Goal: Task Accomplishment & Management: Use online tool/utility

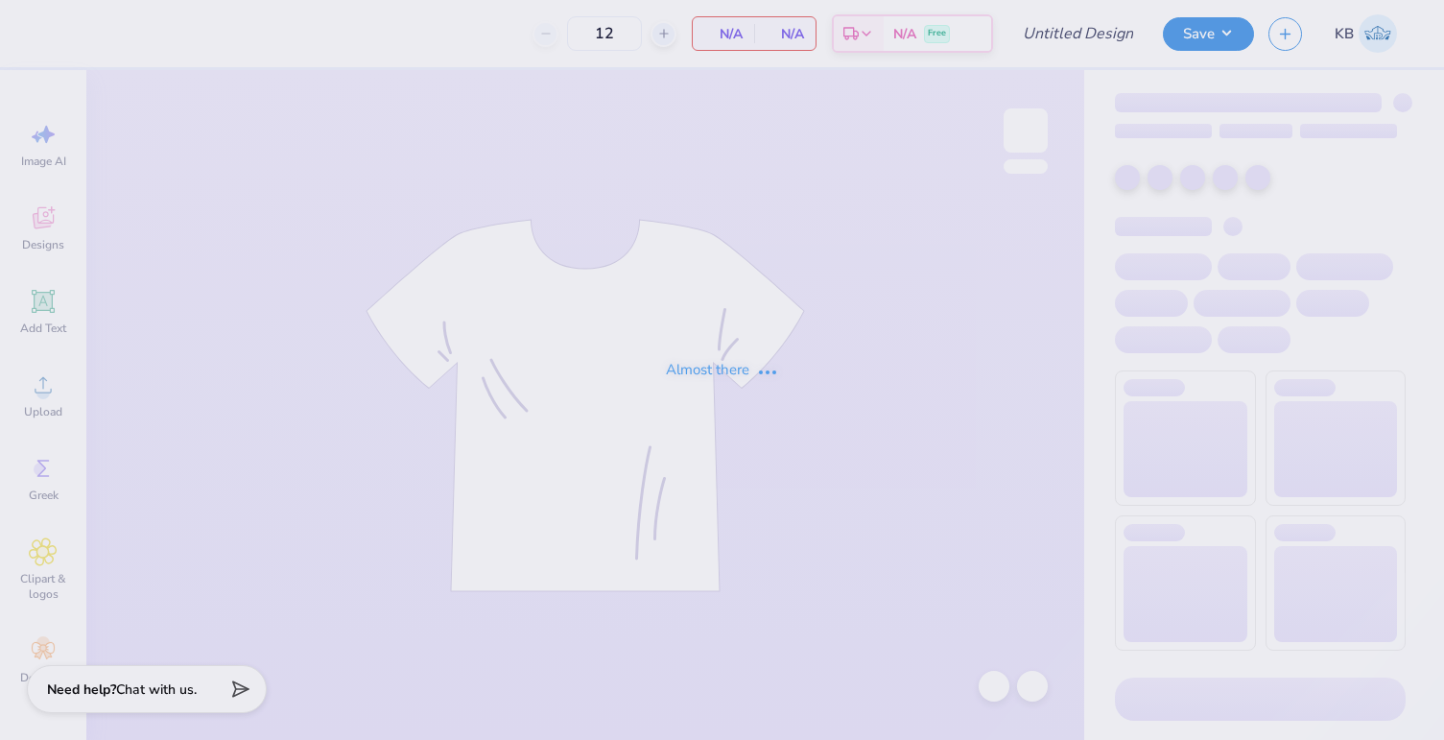
type input "Beta PR Polo"
type input "40"
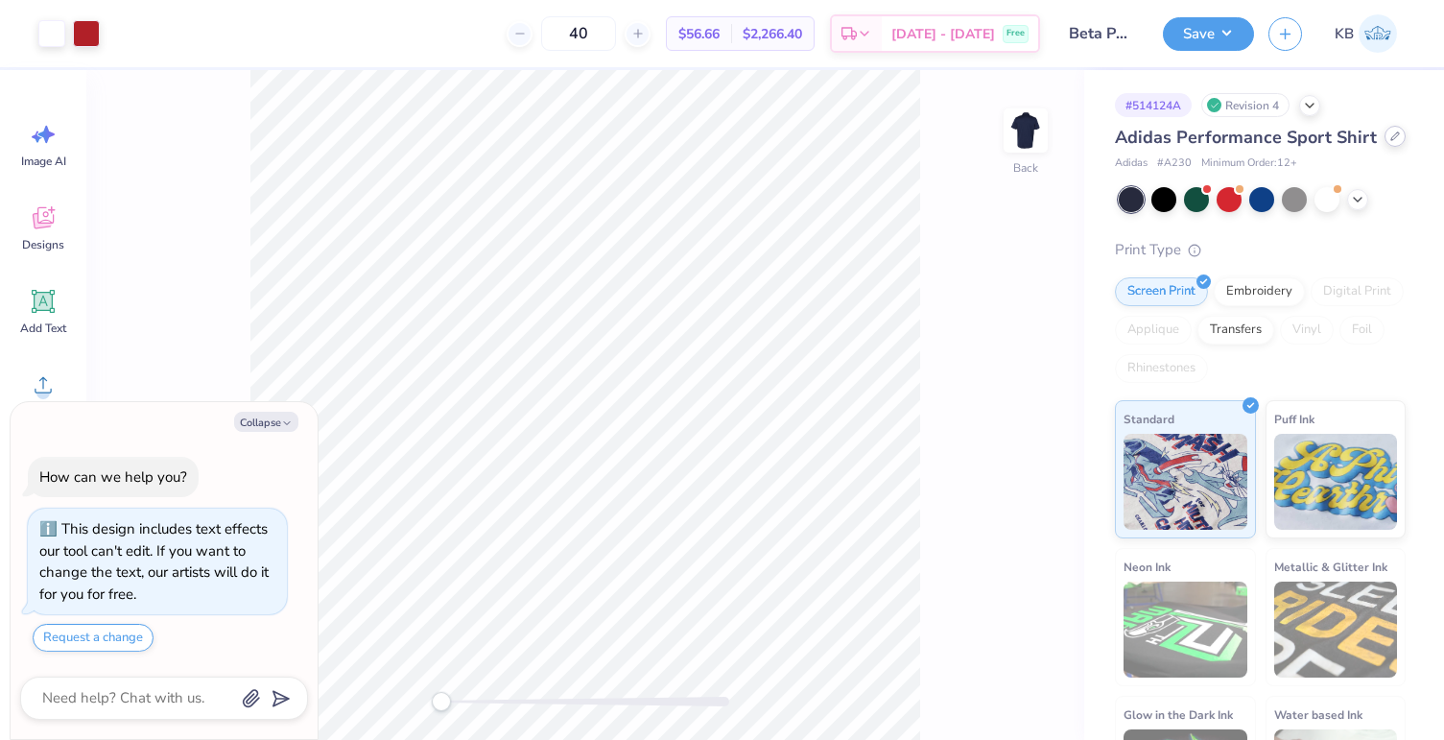
click at [1390, 141] on icon at bounding box center [1395, 136] width 10 height 10
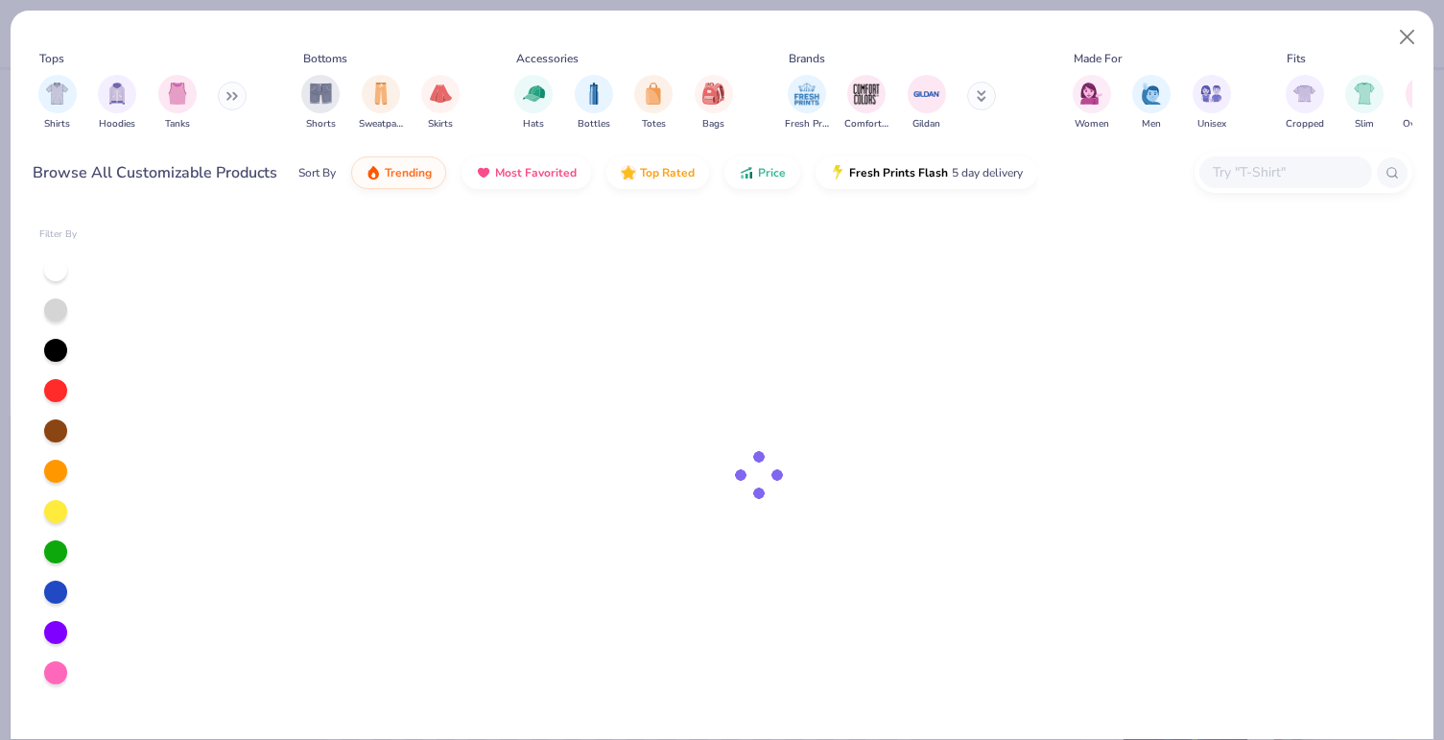
type textarea "x"
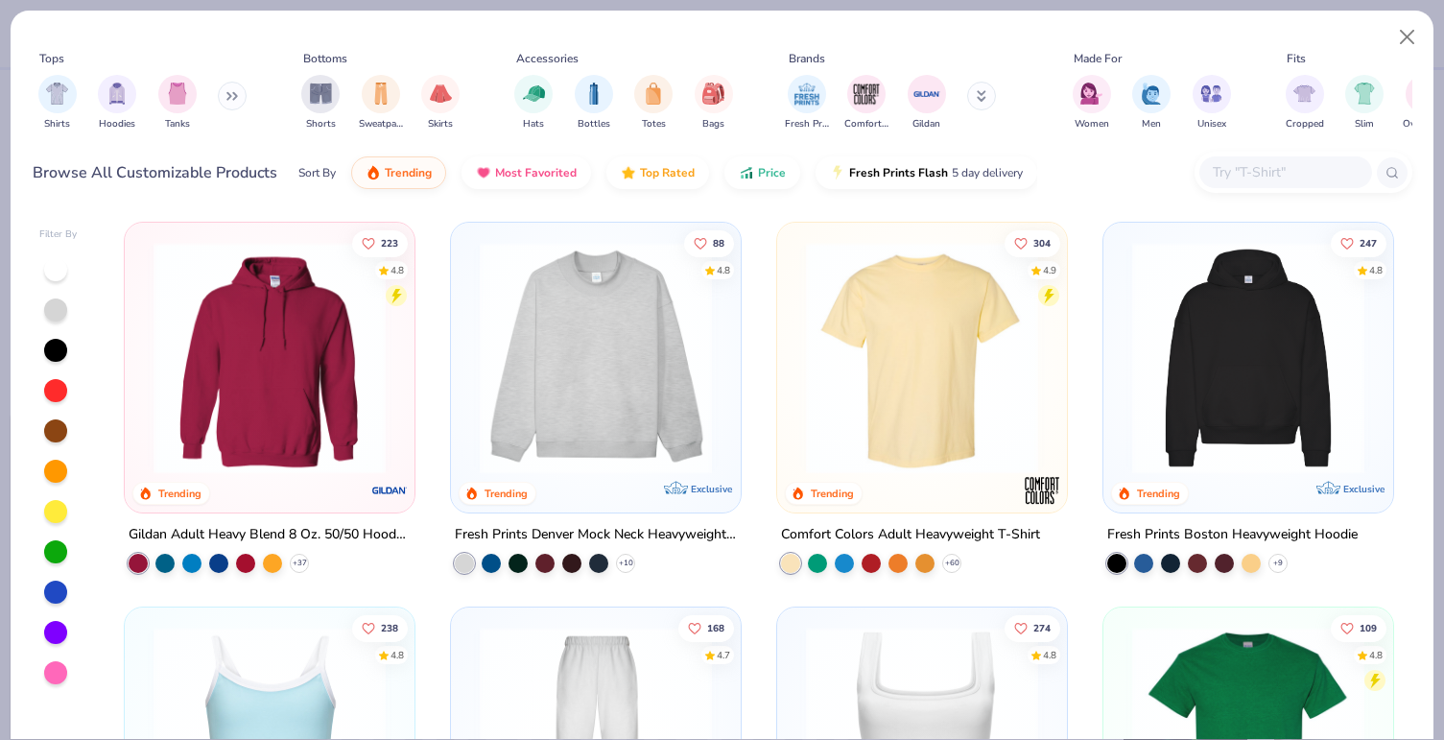
click at [1217, 177] on input "text" at bounding box center [1285, 172] width 148 height 22
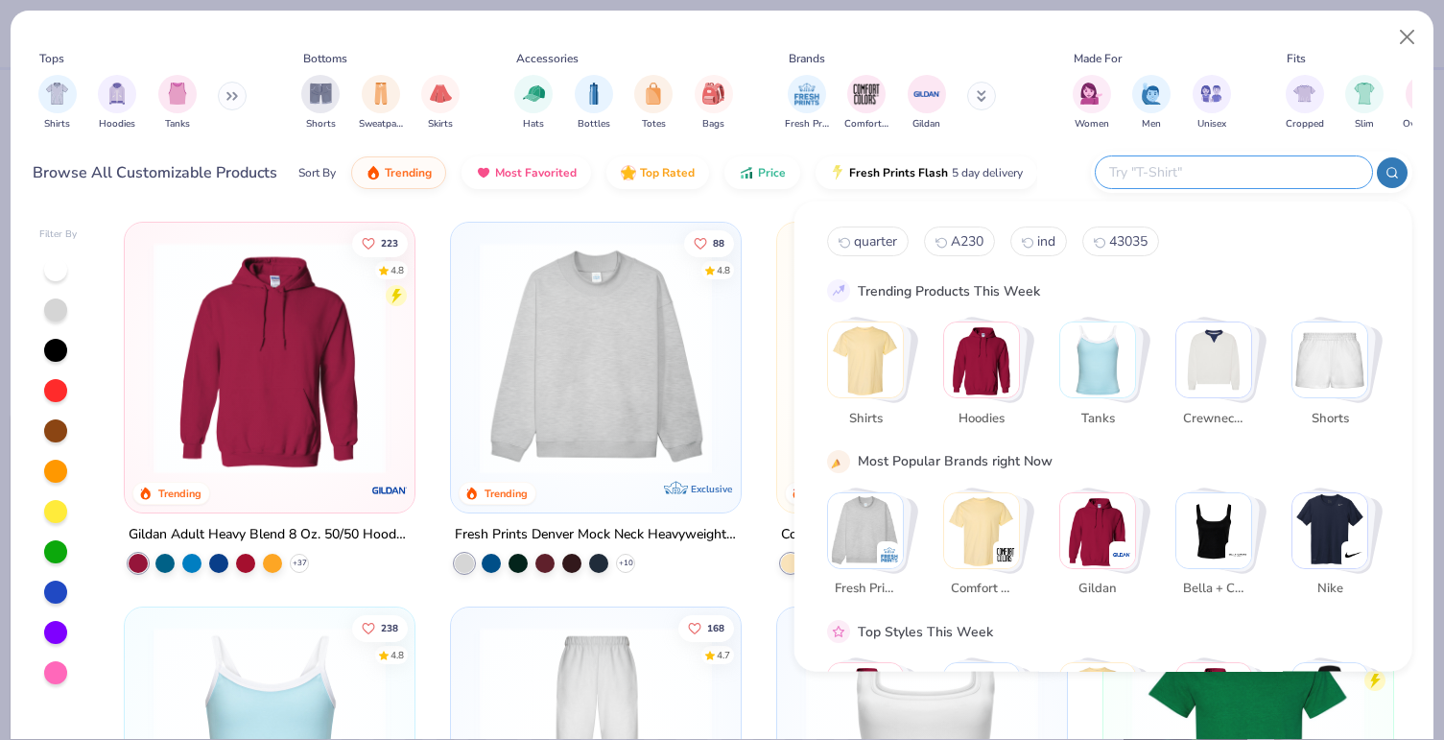
paste input "https://www.ssactivewear.com/p/devon_jones/dg20"
type input "https://www.ssactivewear.com/p/devon_jones/dg20"
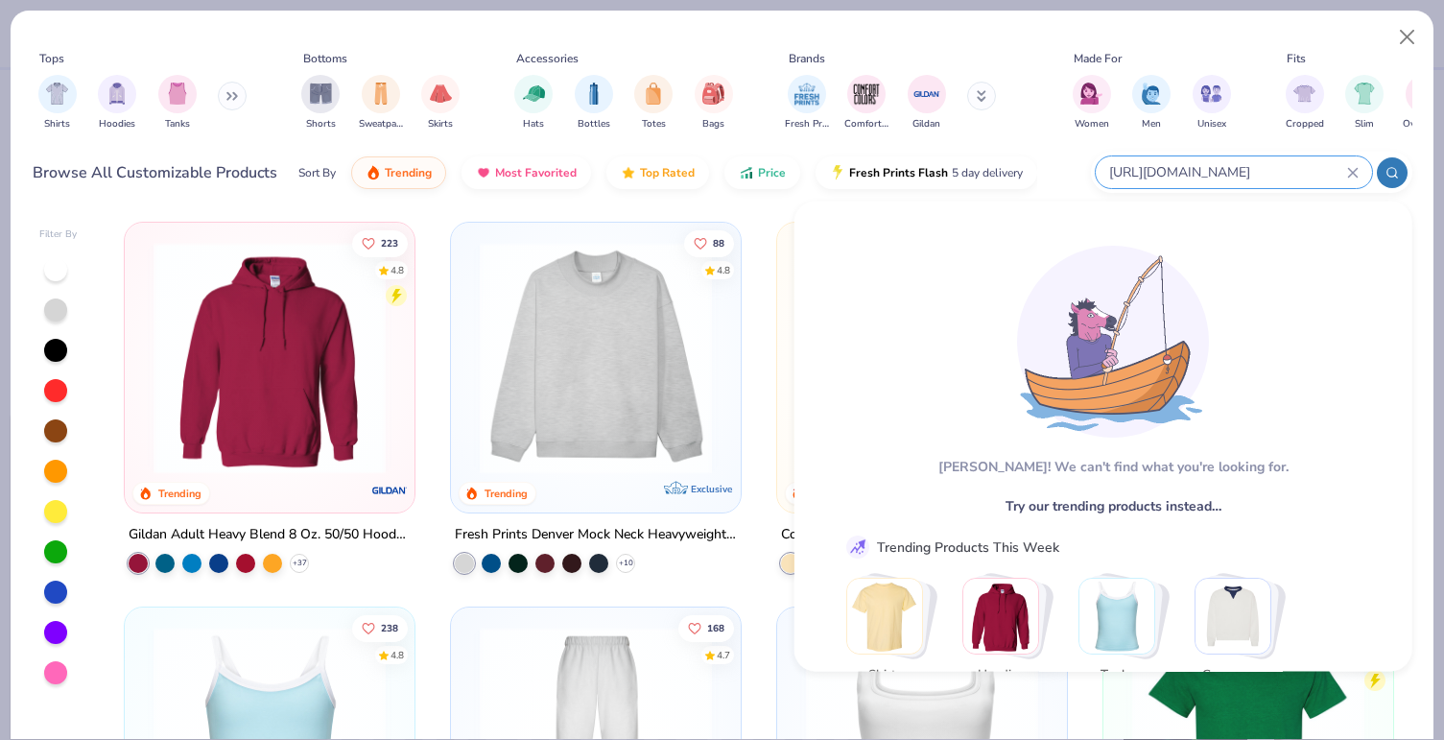
click at [1195, 174] on input "https://www.ssactivewear.com/p/devon_jones/dg20" at bounding box center [1227, 172] width 240 height 22
click at [1266, 172] on input "https://www.ssactivewear.com/p/devon_jones/dg20" at bounding box center [1227, 172] width 240 height 22
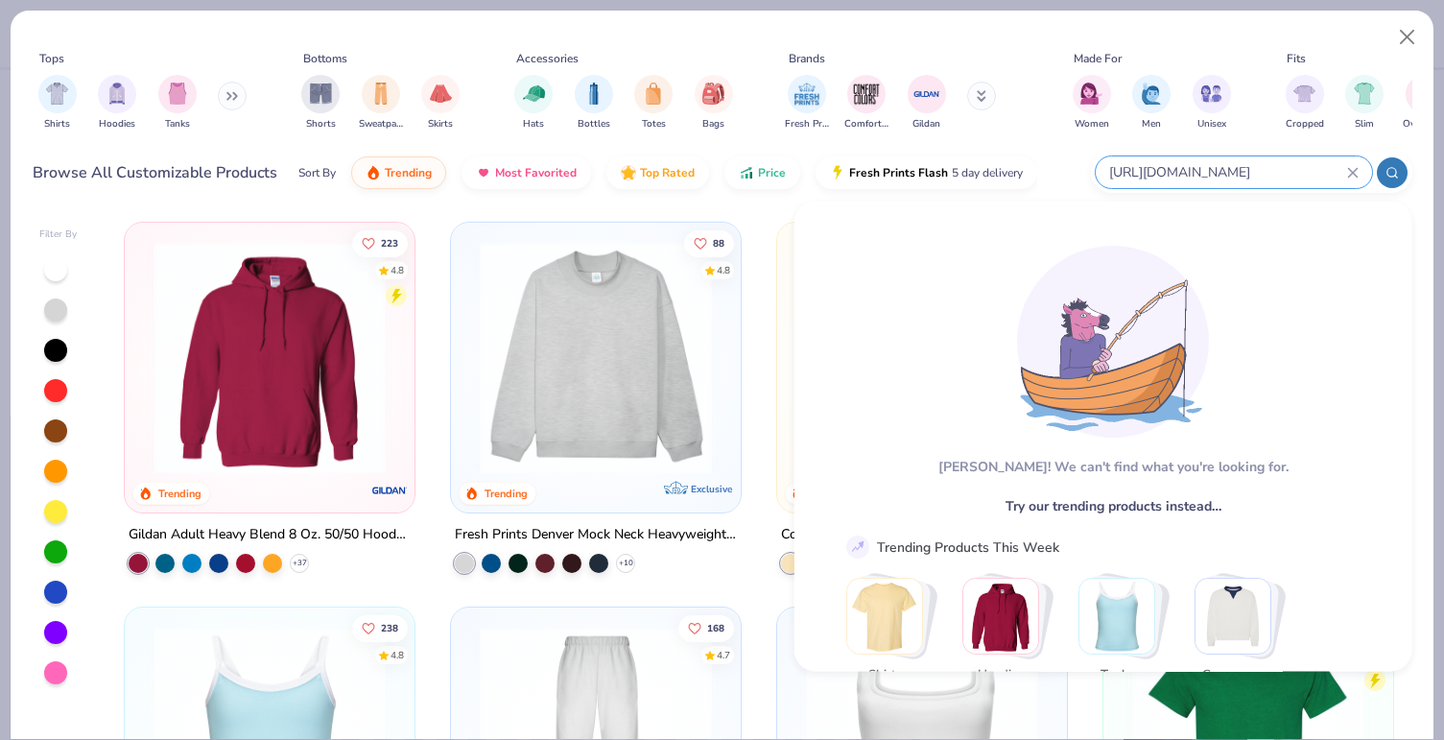
click at [1266, 172] on input "https://www.ssactivewear.com/p/devon_jones/dg20" at bounding box center [1227, 172] width 240 height 22
click at [1355, 174] on icon at bounding box center [1352, 172] width 9 height 9
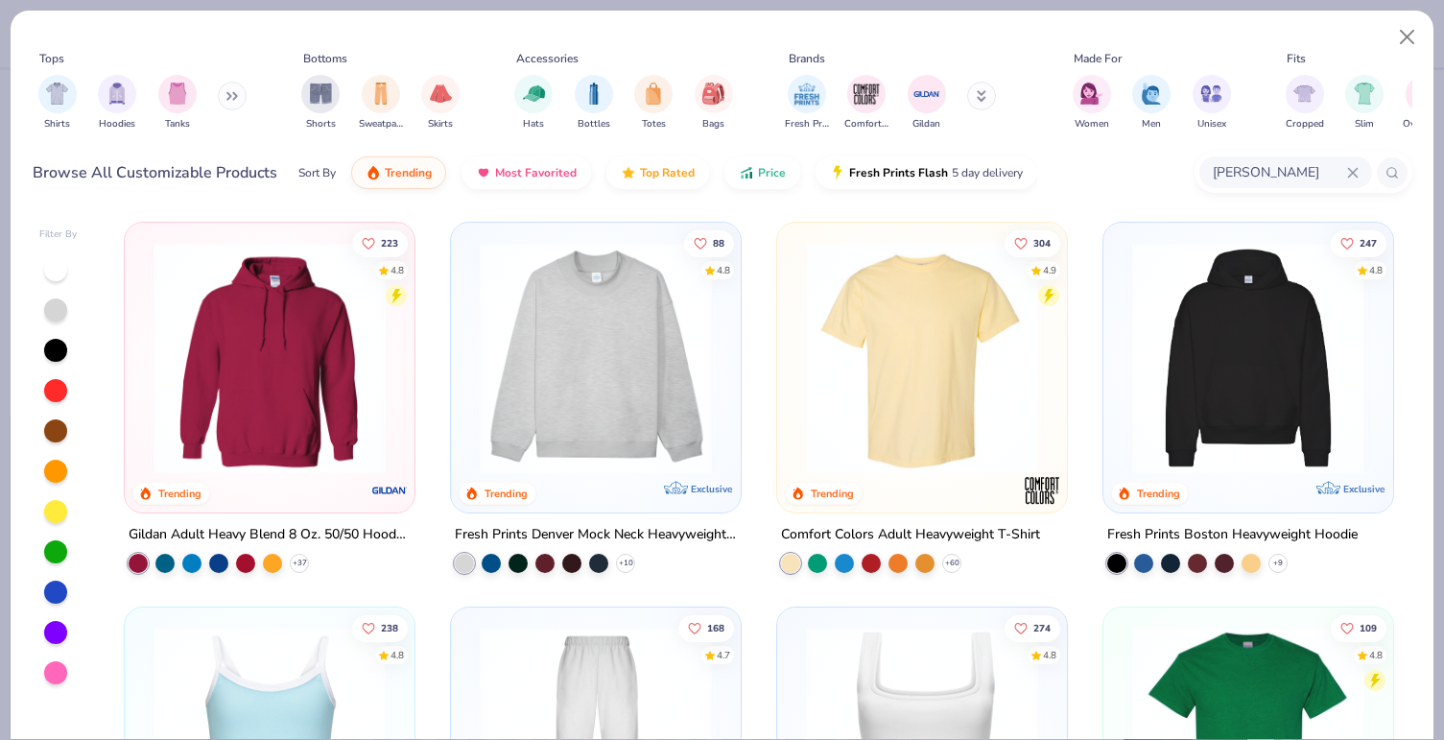
type input "devon jones"
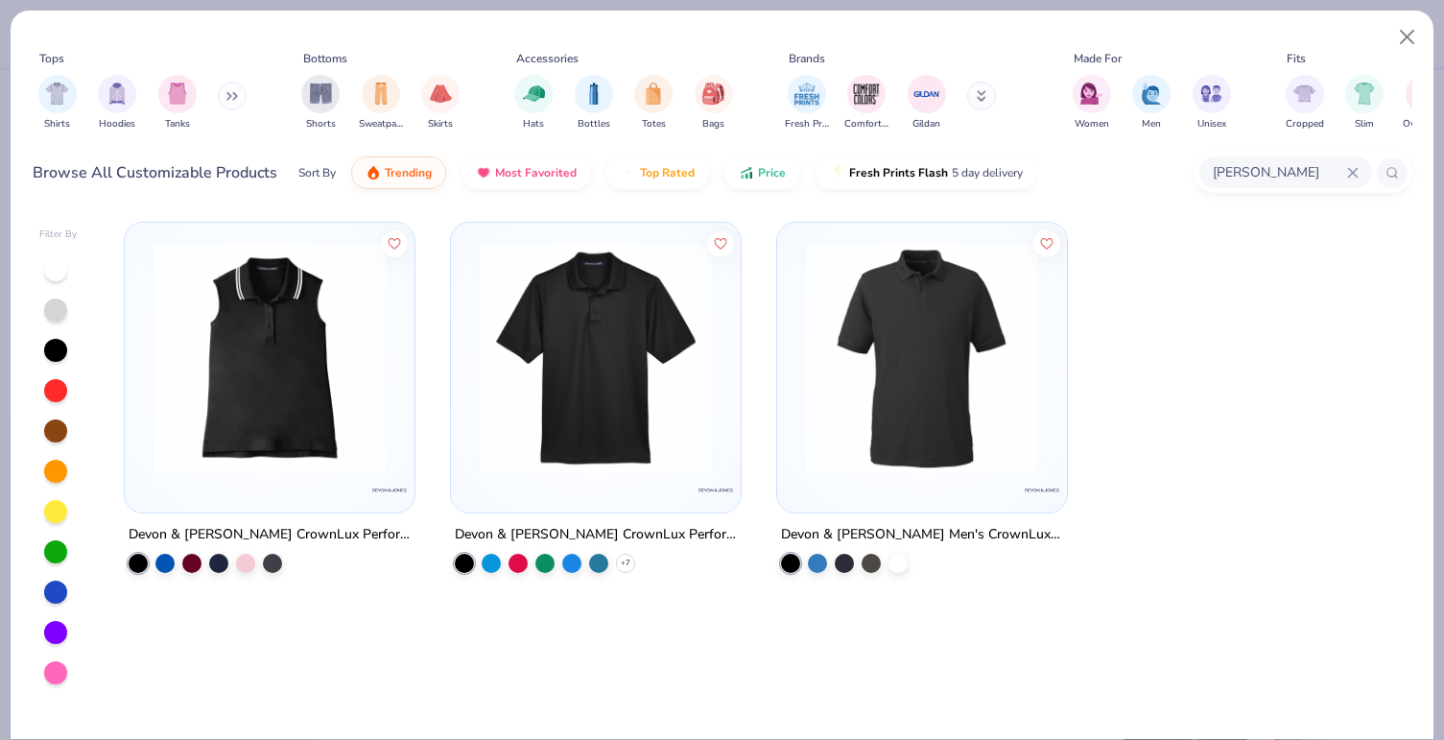
click at [596, 403] on img at bounding box center [595, 358] width 251 height 232
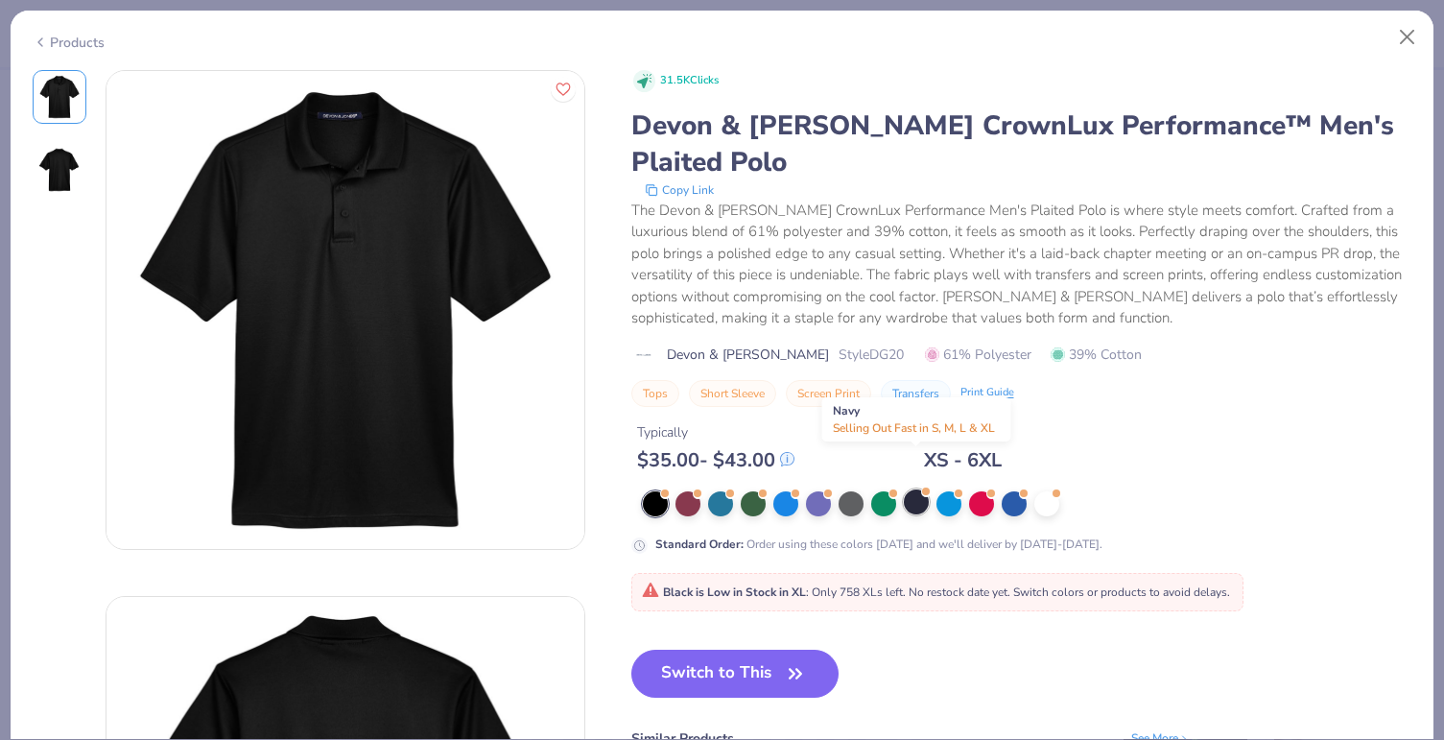
click at [913, 489] on div at bounding box center [916, 501] width 25 height 25
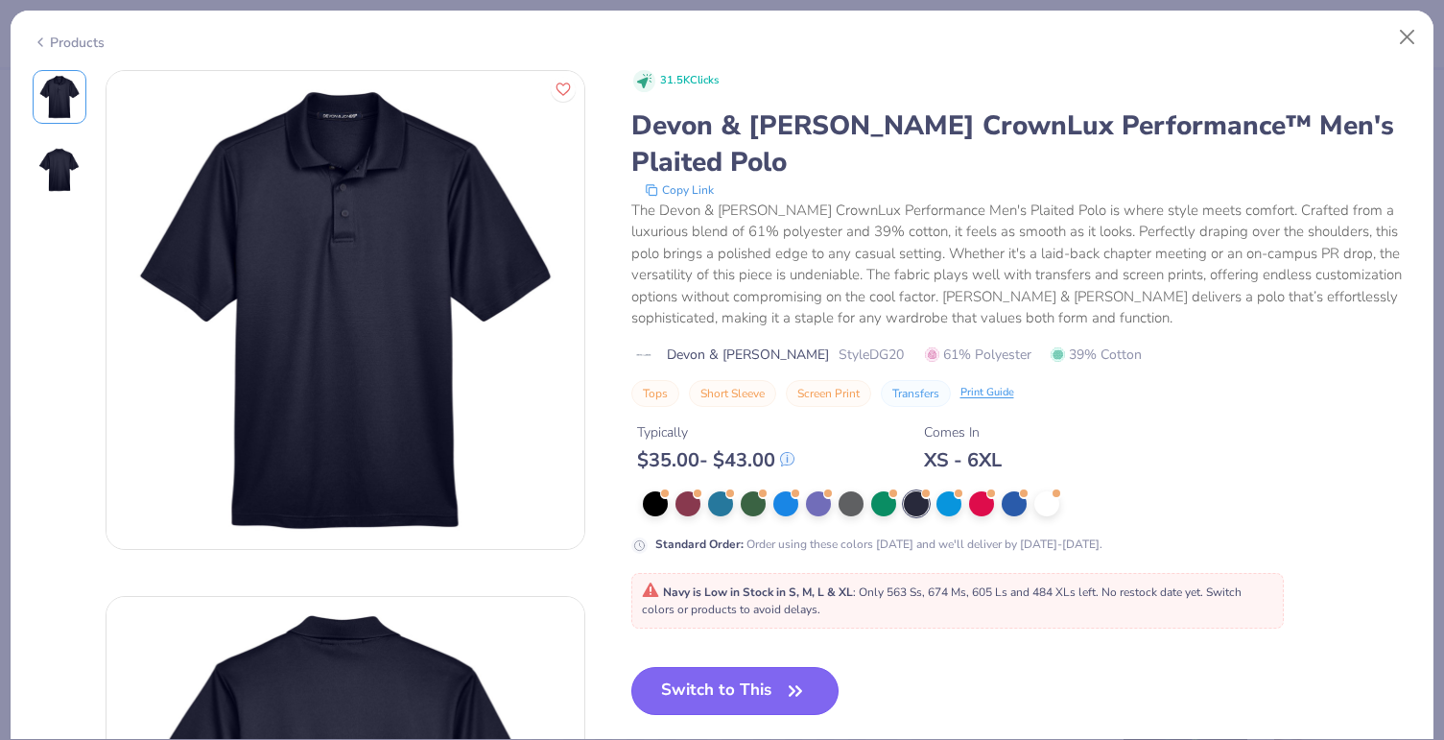
click at [735, 668] on button "Switch to This" at bounding box center [735, 691] width 208 height 48
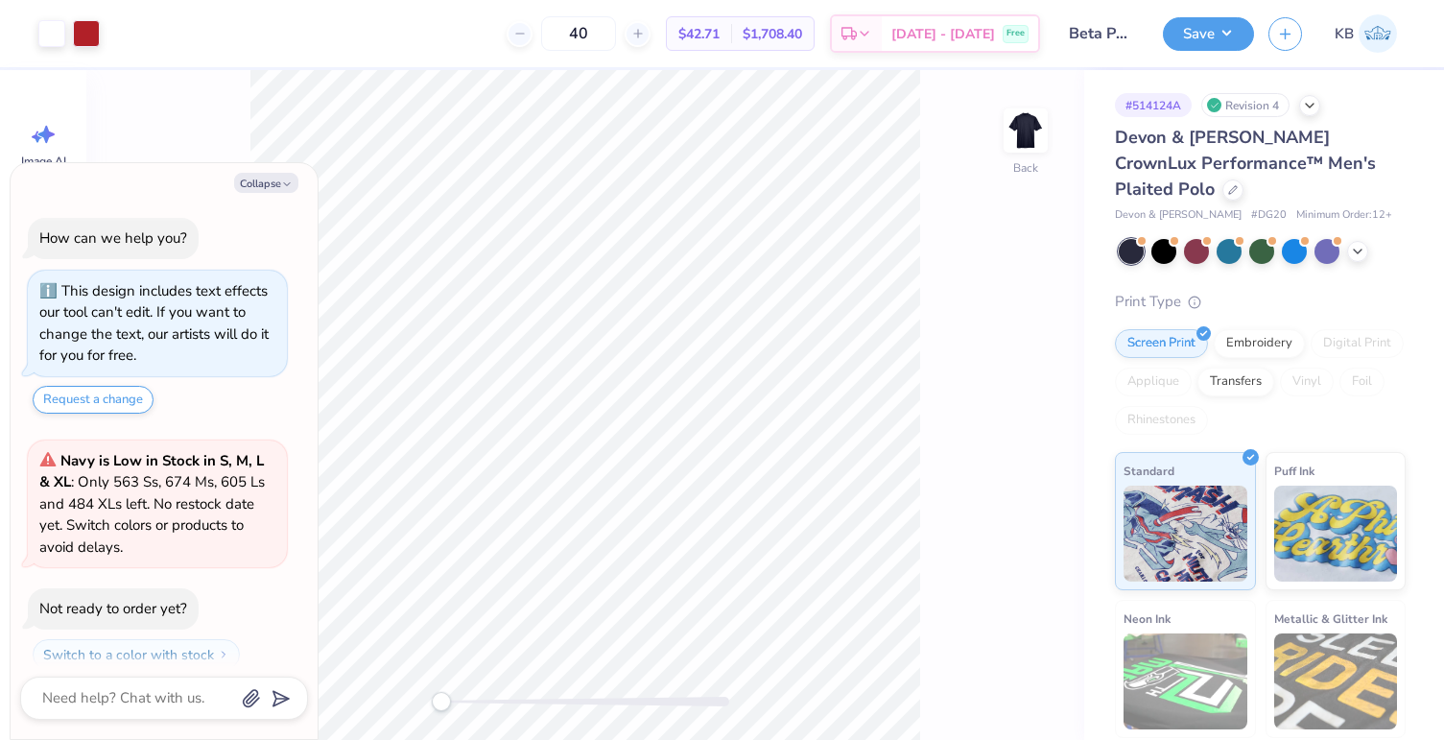
scroll to position [54, 0]
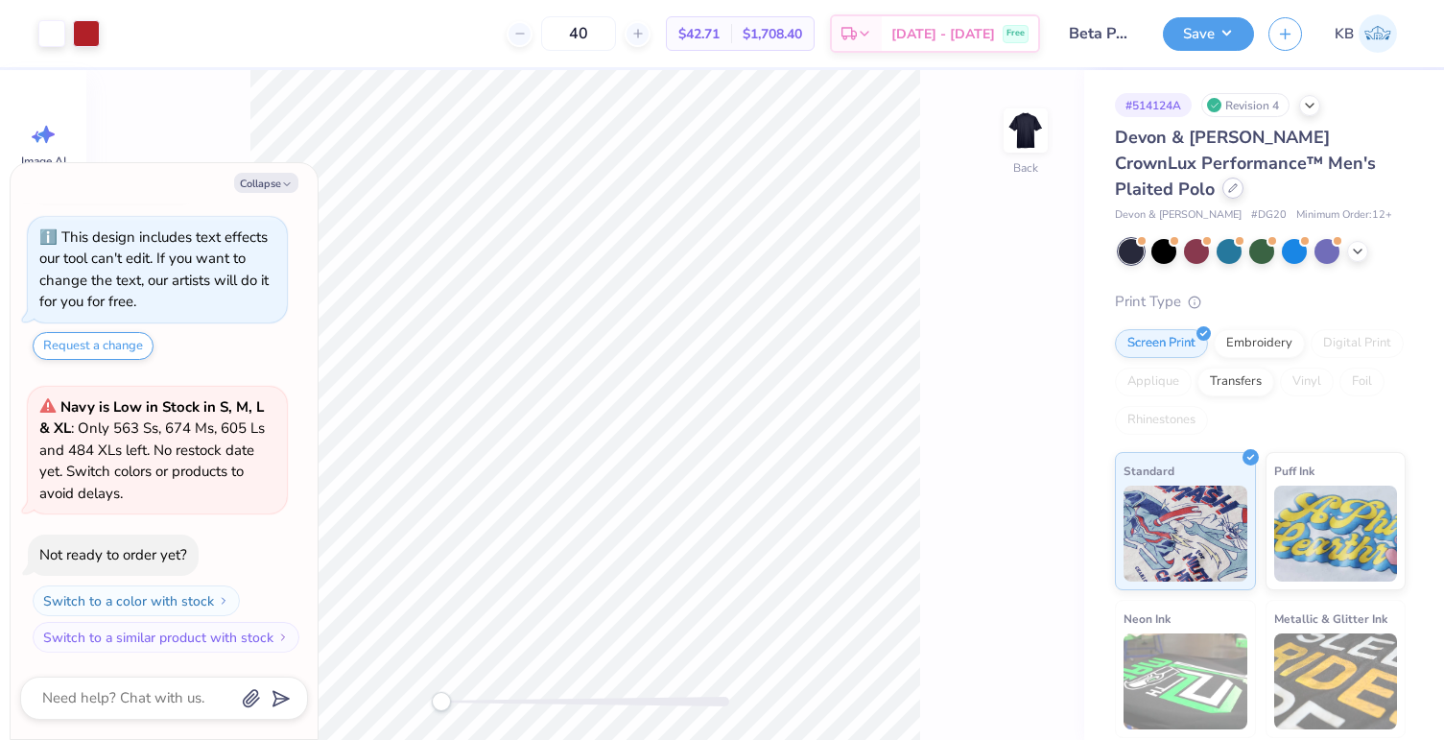
click at [1222, 188] on div at bounding box center [1232, 187] width 21 height 21
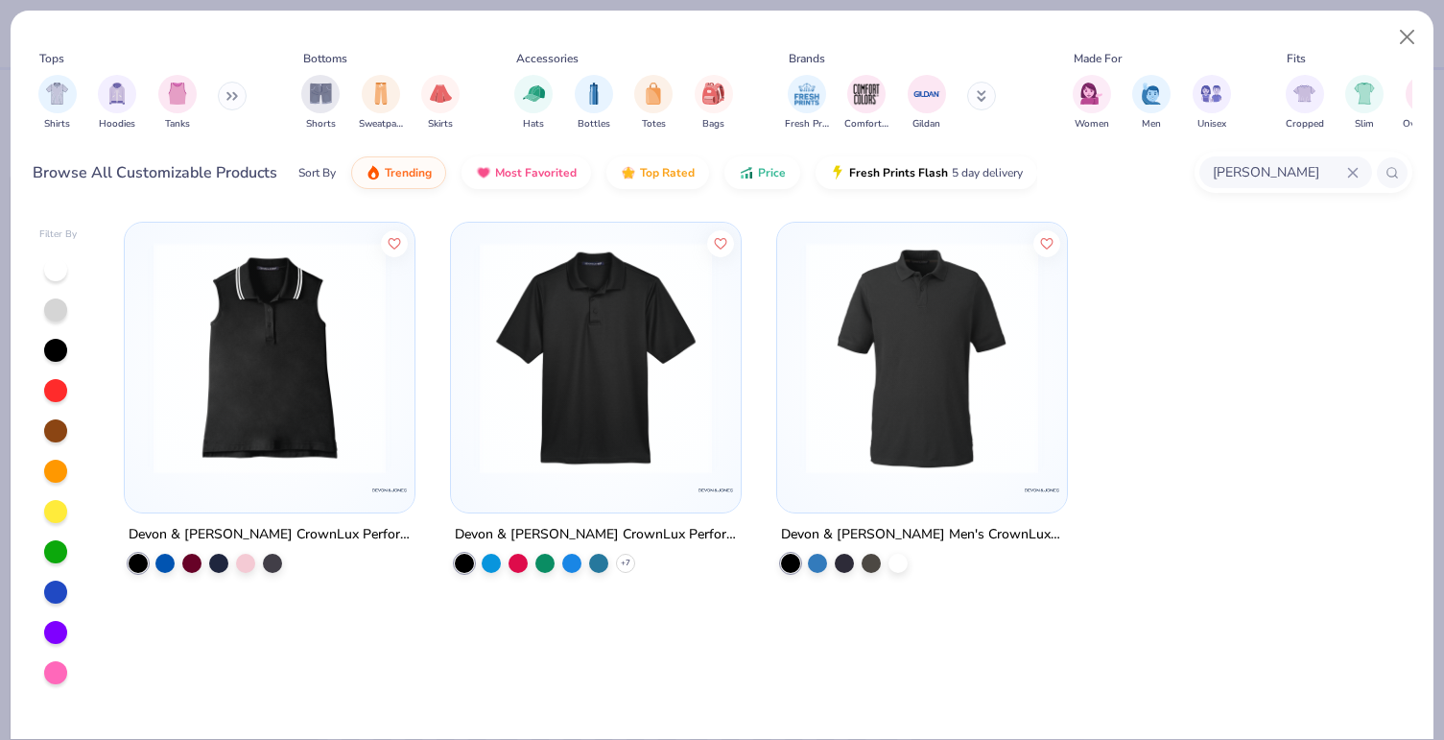
click at [914, 297] on img at bounding box center [921, 358] width 251 height 232
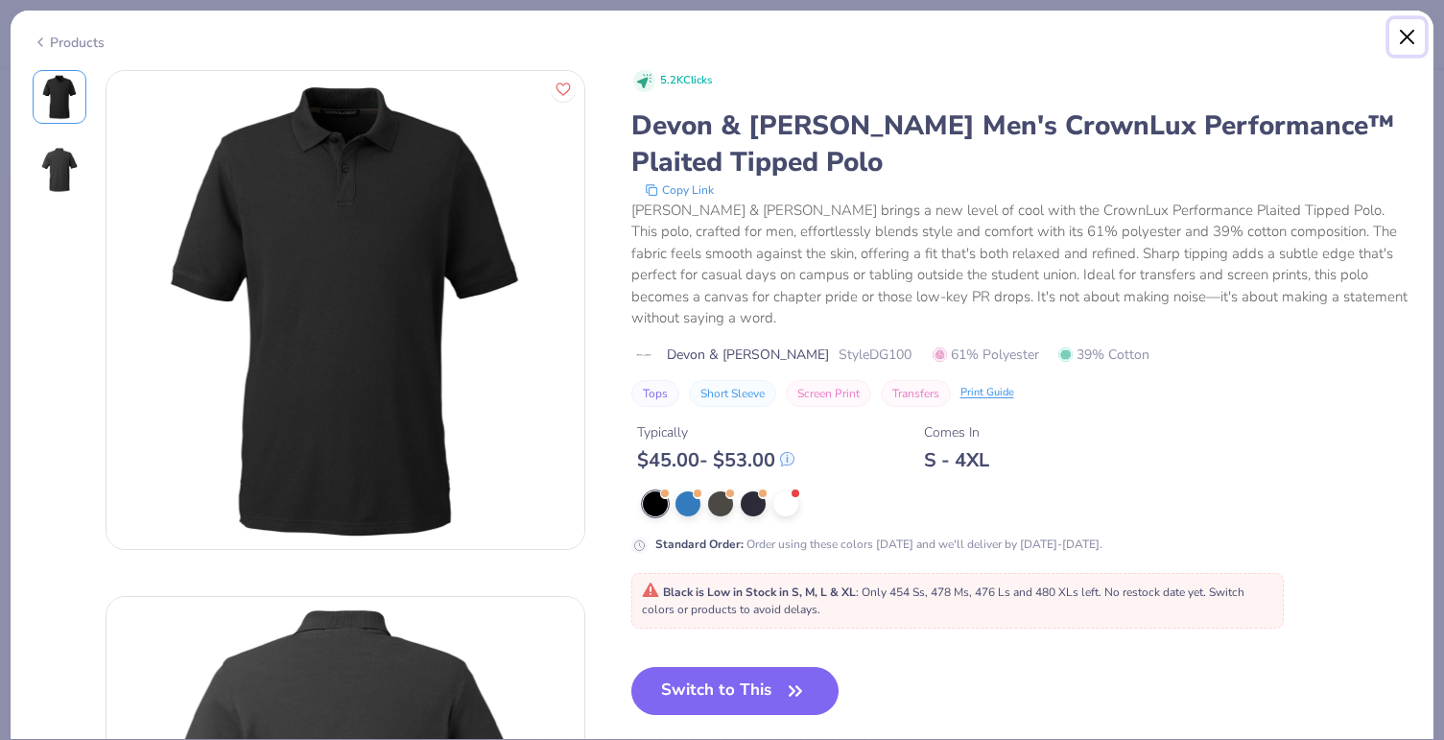
click at [1403, 37] on button "Close" at bounding box center [1407, 37] width 36 height 36
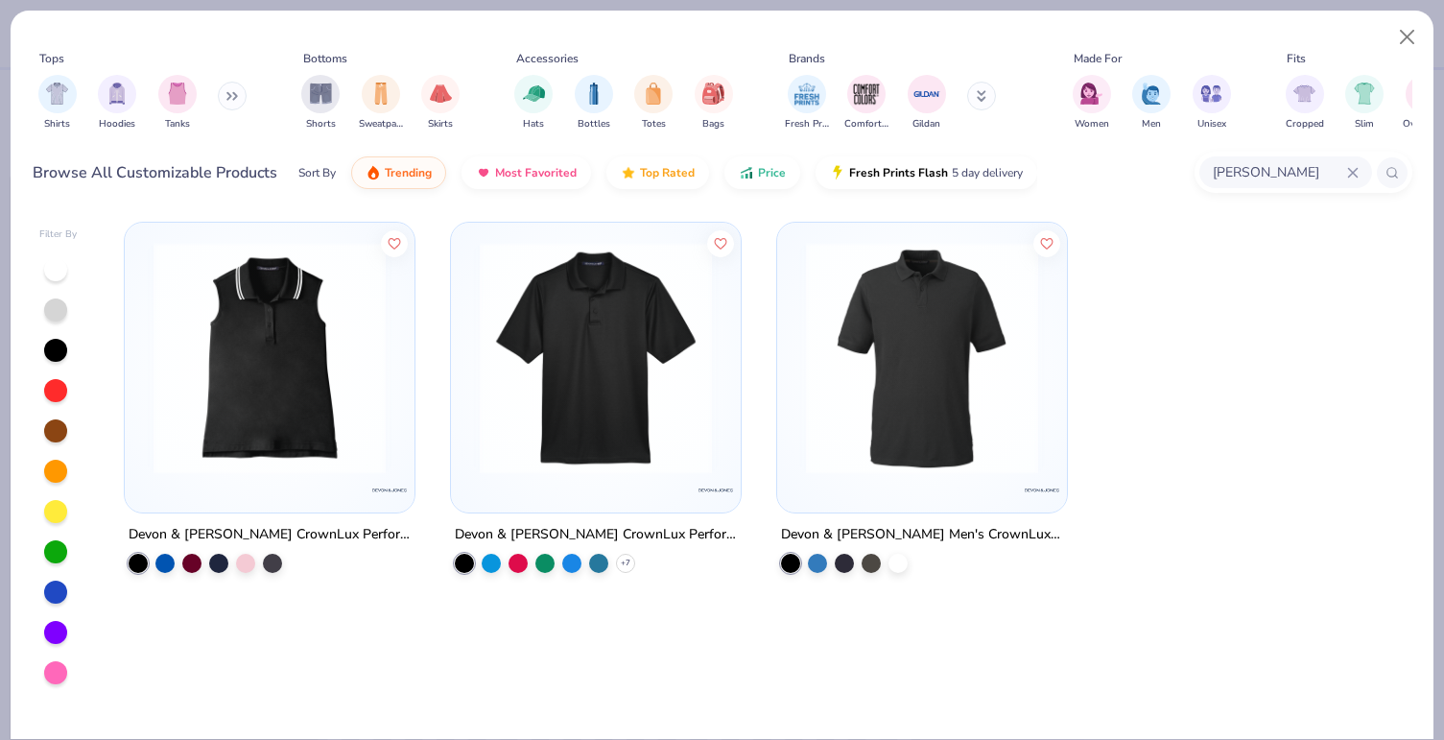
click at [632, 393] on img at bounding box center [595, 358] width 251 height 232
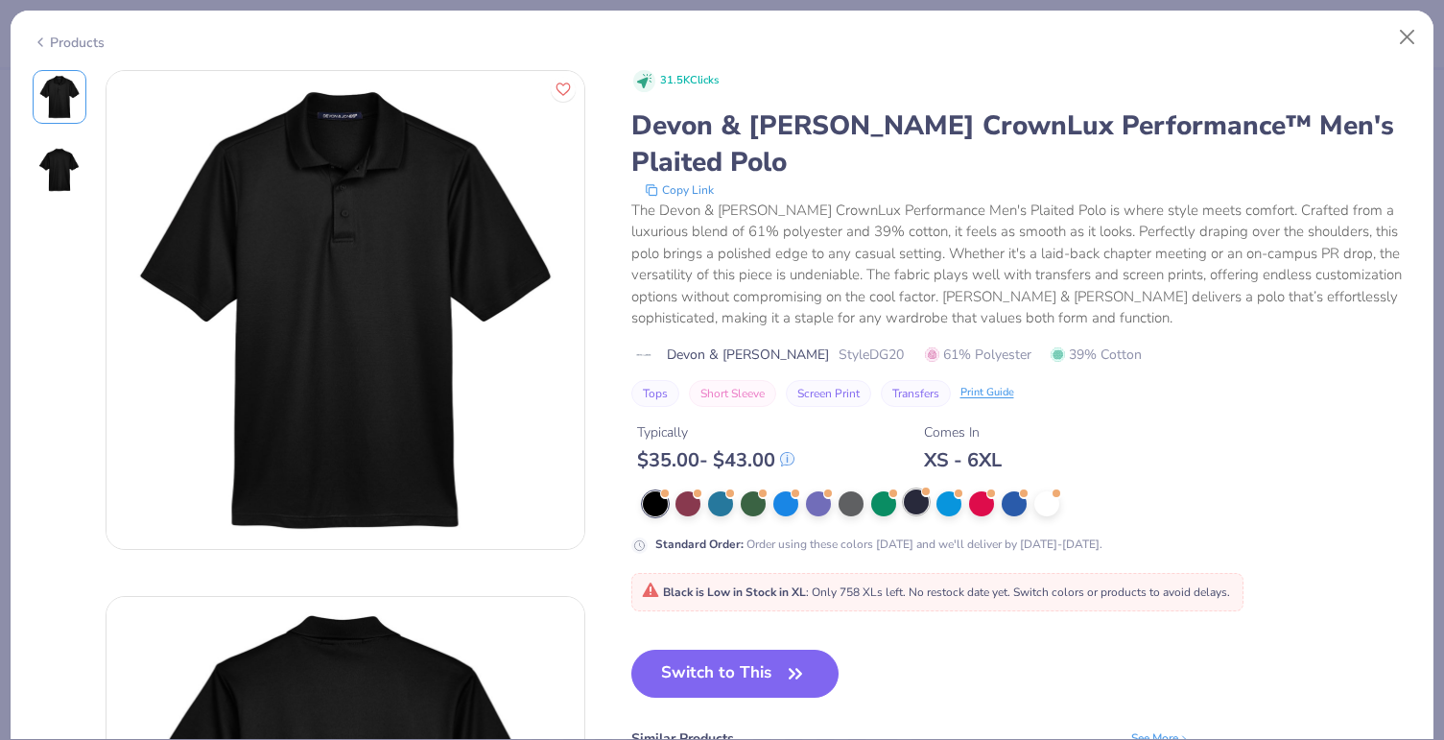
click at [911, 489] on div at bounding box center [916, 501] width 25 height 25
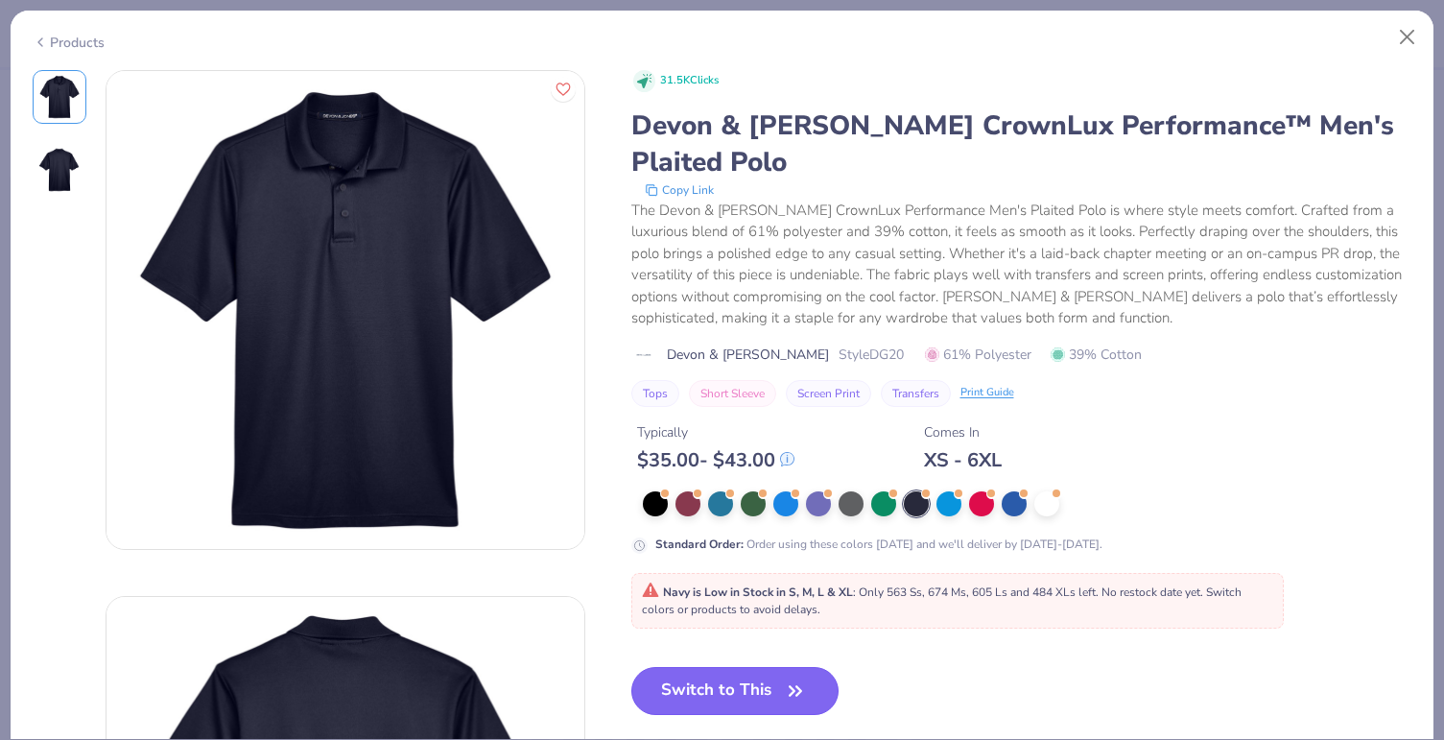
click at [729, 667] on button "Switch to This" at bounding box center [735, 691] width 208 height 48
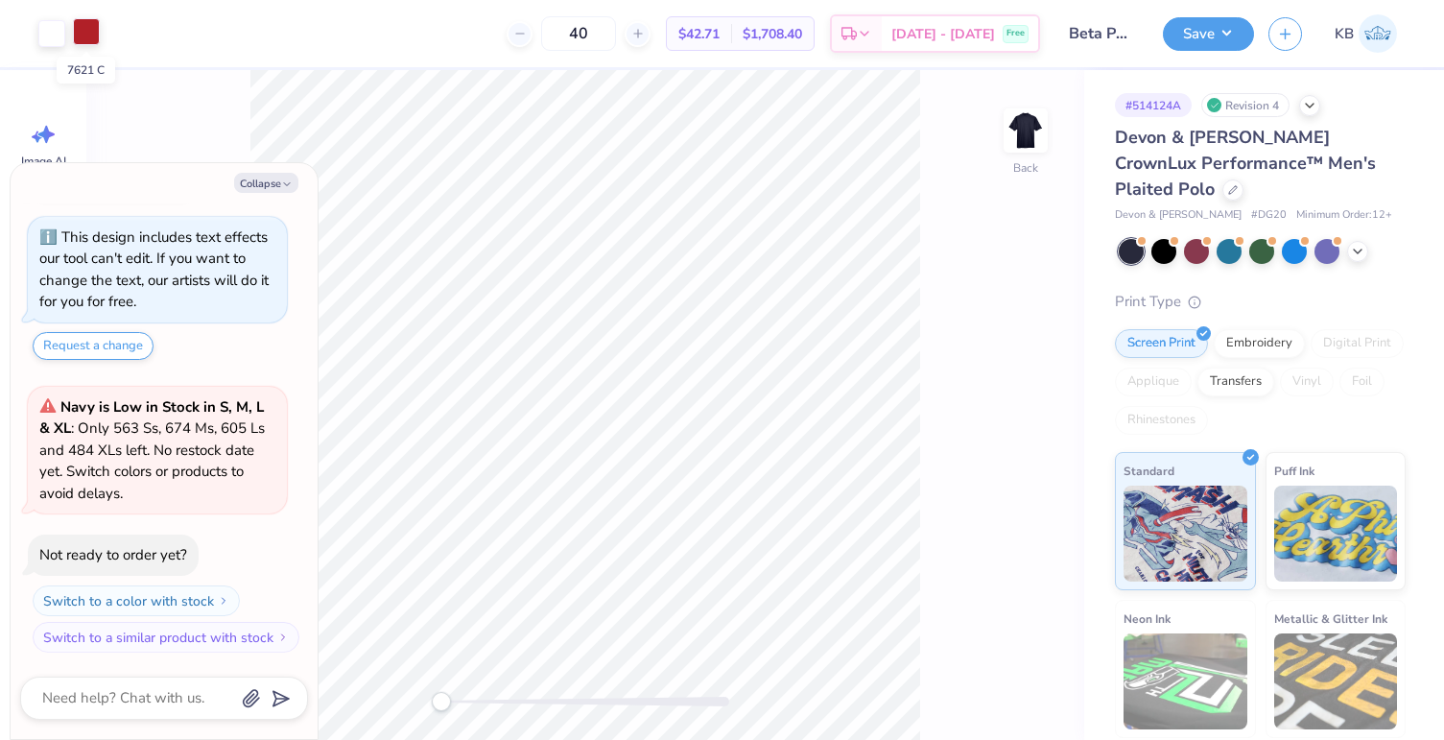
click at [80, 33] on div at bounding box center [86, 31] width 27 height 27
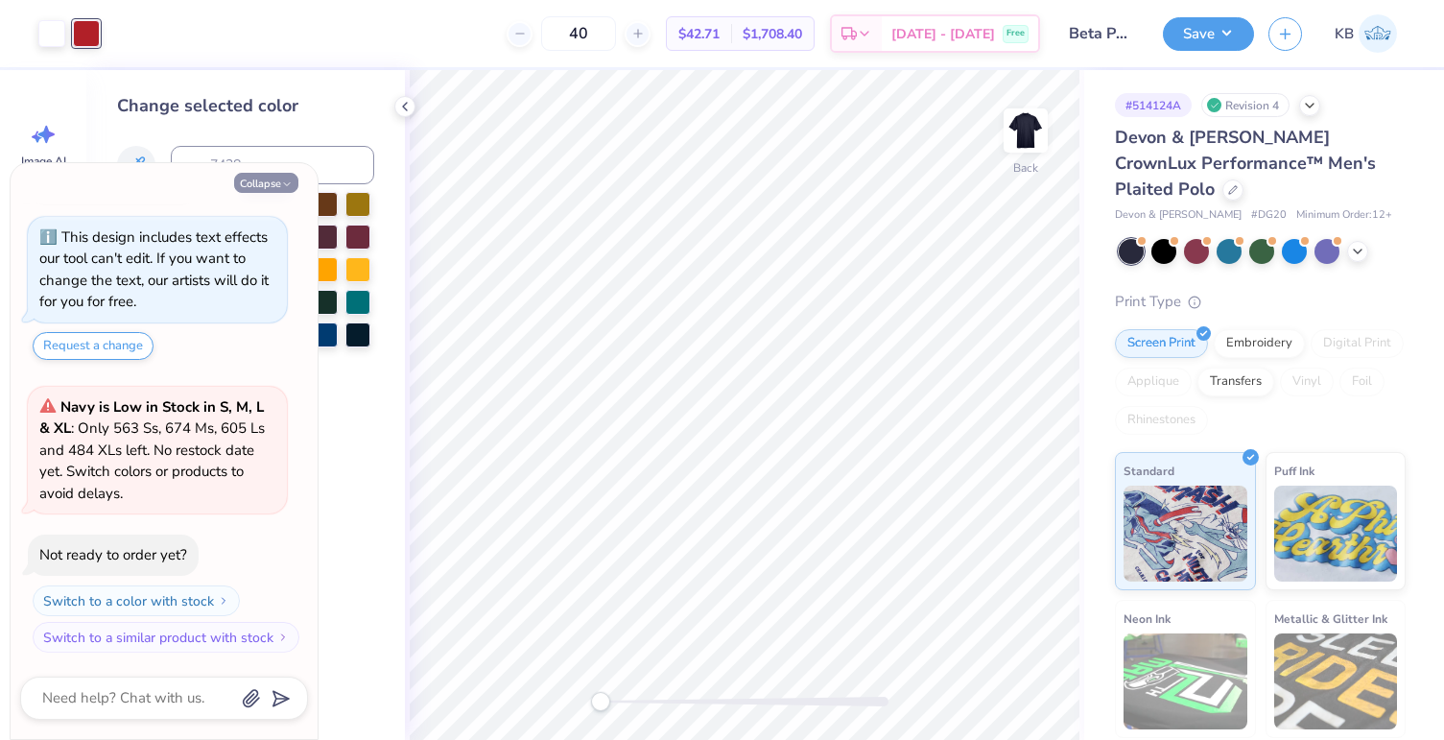
click at [270, 179] on button "Collapse" at bounding box center [266, 183] width 64 height 20
type textarea "x"
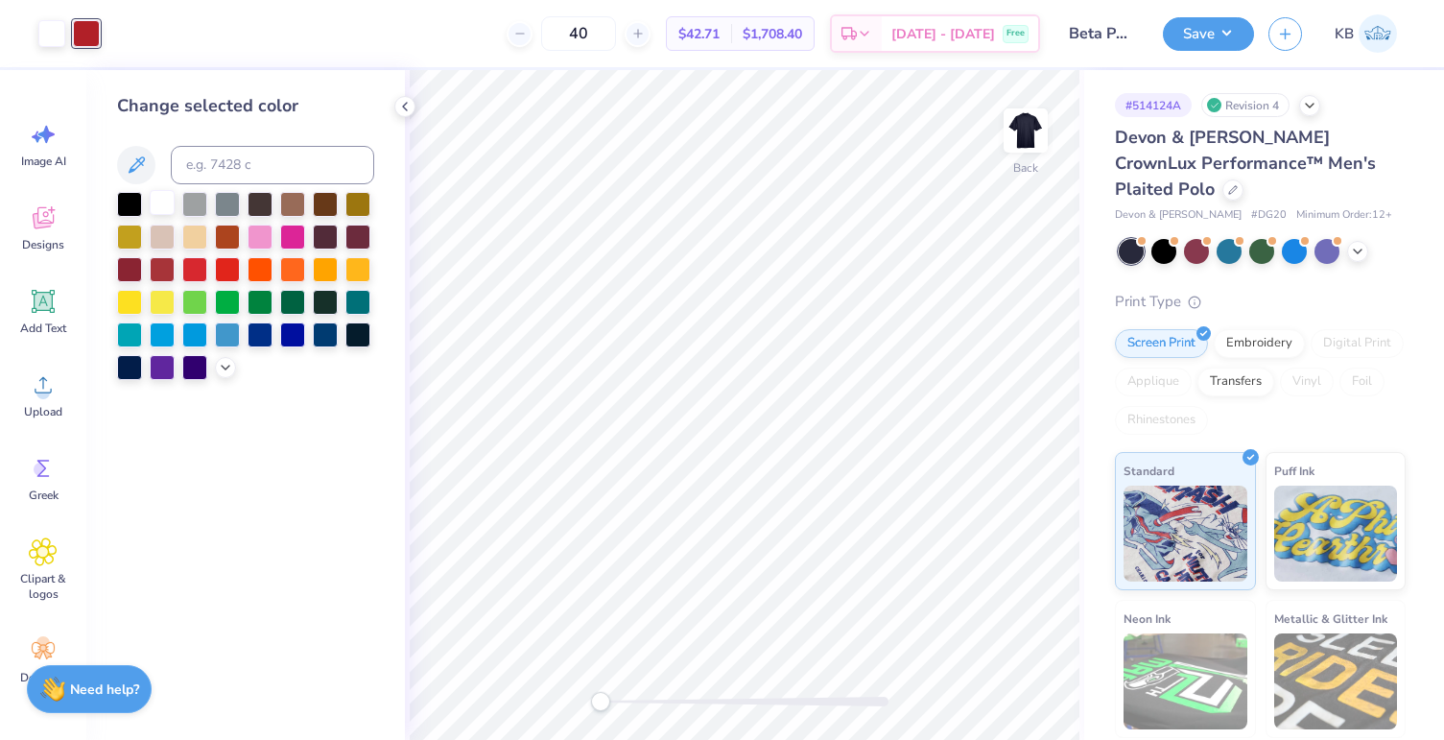
click at [166, 213] on div at bounding box center [162, 202] width 25 height 25
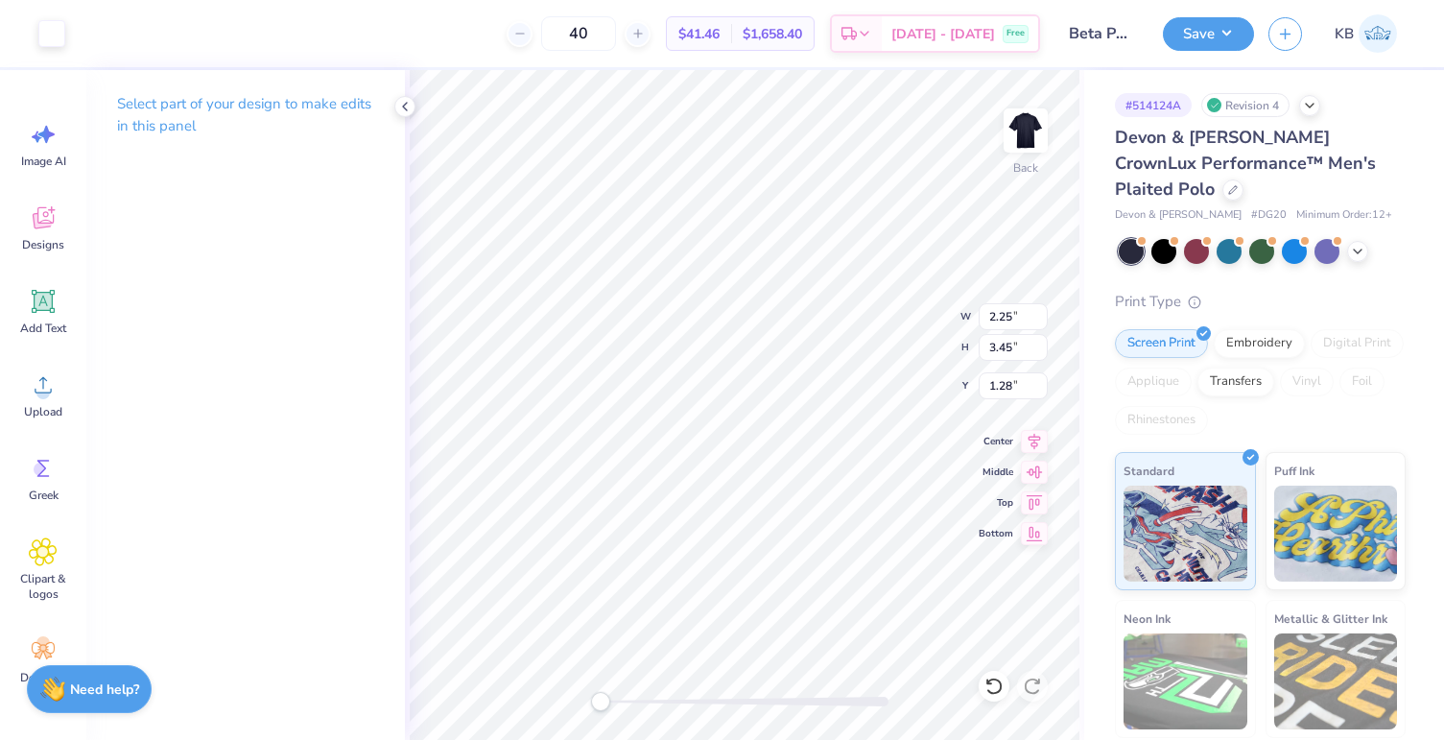
type input "3.00"
click at [407, 109] on icon at bounding box center [404, 106] width 15 height 15
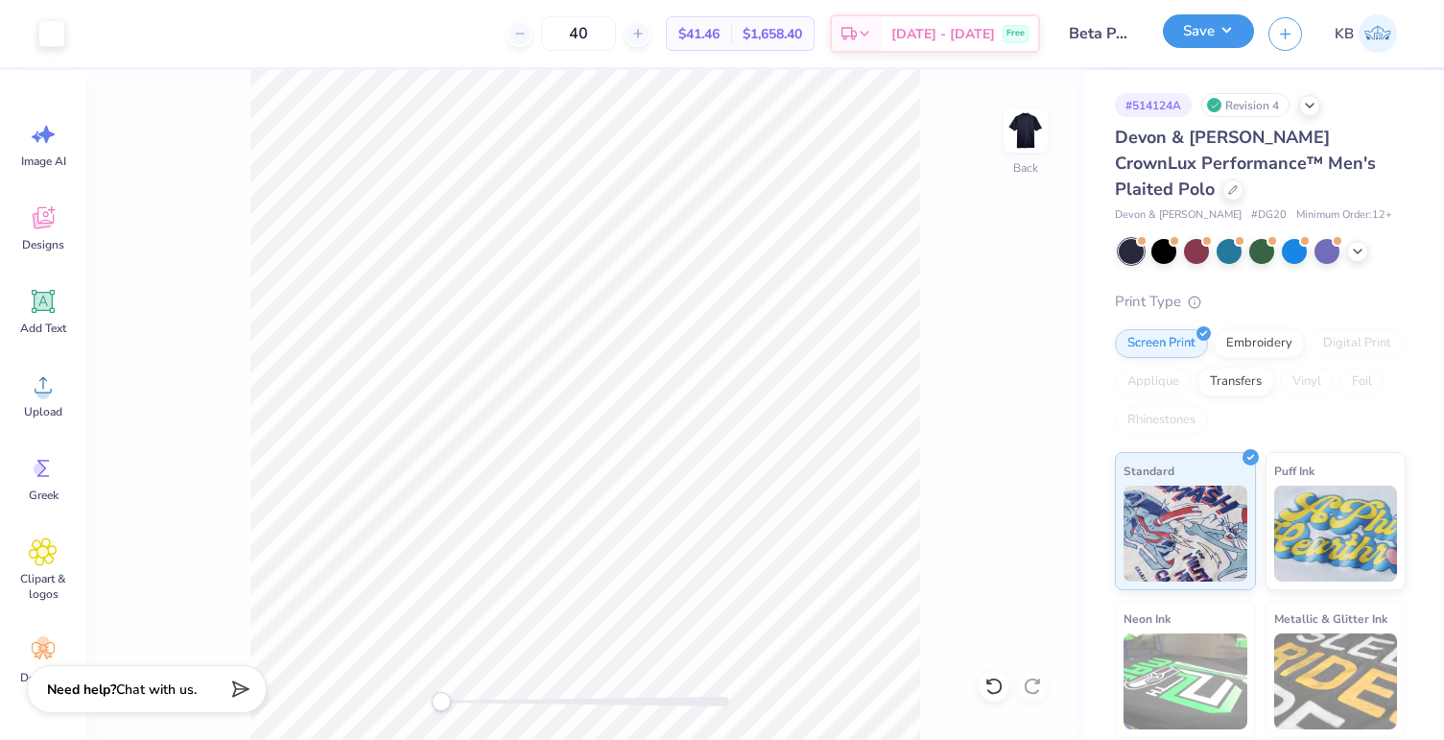
click at [1175, 46] on button "Save" at bounding box center [1208, 31] width 91 height 34
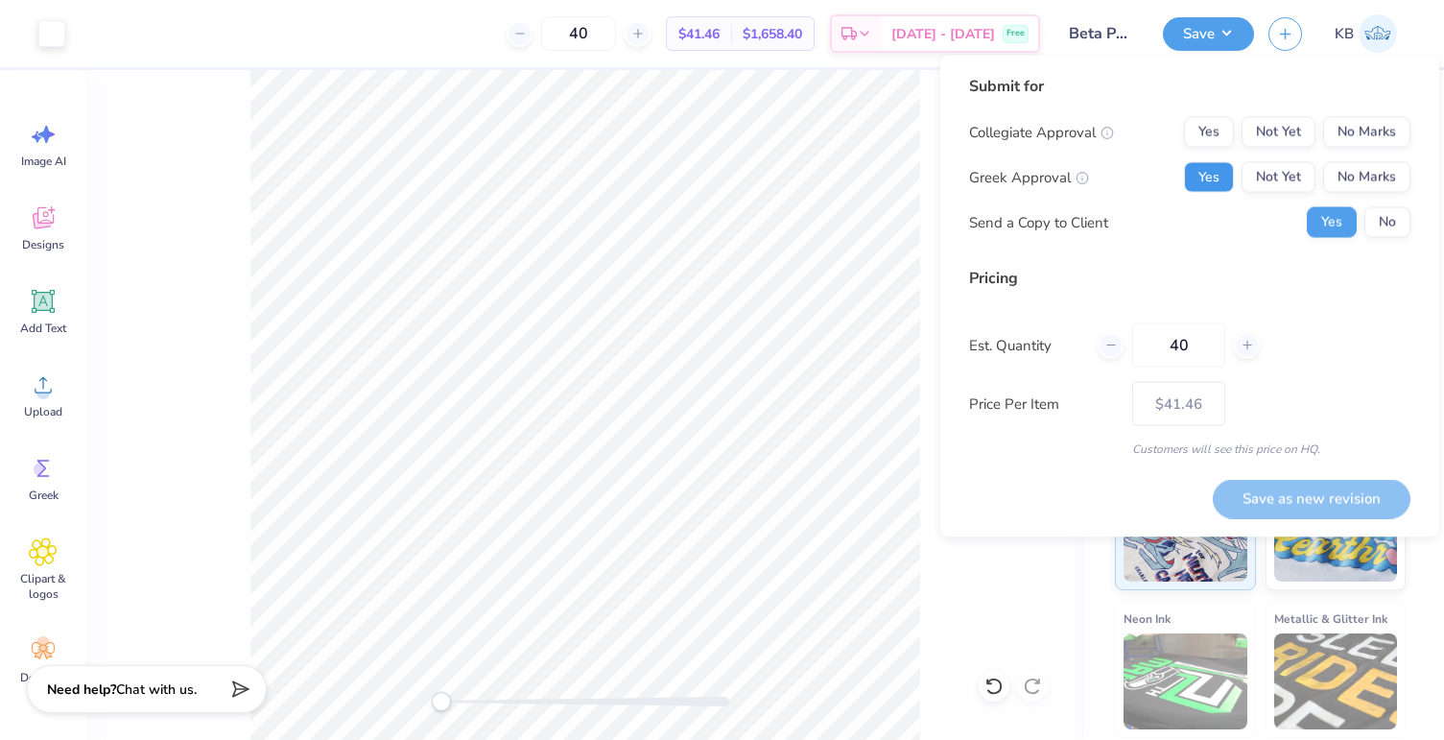
click at [1200, 175] on button "Yes" at bounding box center [1209, 177] width 50 height 31
click at [1351, 133] on button "No Marks" at bounding box center [1366, 132] width 87 height 31
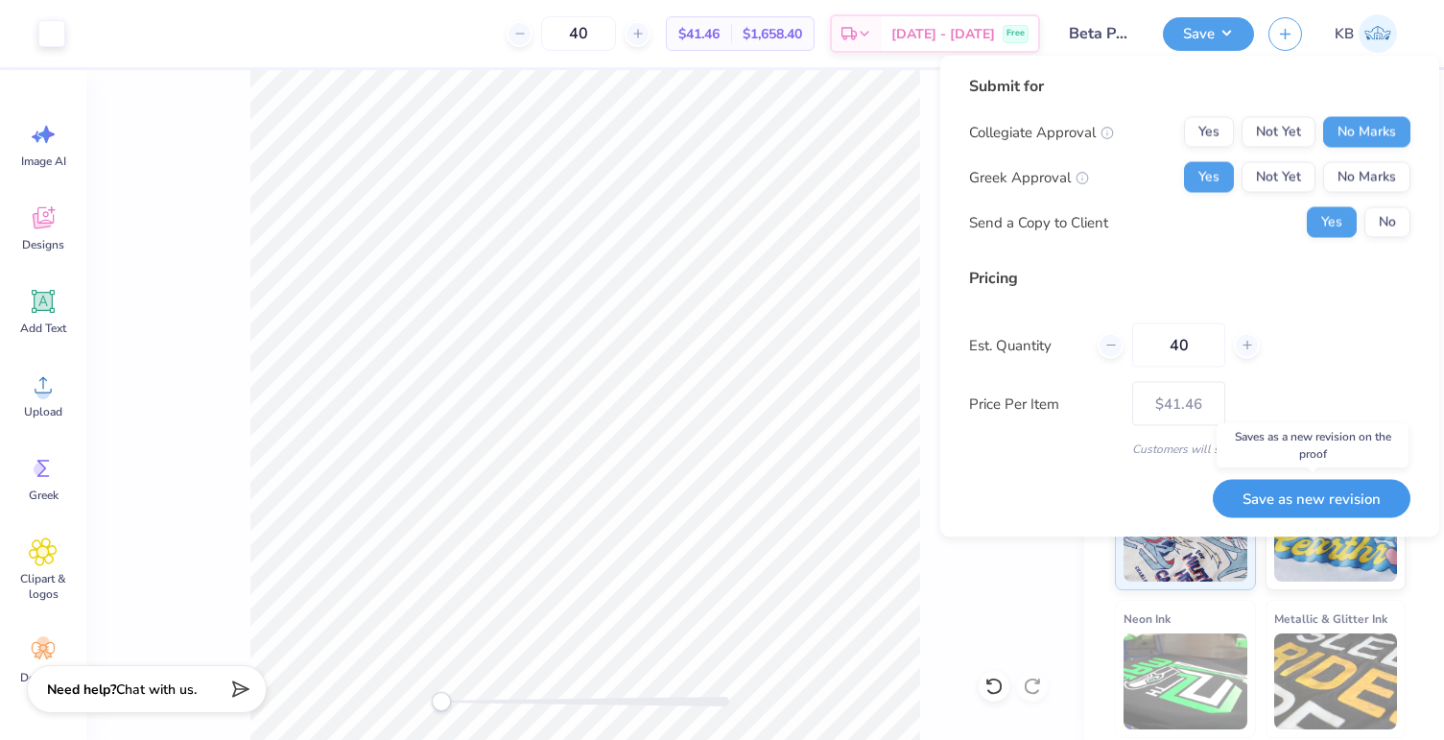
click at [1266, 494] on button "Save as new revision" at bounding box center [1312, 498] width 198 height 39
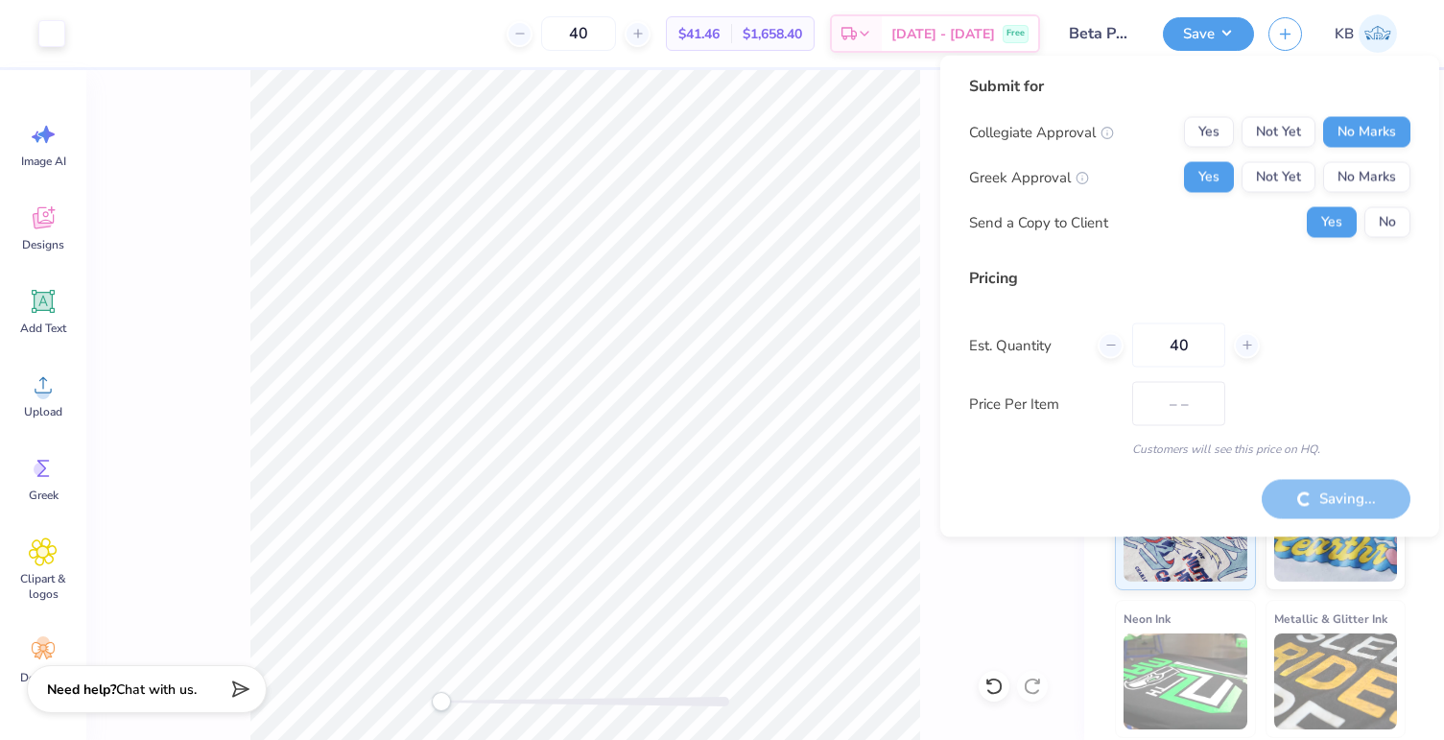
type input "$41.46"
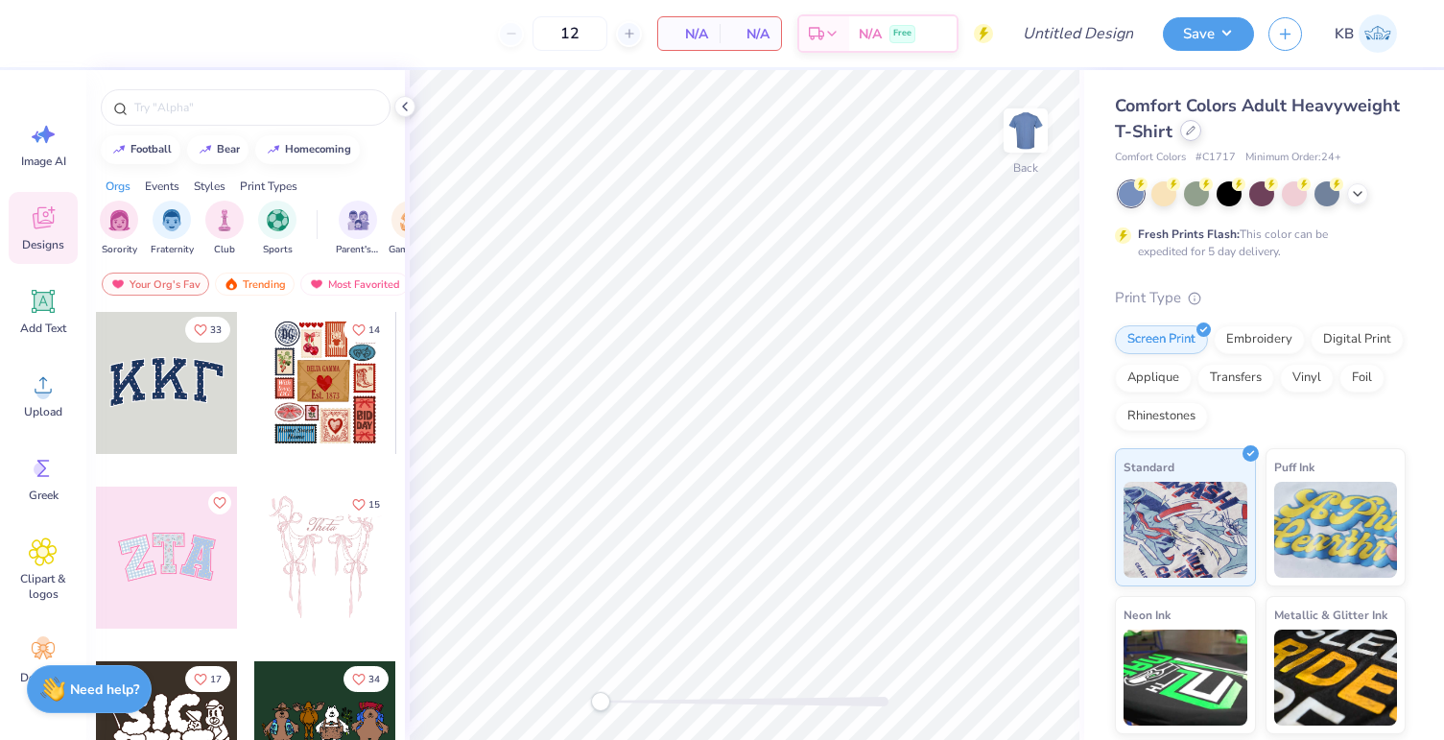
click at [1195, 134] on icon at bounding box center [1191, 131] width 10 height 10
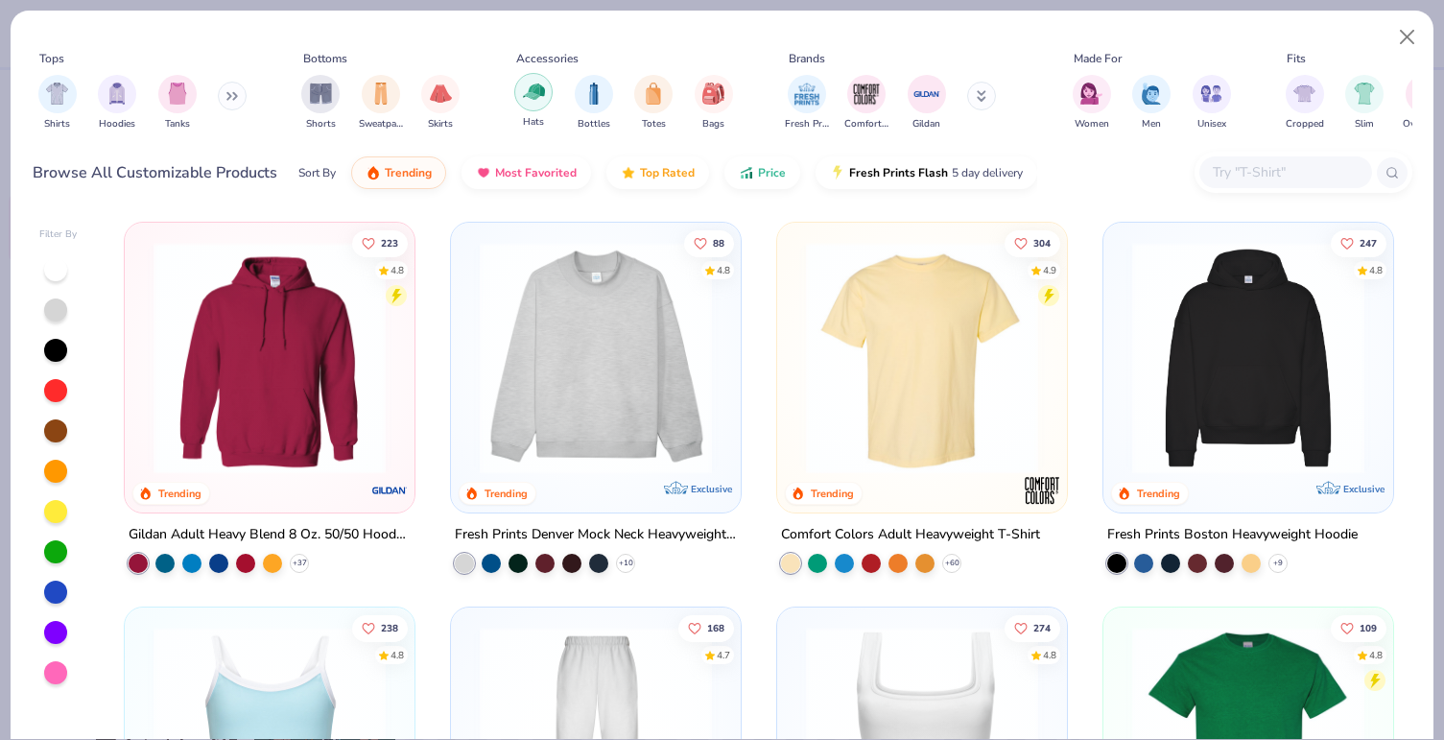
click at [537, 96] on img "filter for Hats" at bounding box center [534, 92] width 22 height 22
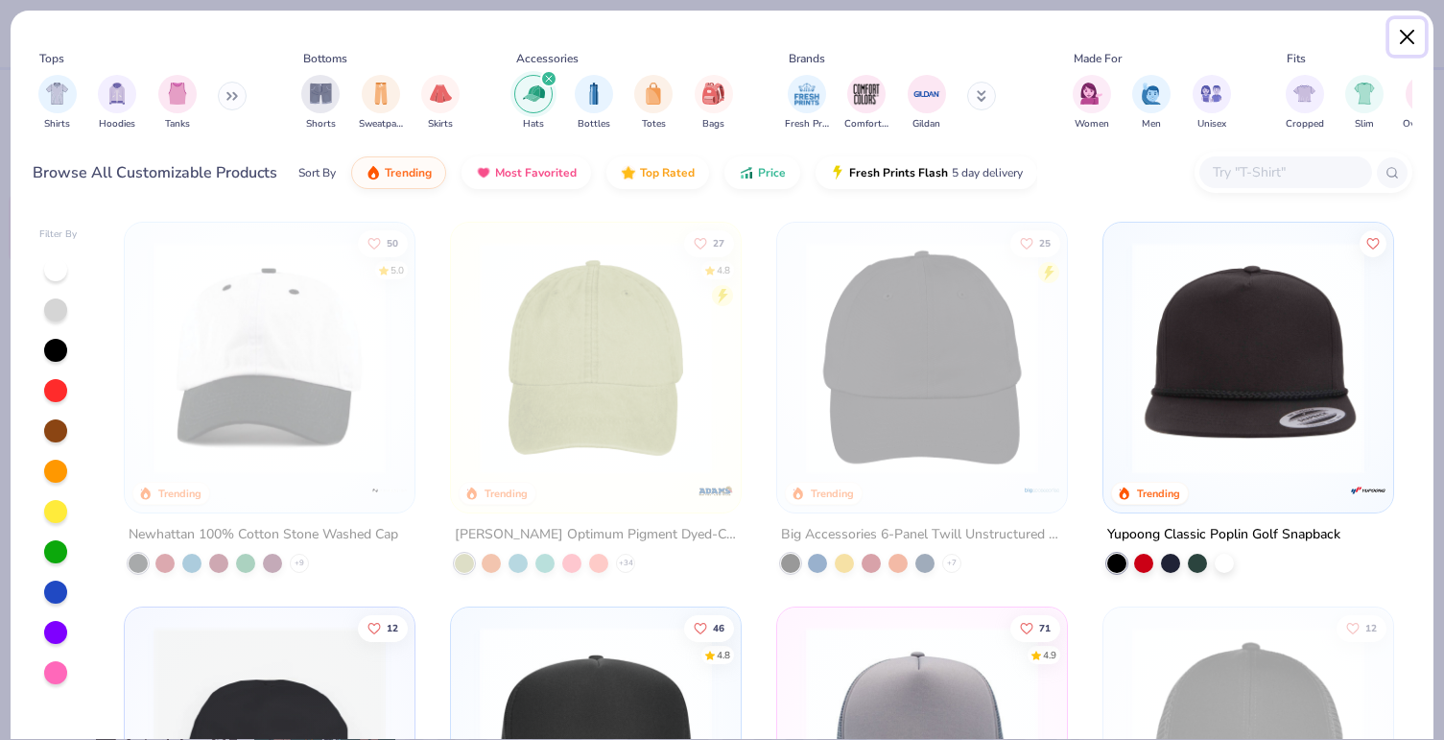
click at [1403, 30] on button "Close" at bounding box center [1407, 37] width 36 height 36
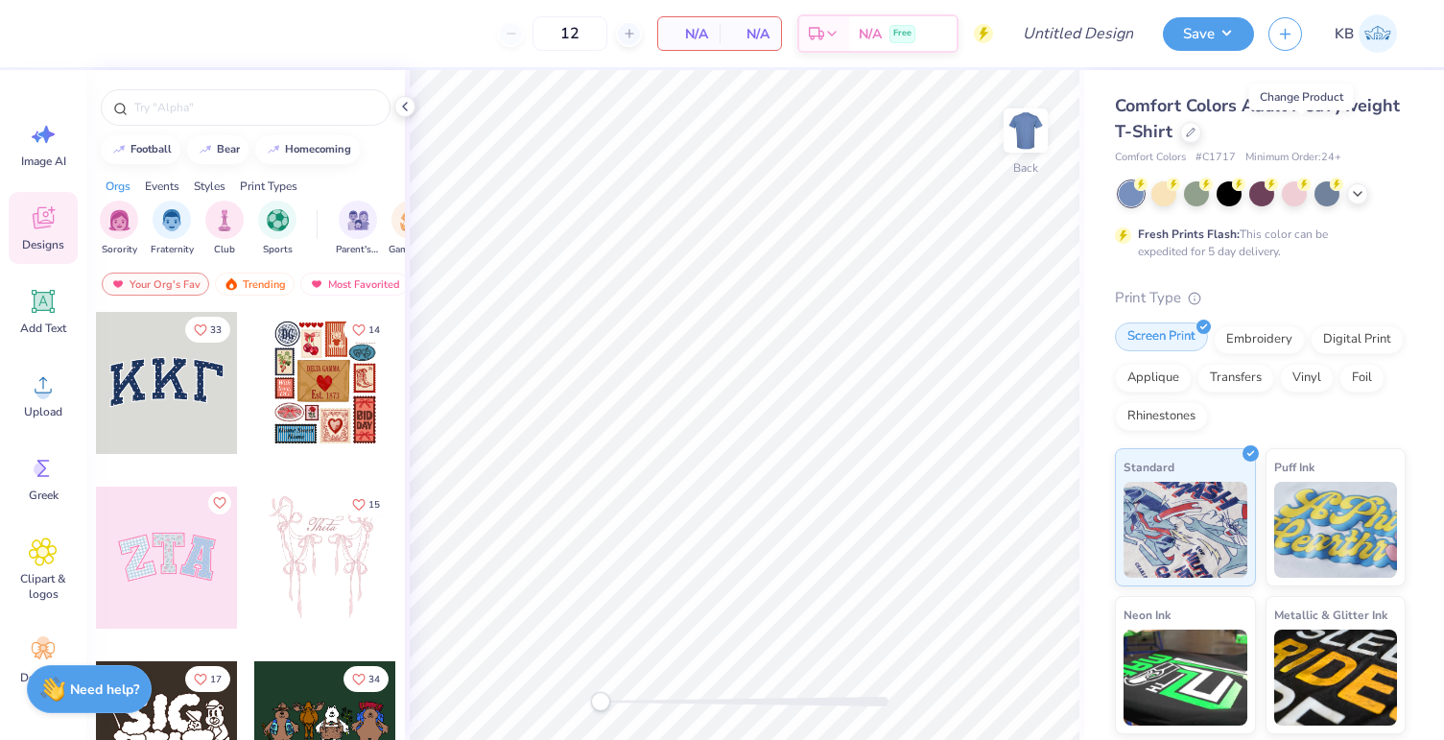
click at [1166, 342] on div "Screen Print" at bounding box center [1161, 336] width 93 height 29
click at [1201, 130] on div at bounding box center [1190, 130] width 21 height 21
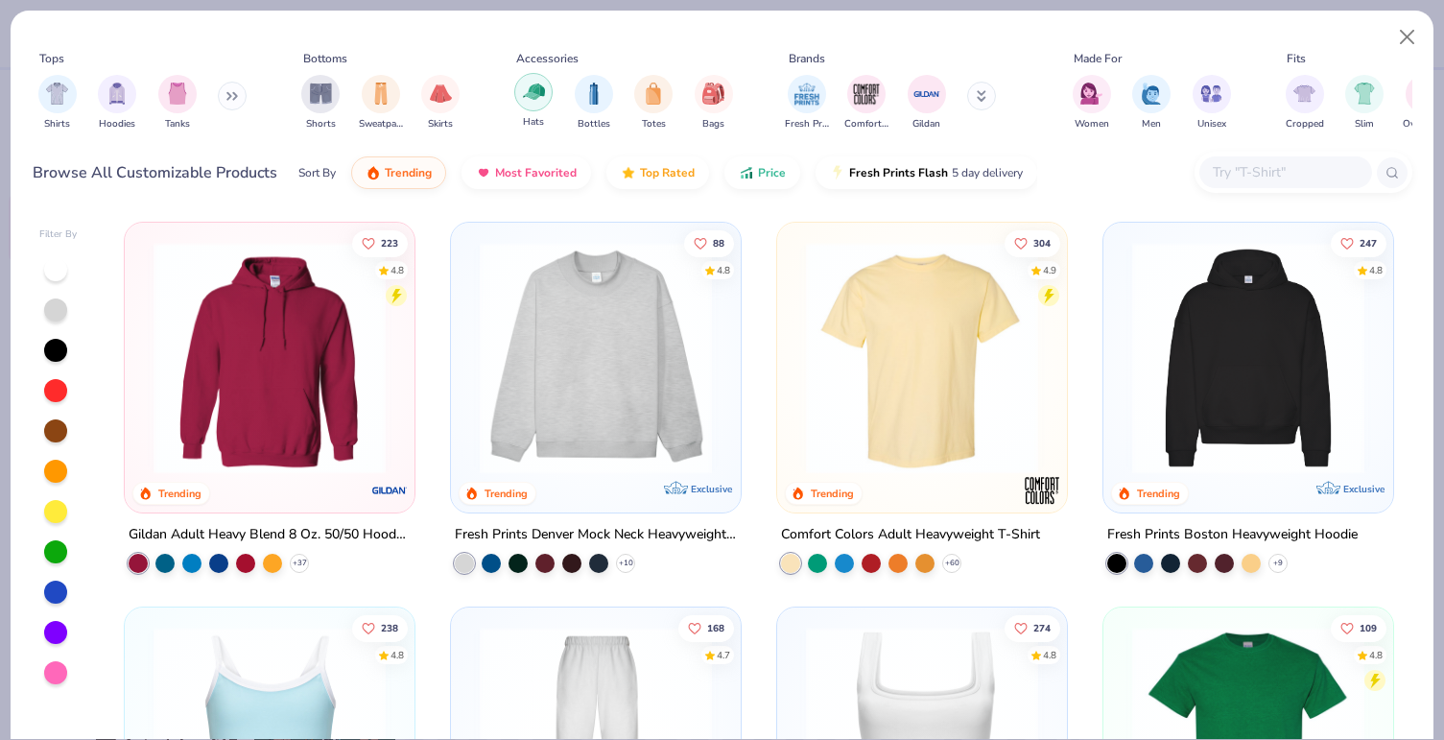
click at [541, 103] on div "filter for Hats" at bounding box center [533, 92] width 38 height 38
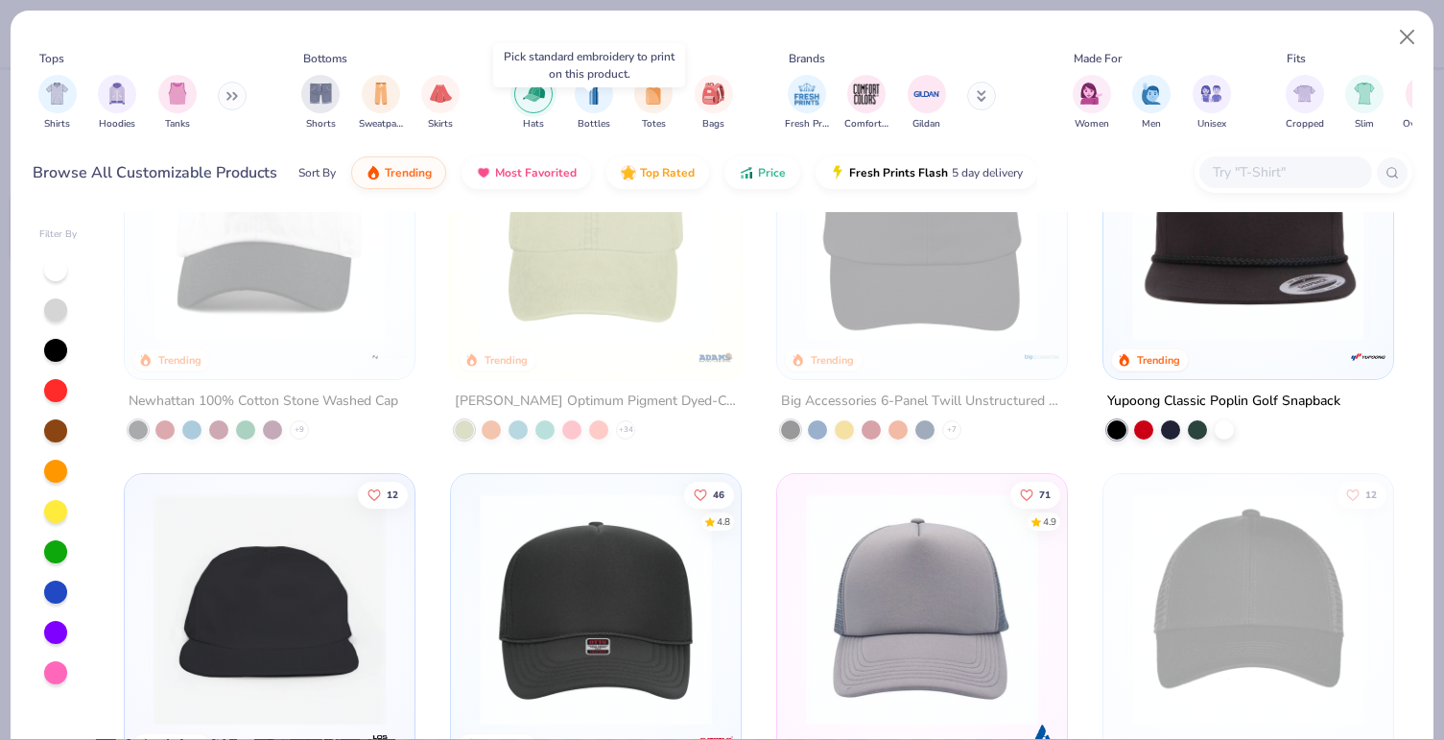
scroll to position [123, 0]
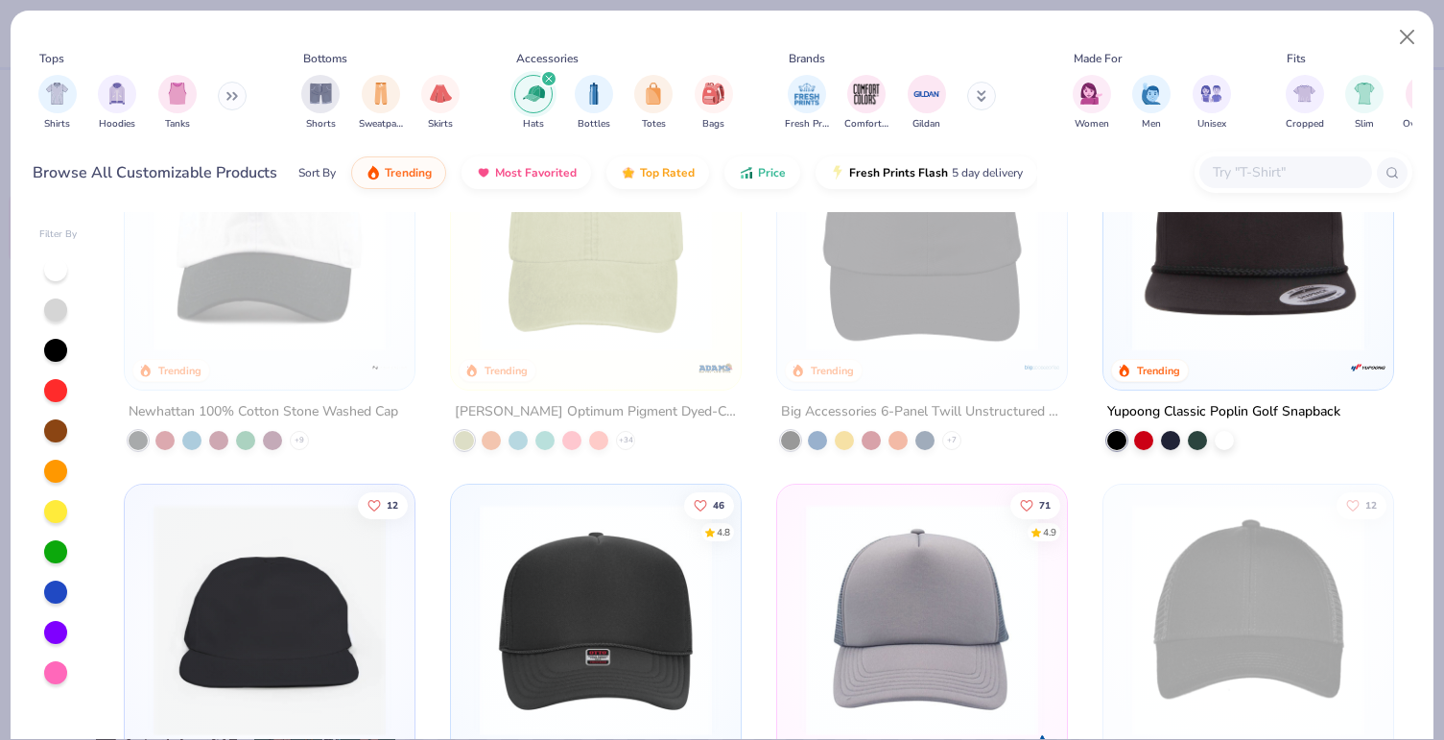
click at [55, 263] on div at bounding box center [55, 269] width 23 height 23
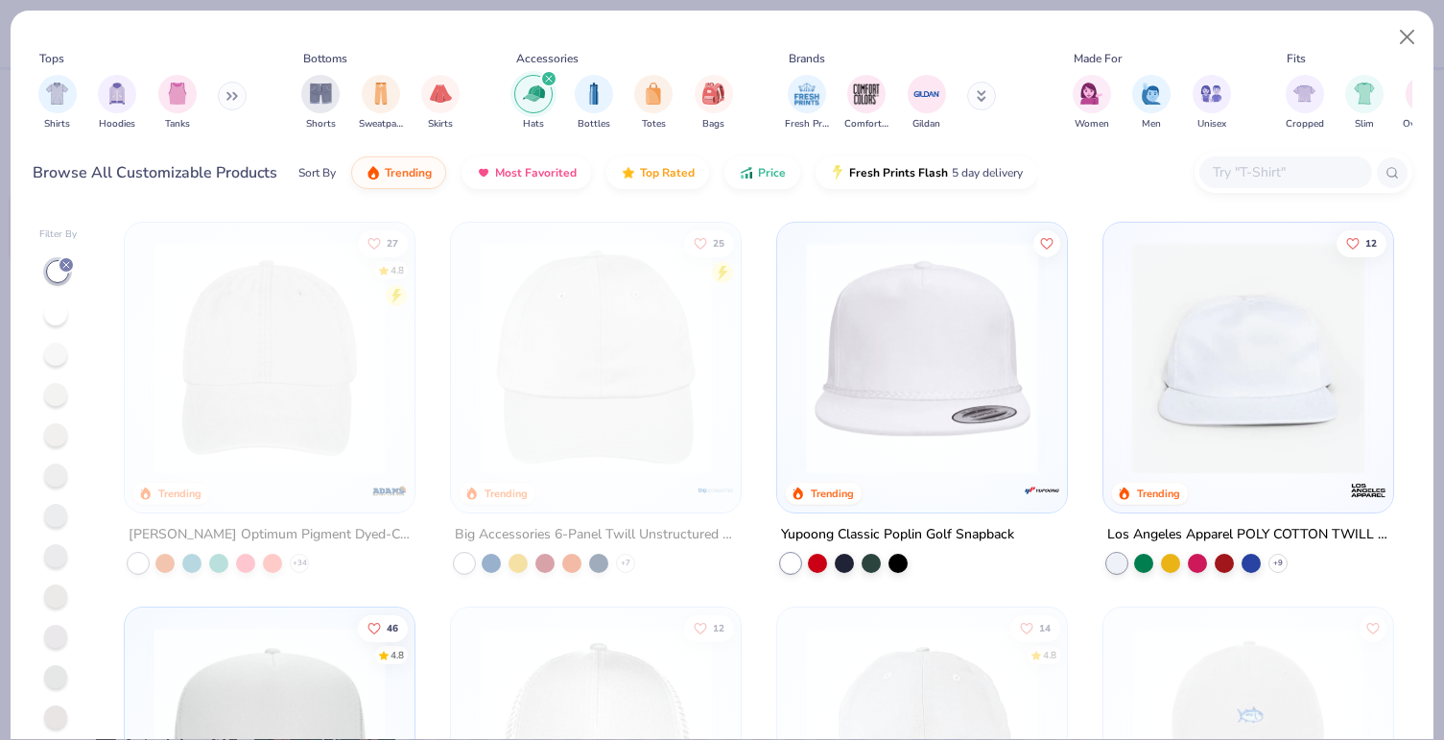
click at [924, 331] on img at bounding box center [921, 358] width 251 height 232
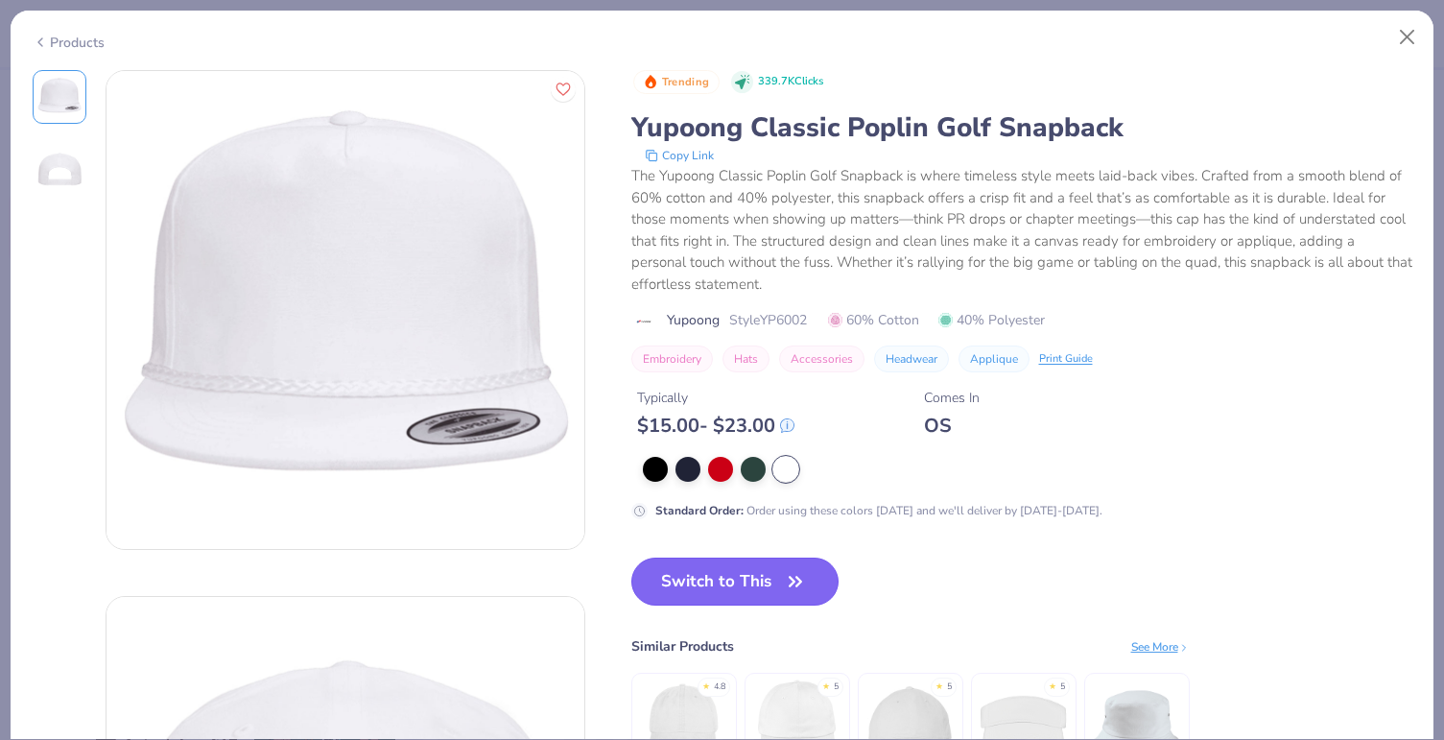
click at [728, 584] on button "Switch to This" at bounding box center [735, 581] width 208 height 48
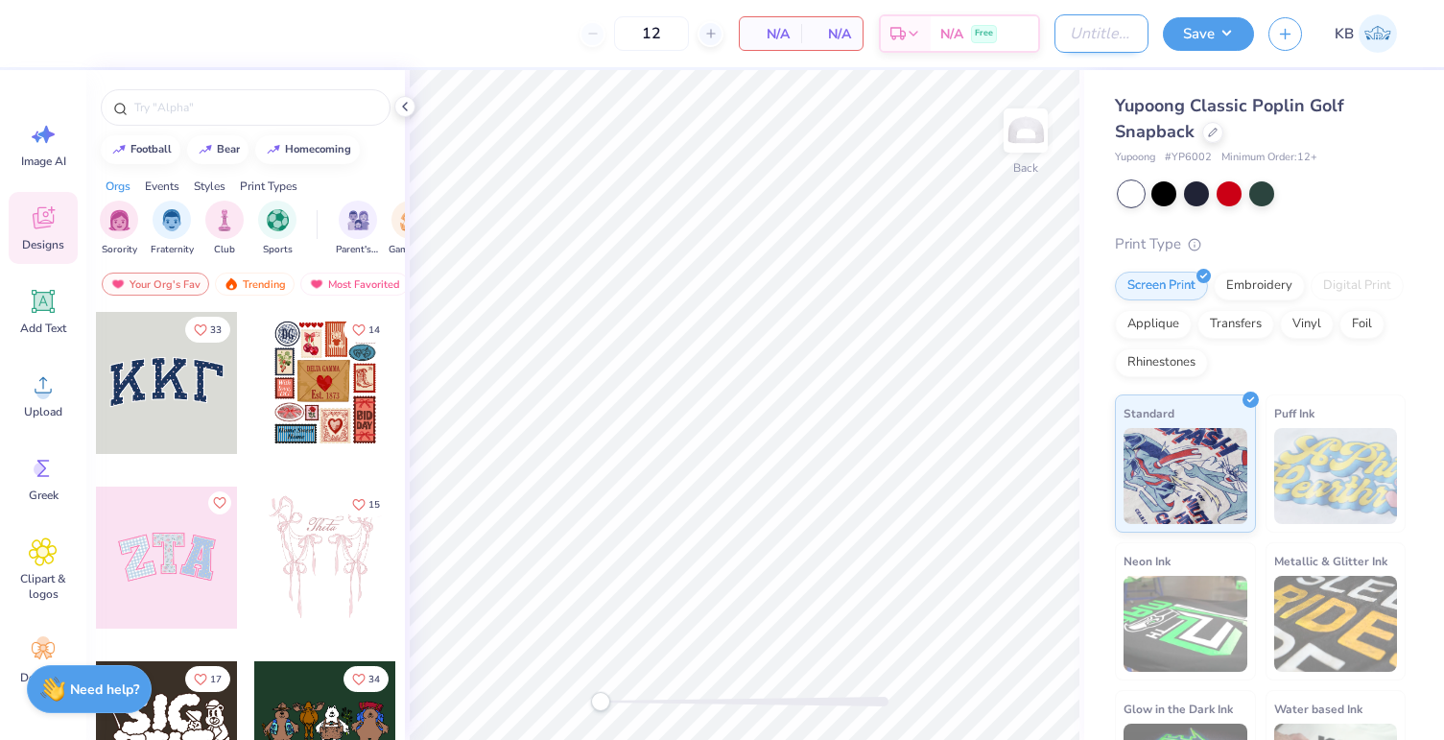
click at [1076, 35] on input "Design Title" at bounding box center [1101, 33] width 94 height 38
type input "e"
type input "Beta PR"
click at [669, 29] on input "12" at bounding box center [651, 33] width 75 height 35
type input "1"
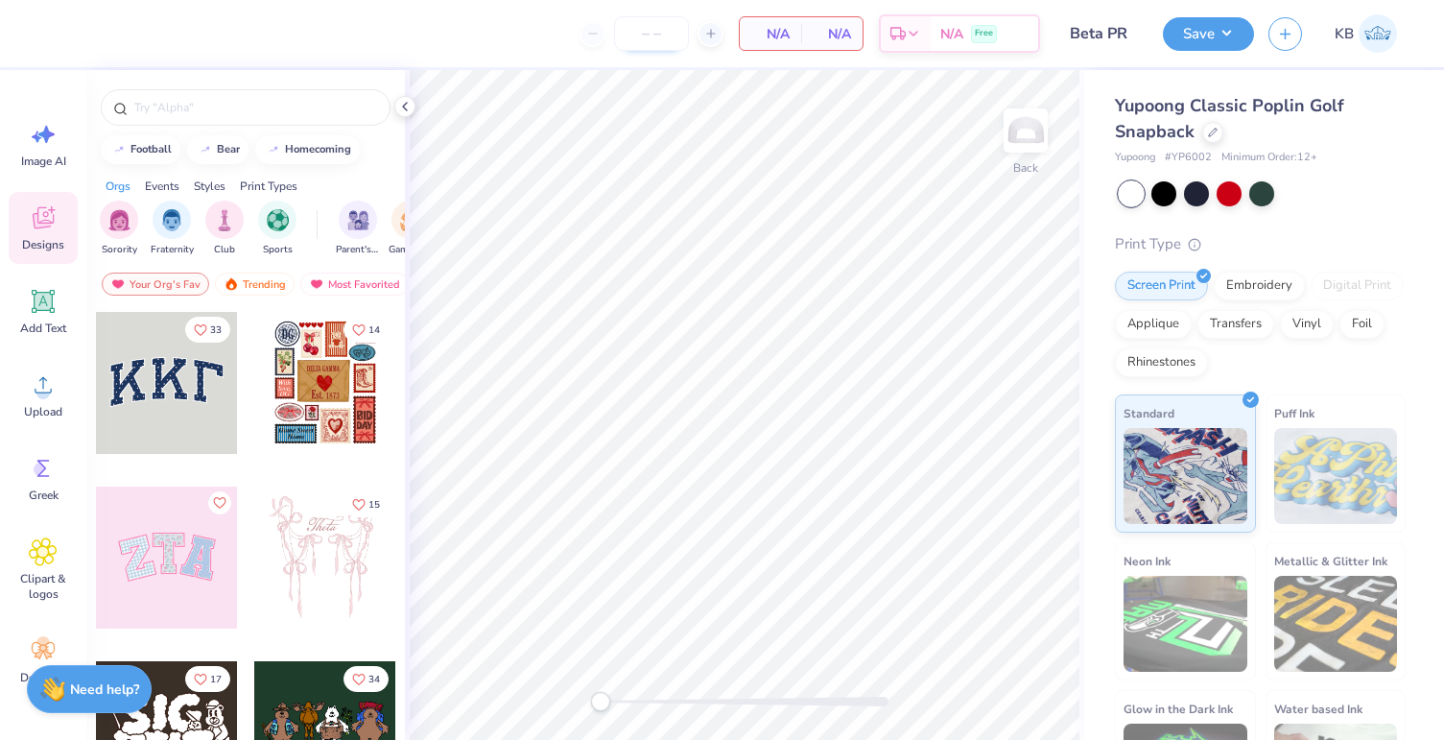
type input "2"
type input "4"
type input "24"
click at [169, 225] on img "filter for Fraternity" at bounding box center [171, 218] width 21 height 22
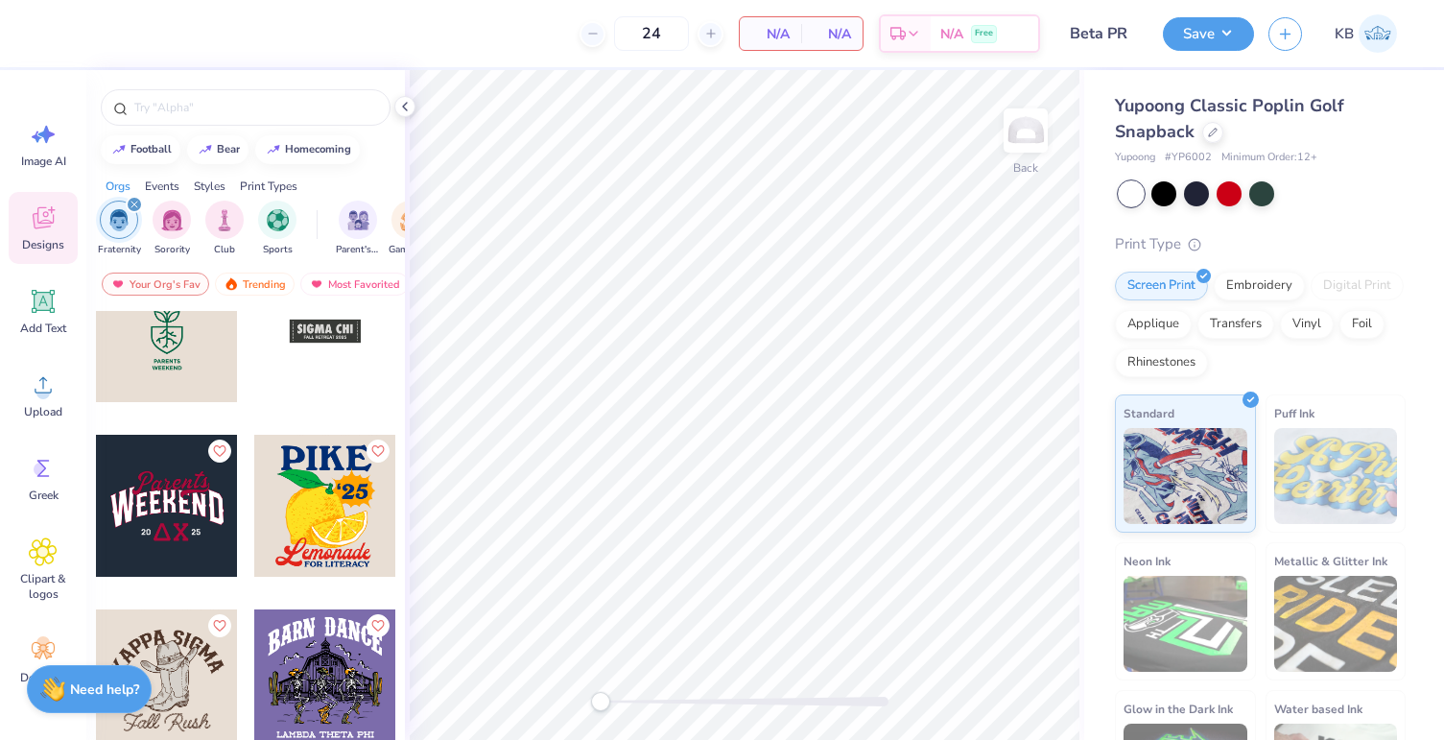
scroll to position [3894, 0]
click at [318, 327] on div at bounding box center [325, 330] width 142 height 142
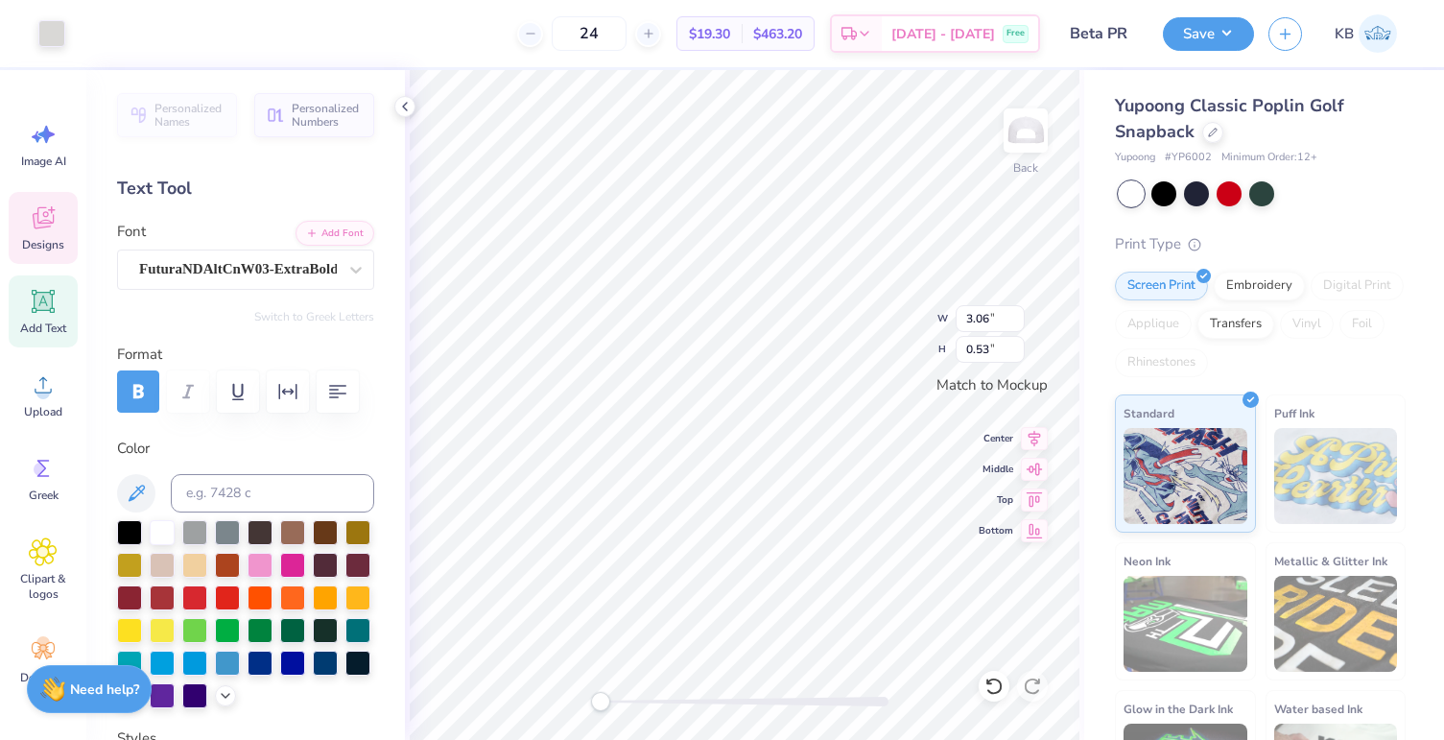
scroll to position [15, 2]
type textarea "BETA THETA PI"
type textarea "2025"
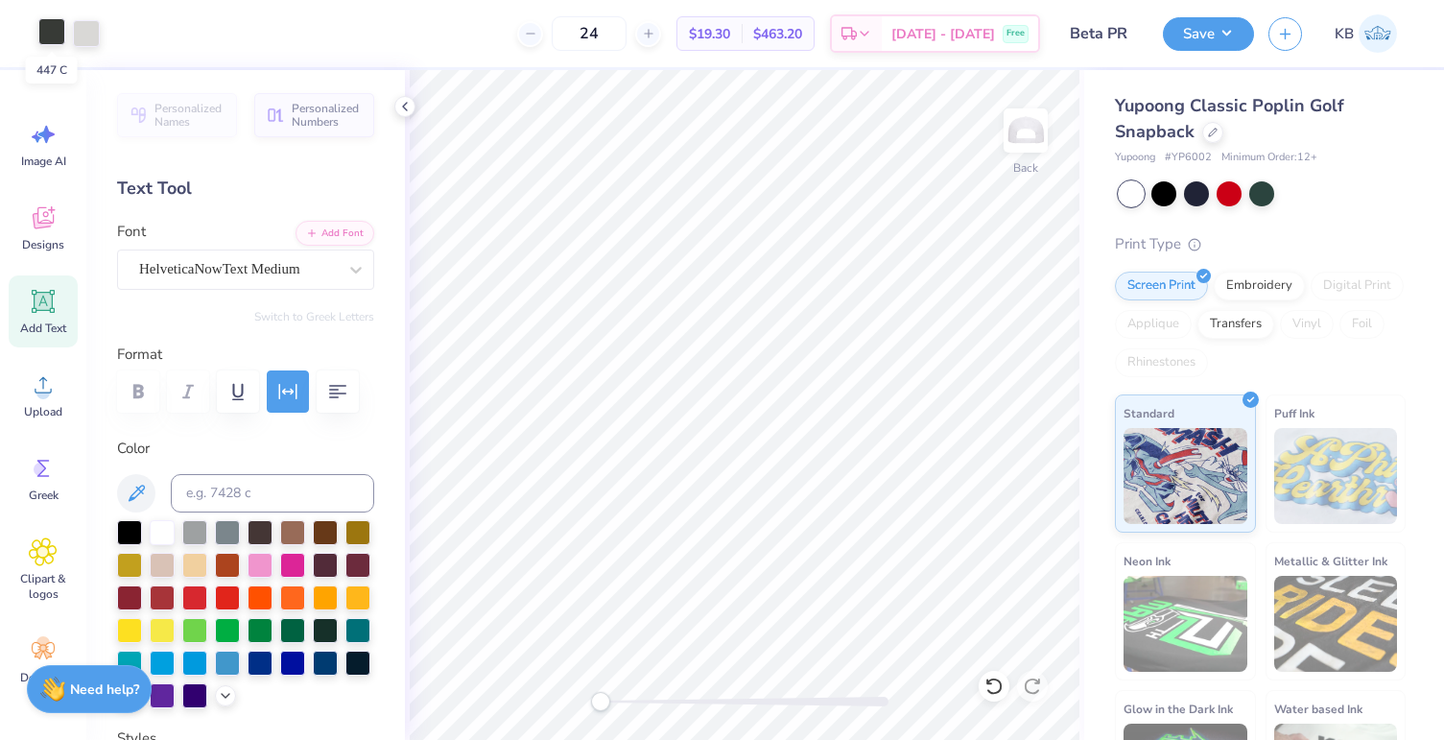
click at [51, 35] on div at bounding box center [51, 31] width 27 height 27
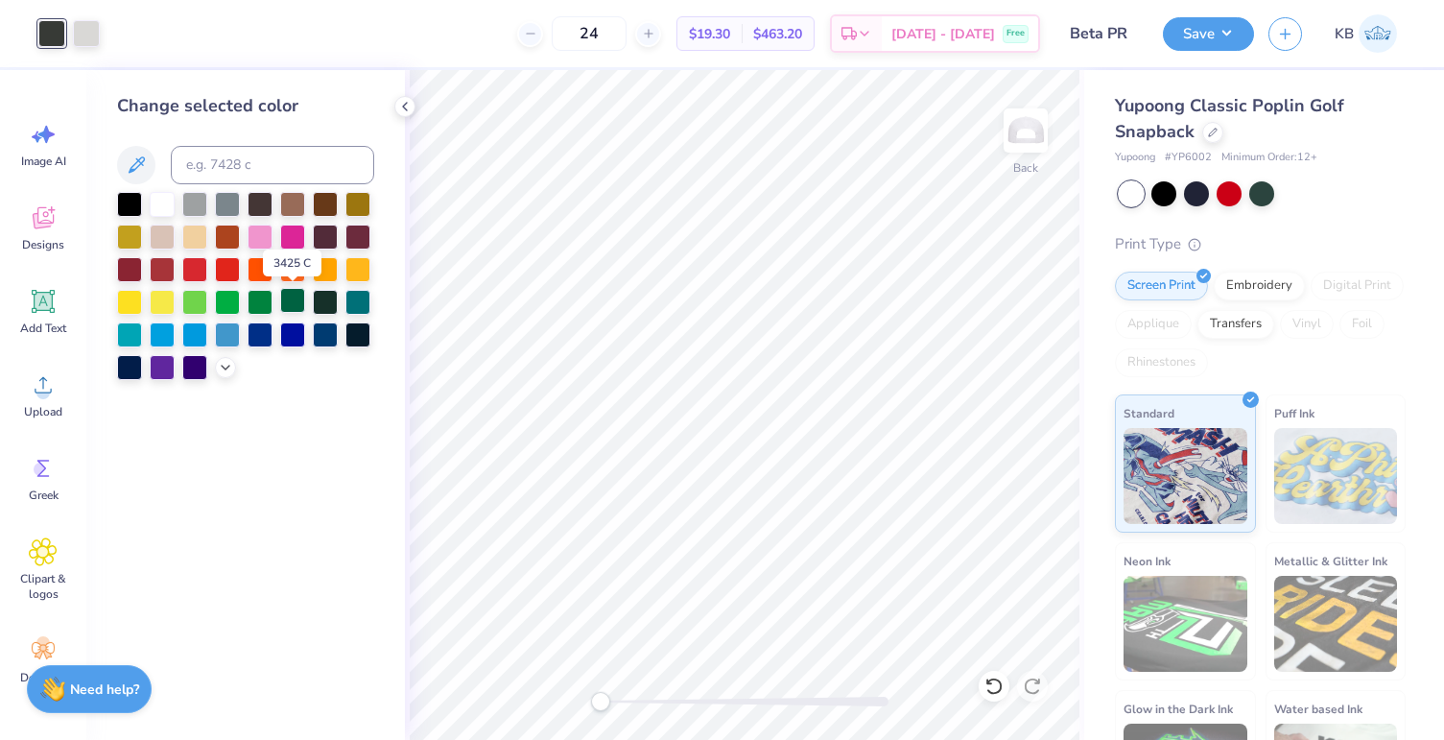
click at [295, 304] on div at bounding box center [292, 300] width 25 height 25
click at [264, 304] on div at bounding box center [260, 300] width 25 height 25
click at [295, 306] on div at bounding box center [292, 300] width 25 height 25
click at [224, 204] on div at bounding box center [227, 202] width 25 height 25
click at [408, 112] on icon at bounding box center [404, 106] width 15 height 15
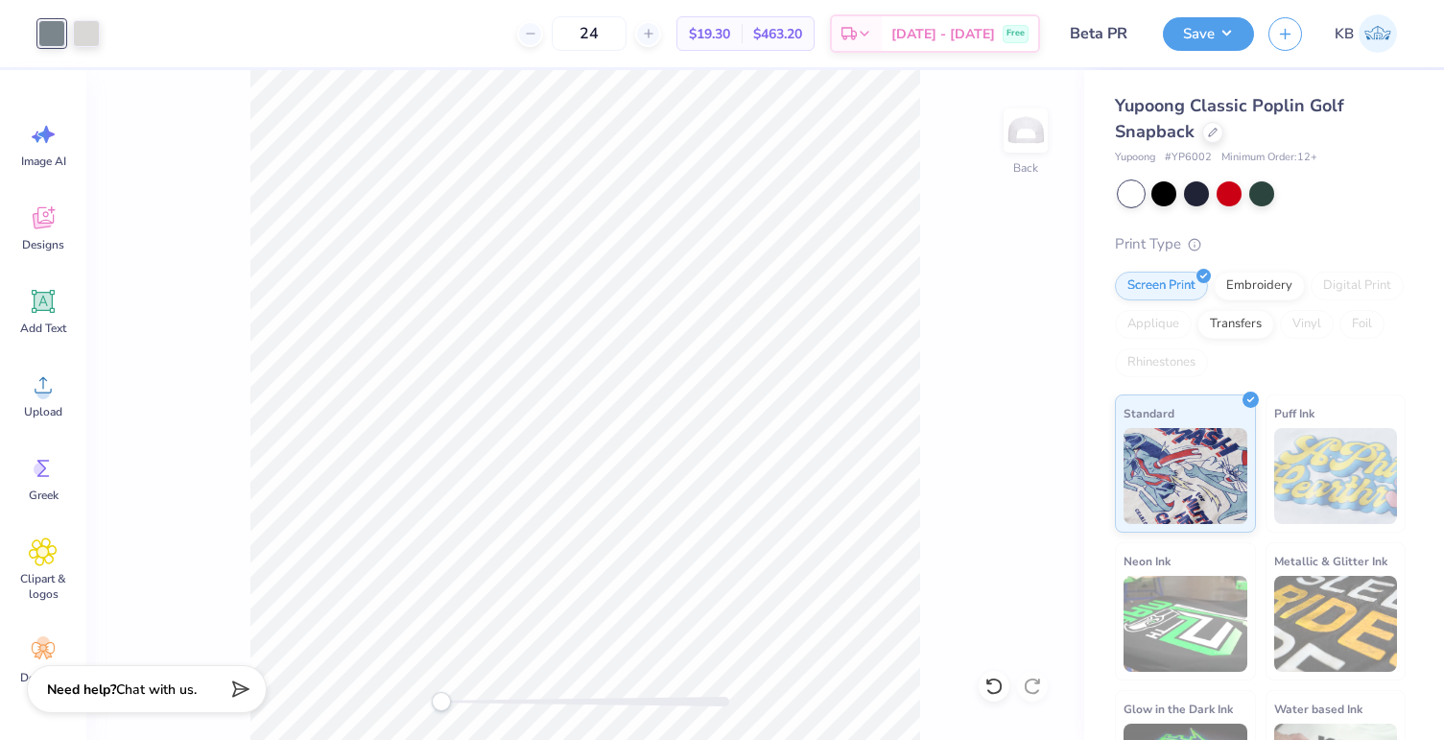
click at [48, 29] on div at bounding box center [51, 33] width 27 height 27
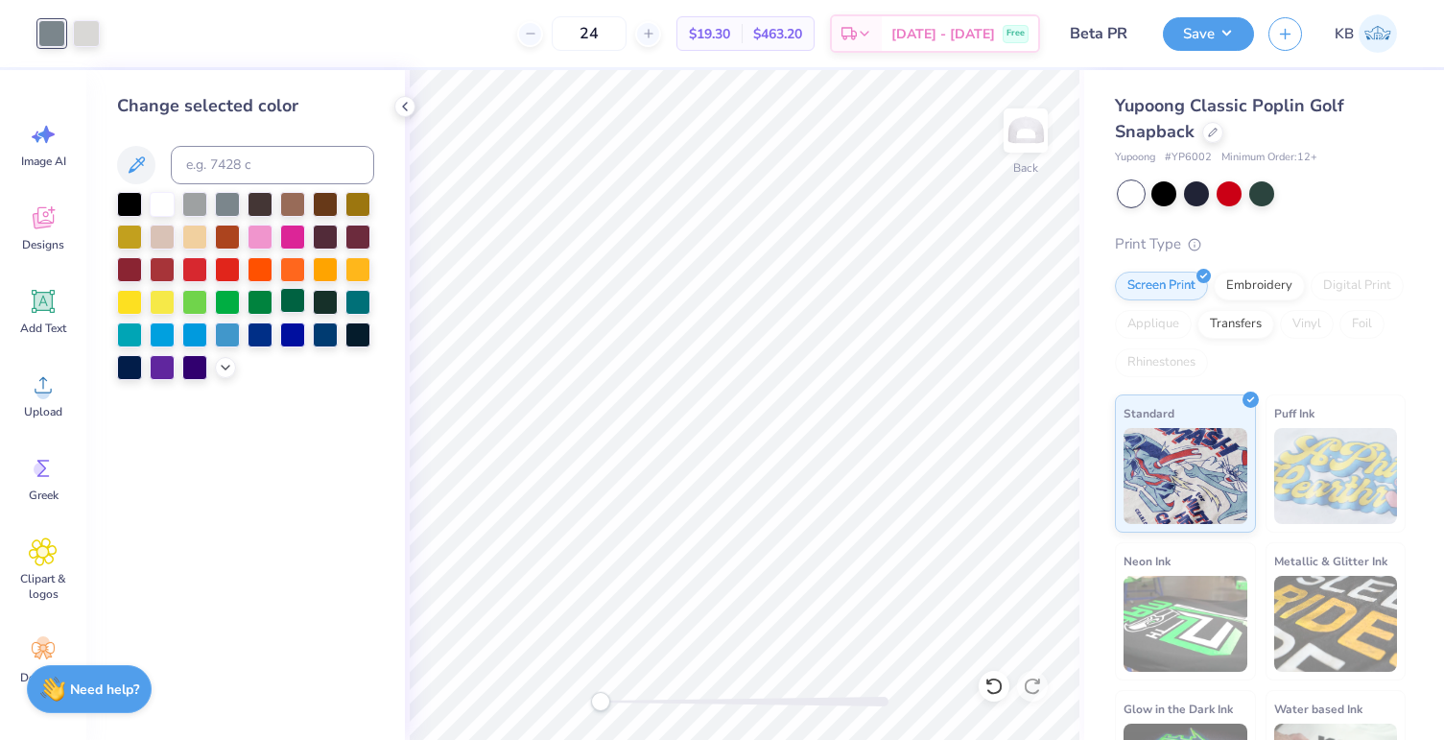
click at [294, 305] on div at bounding box center [292, 300] width 25 height 25
click at [125, 366] on div at bounding box center [129, 365] width 25 height 25
click at [1208, 29] on button "Save" at bounding box center [1208, 31] width 91 height 34
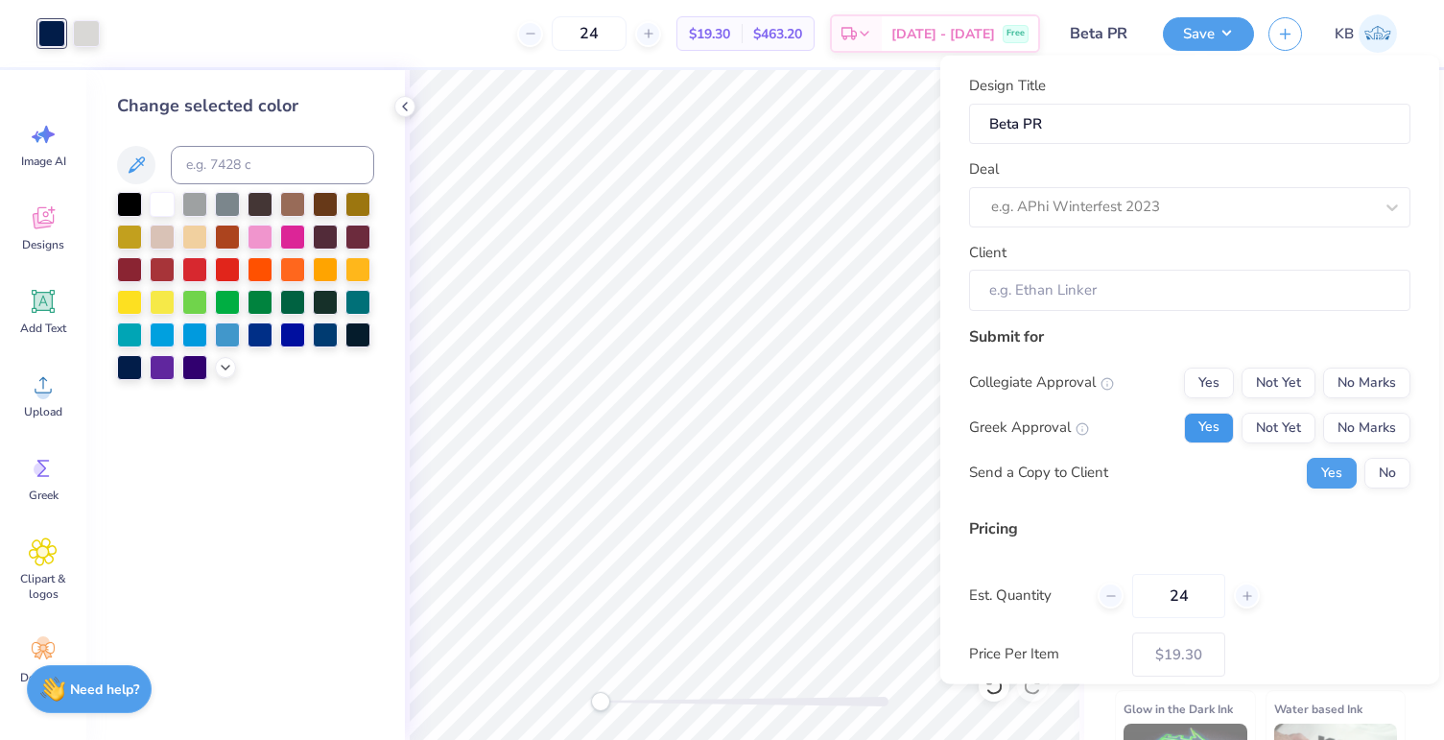
click at [1196, 435] on button "Yes" at bounding box center [1209, 427] width 50 height 31
click at [1190, 211] on div at bounding box center [1182, 207] width 382 height 26
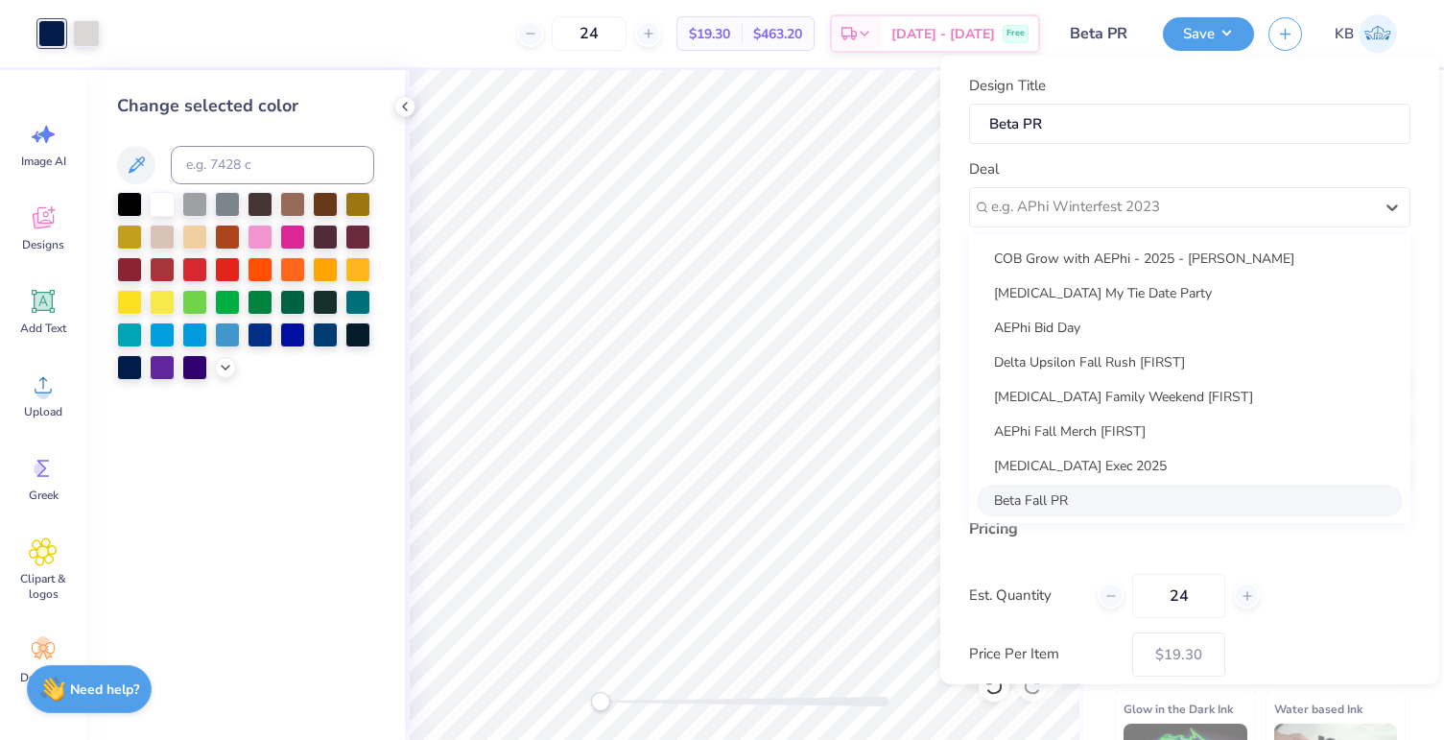
click at [1103, 496] on div "Beta Fall PR" at bounding box center [1190, 499] width 426 height 32
type input "John Ertel"
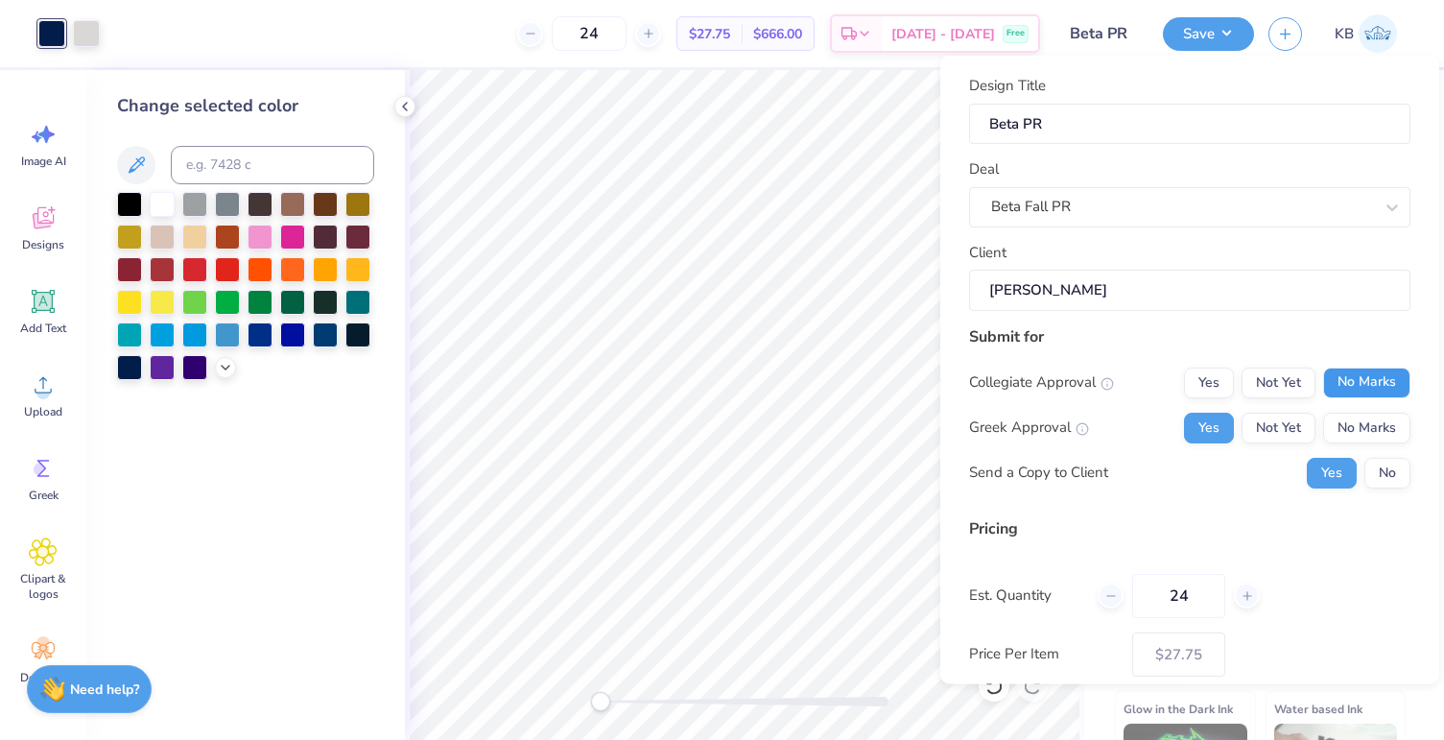
click at [1326, 375] on button "No Marks" at bounding box center [1366, 381] width 87 height 31
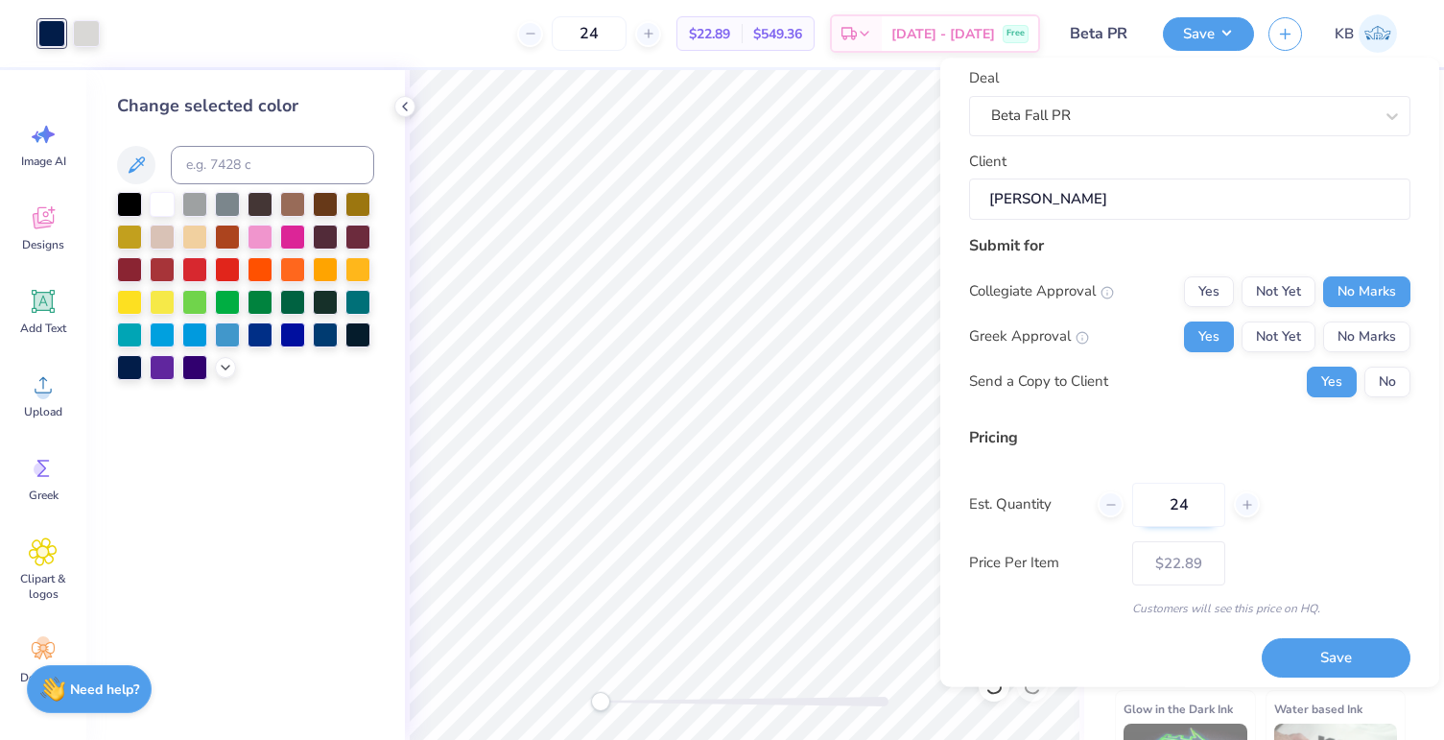
scroll to position [103, 0]
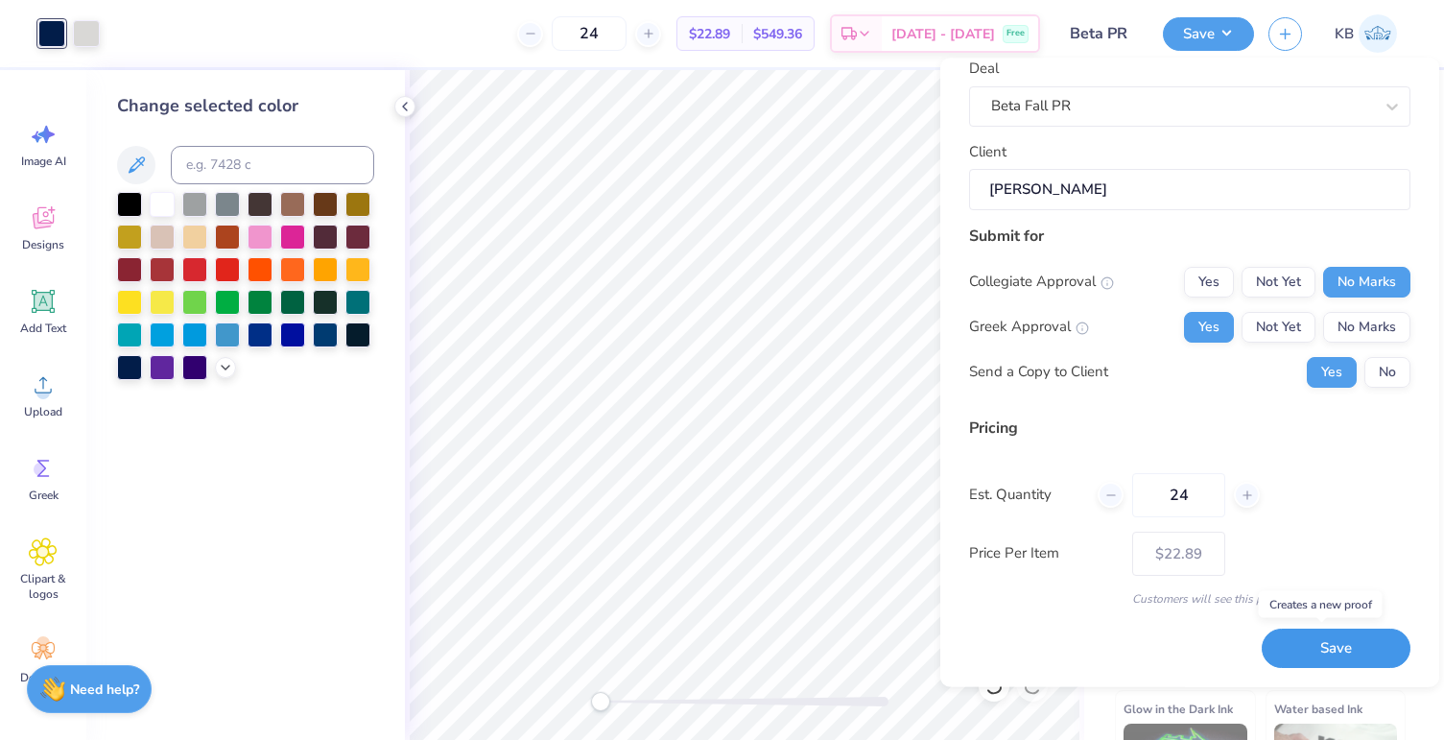
click at [1306, 655] on button "Save" at bounding box center [1335, 648] width 149 height 39
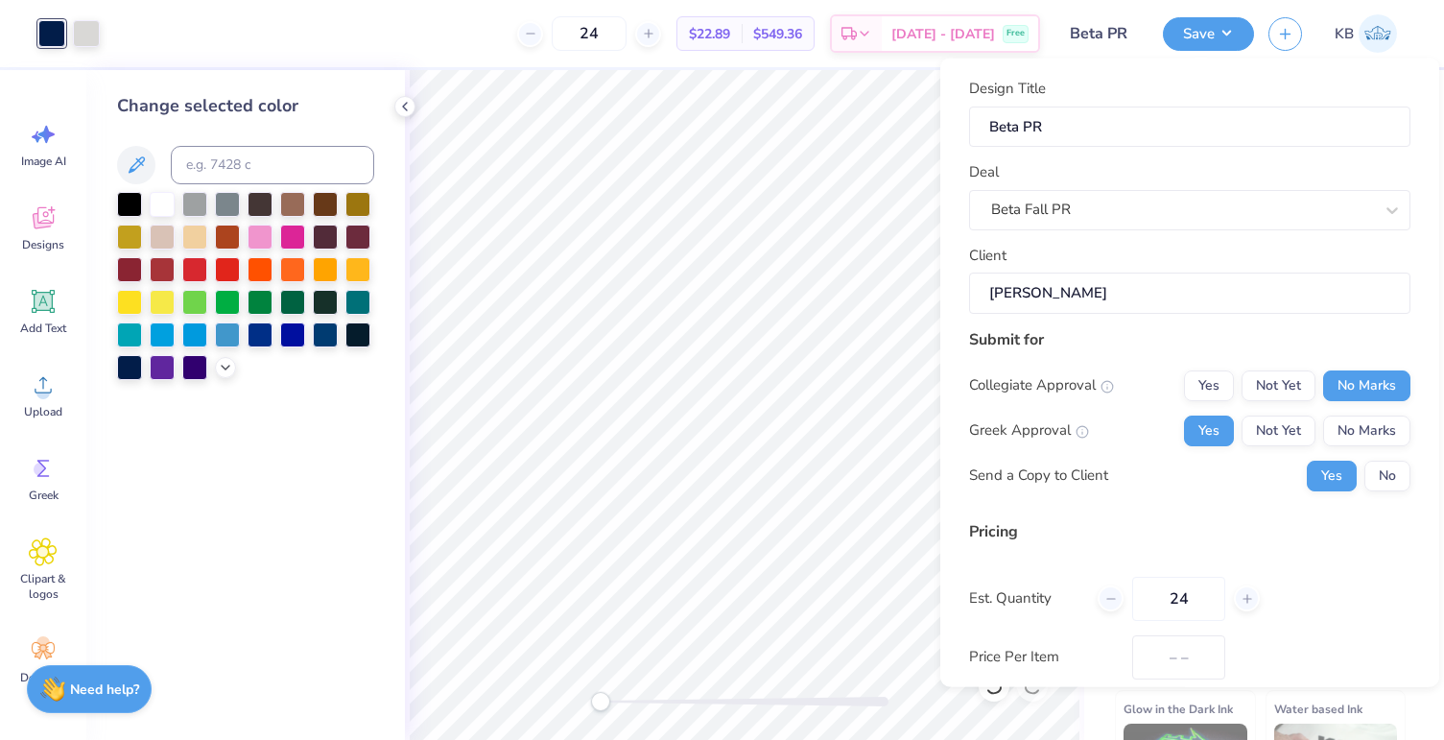
type input "$19.30"
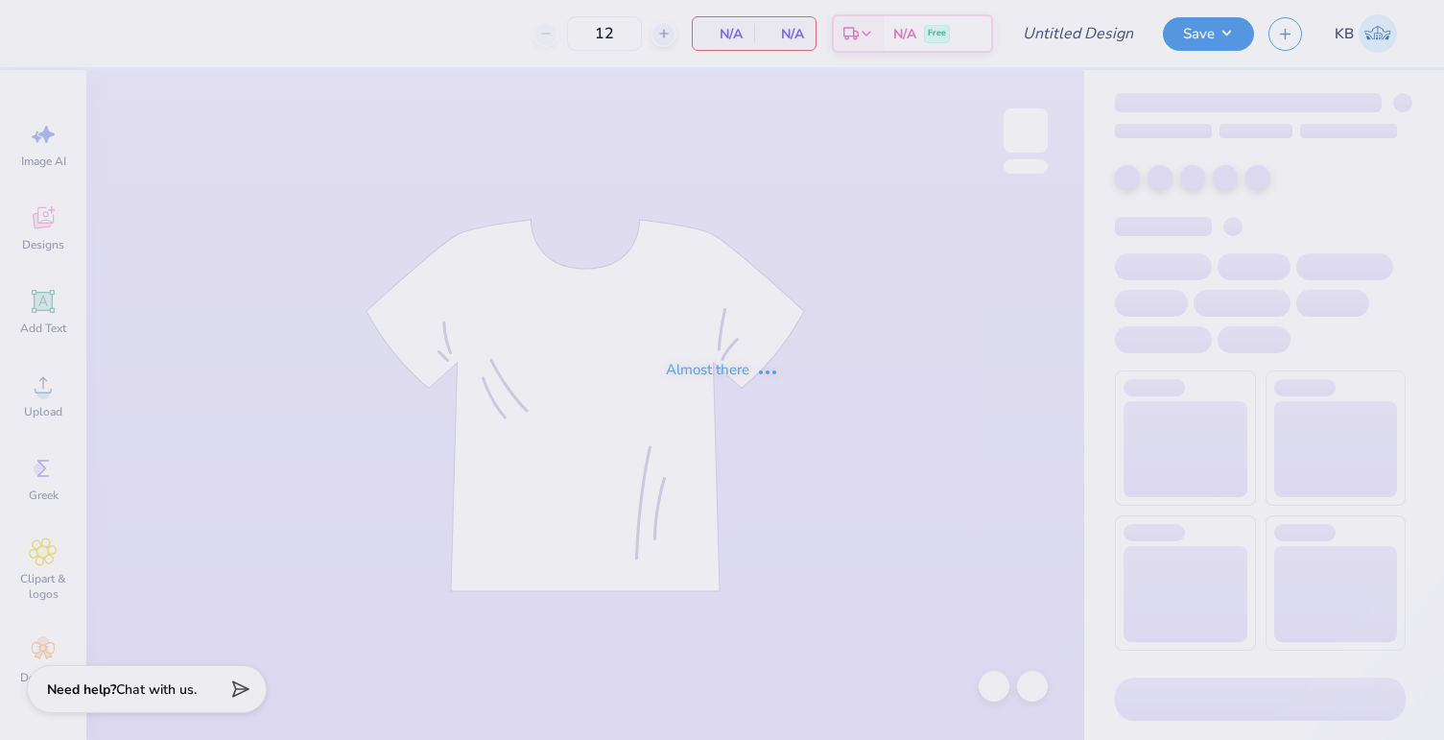
type input "Beta PR"
type input "24"
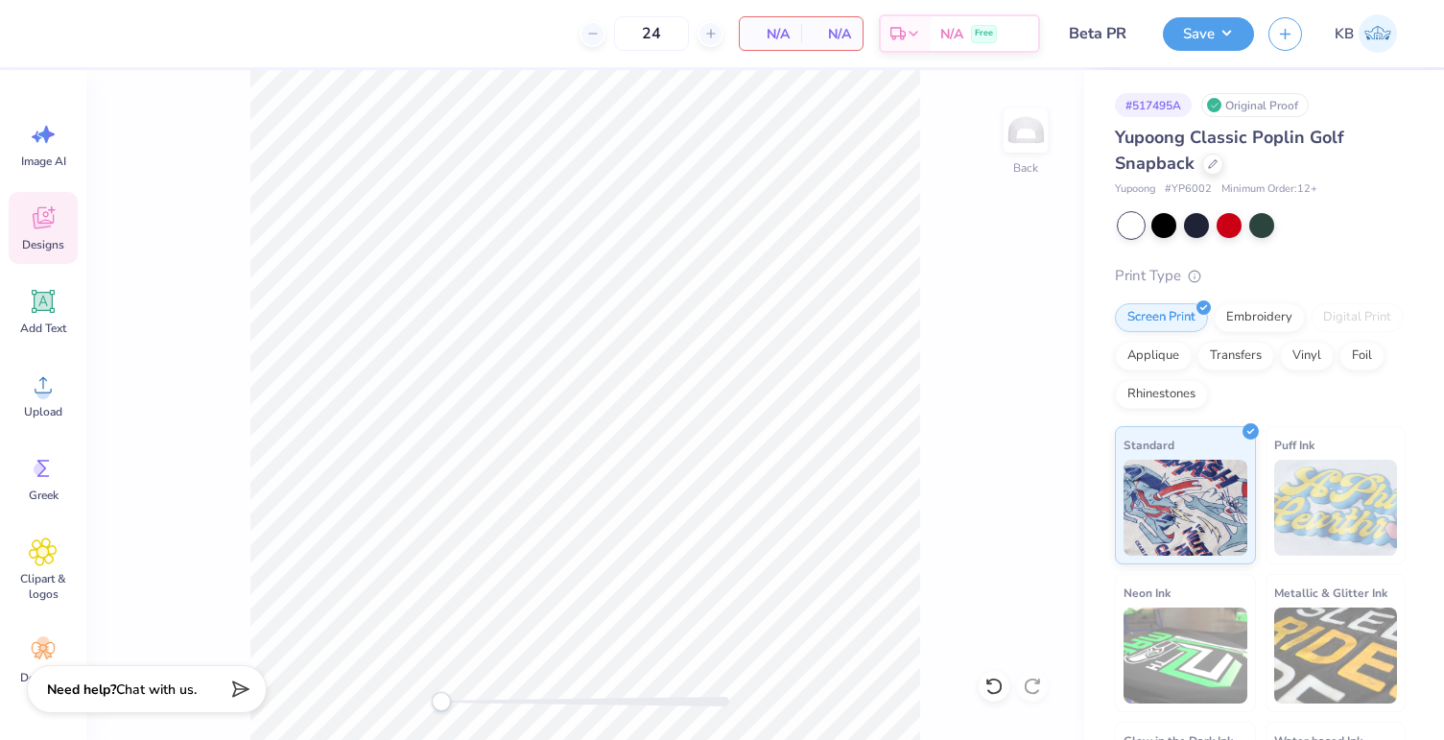
click at [57, 228] on div "Designs" at bounding box center [43, 228] width 69 height 72
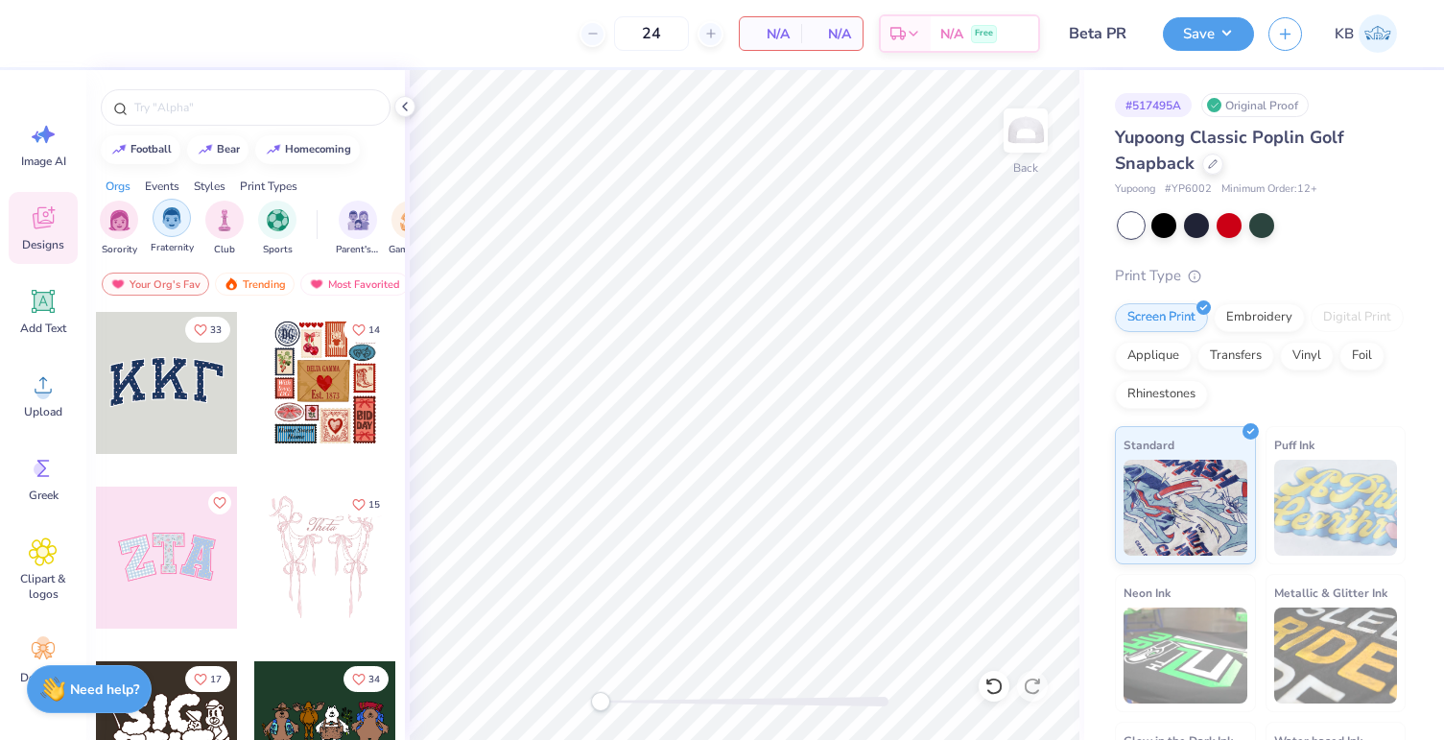
click at [175, 220] on img "filter for Fraternity" at bounding box center [171, 218] width 21 height 22
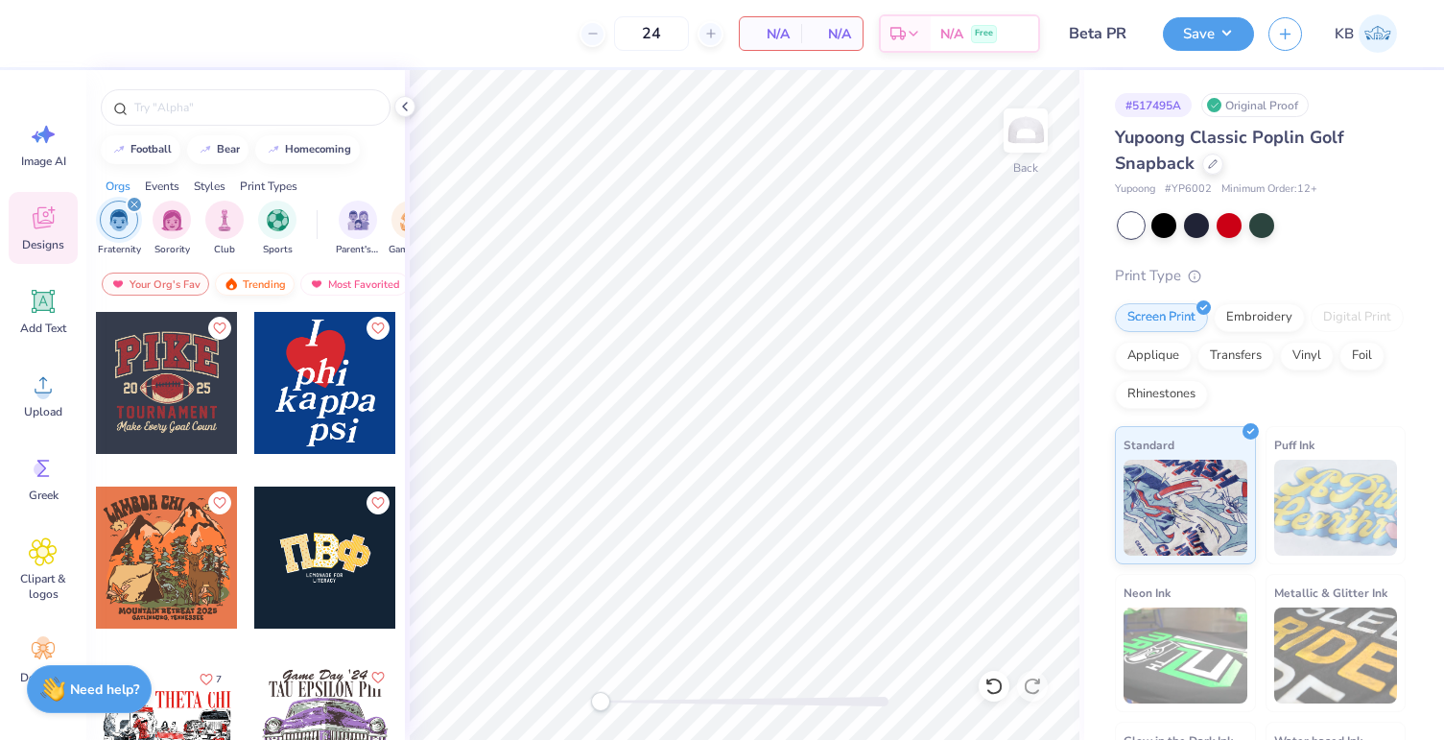
click at [250, 278] on div "Trending" at bounding box center [255, 283] width 80 height 23
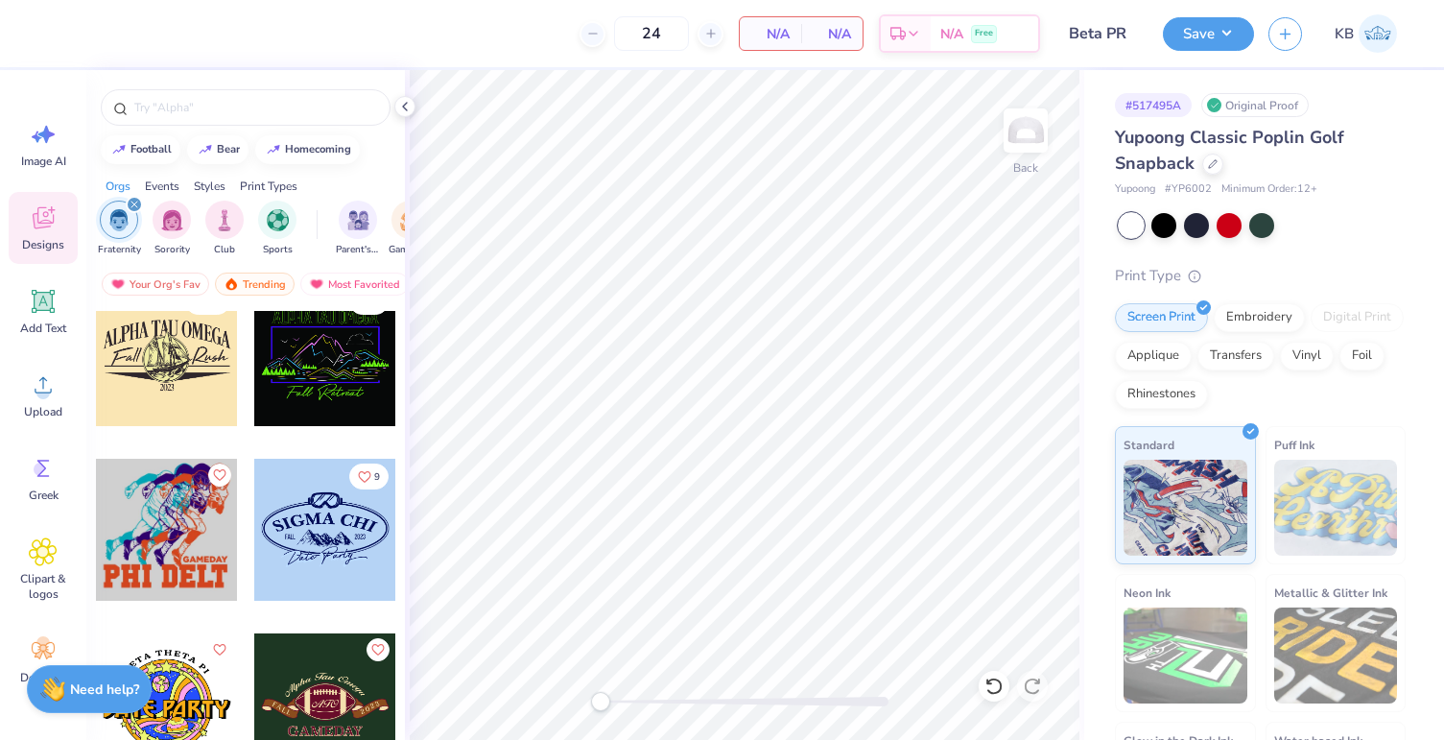
scroll to position [15917, 0]
click at [131, 202] on icon "filter for Fraternity" at bounding box center [134, 204] width 6 height 6
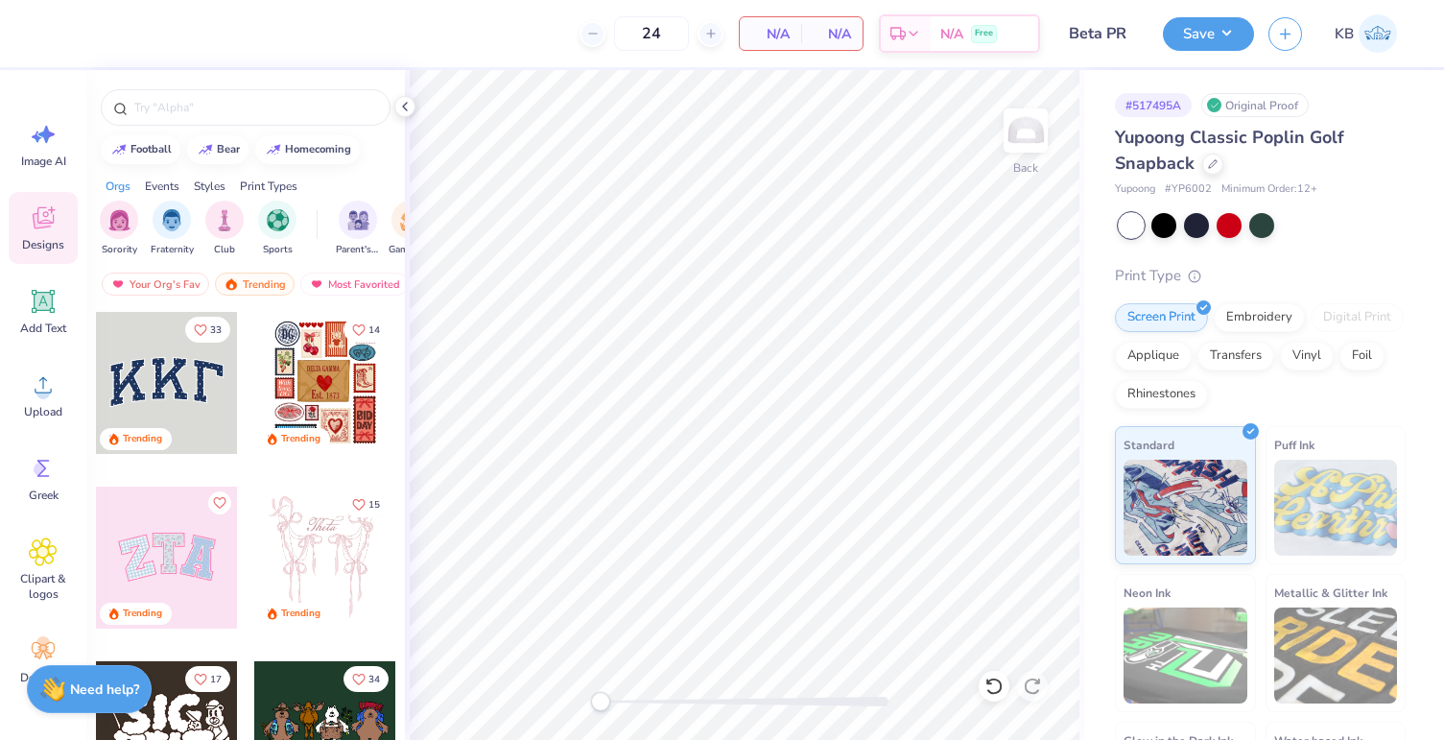
click at [205, 181] on div "Styles" at bounding box center [210, 185] width 32 height 17
click at [213, 219] on img "filter for Patches" at bounding box center [214, 218] width 22 height 22
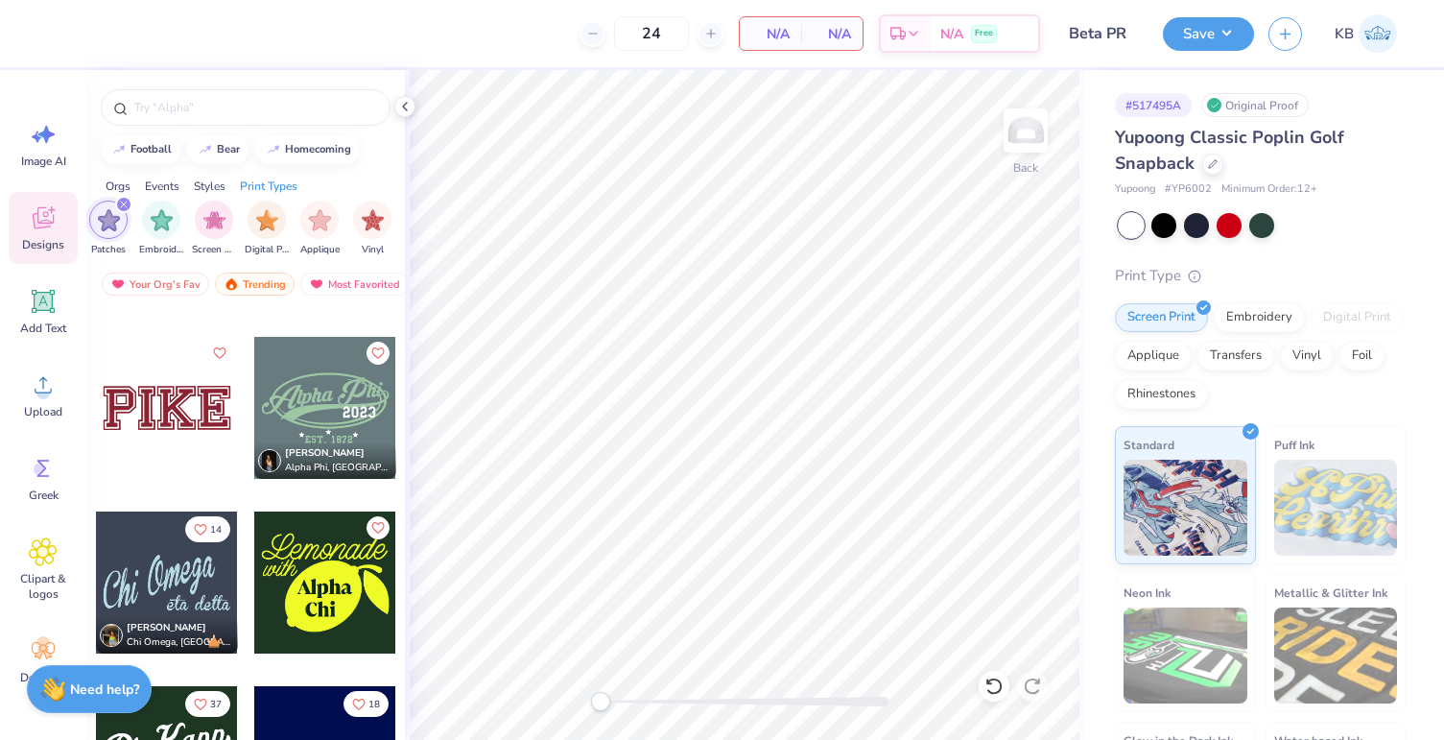
scroll to position [3456, 0]
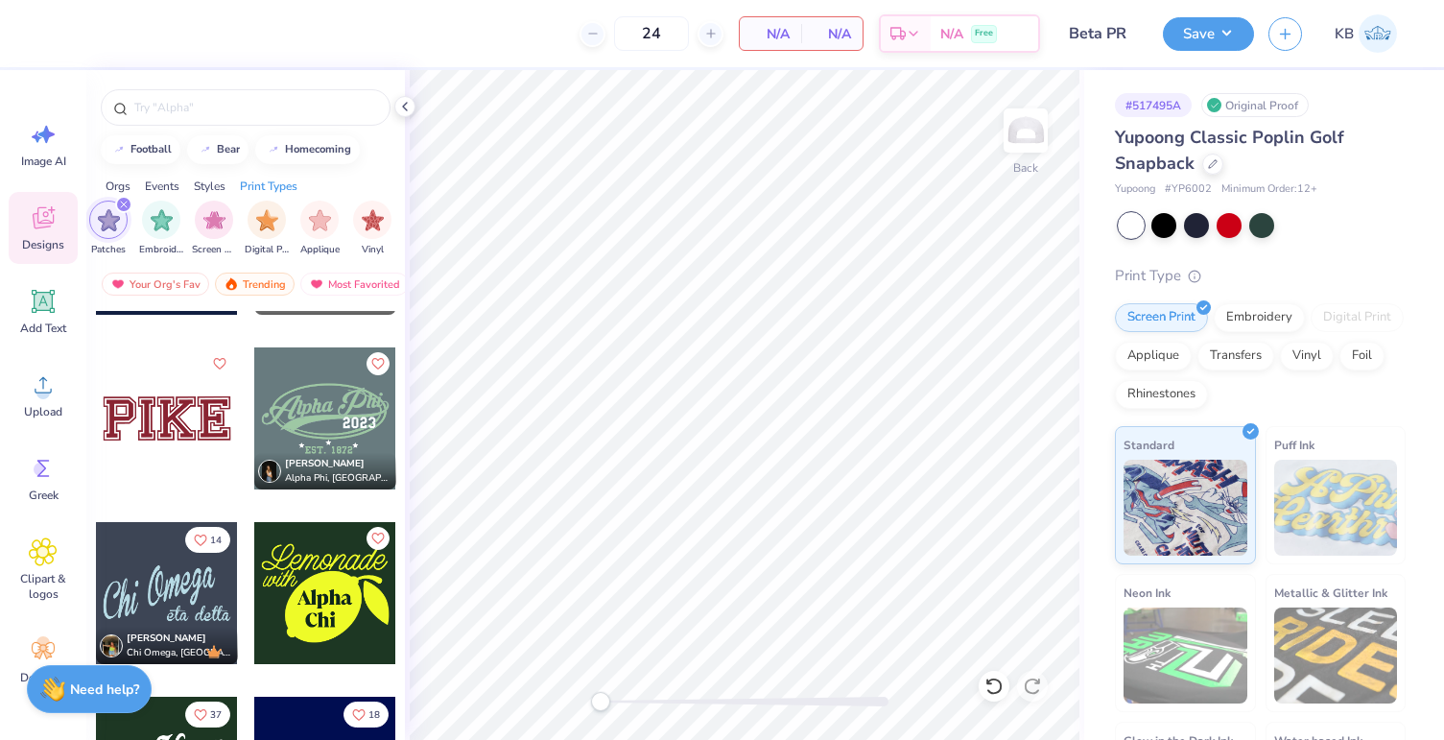
click at [180, 414] on div at bounding box center [167, 418] width 142 height 142
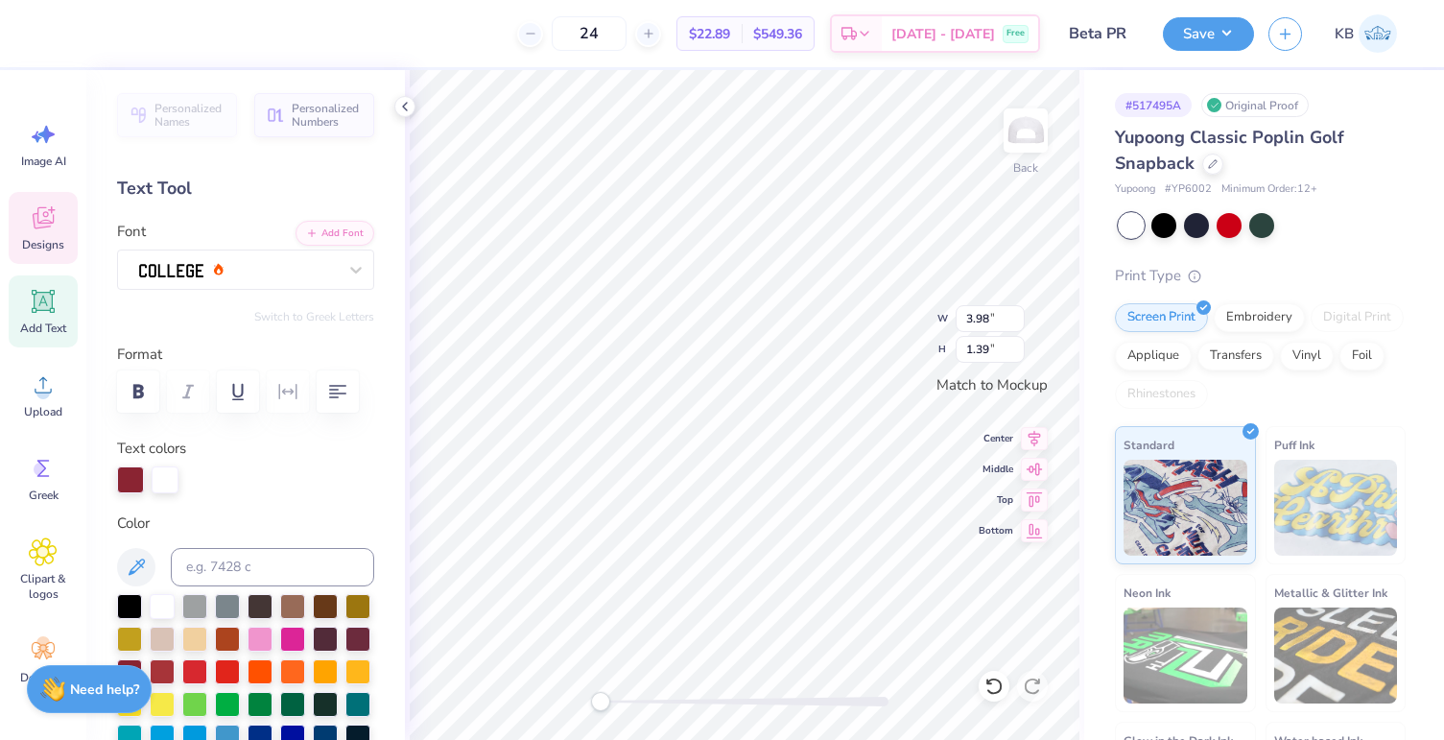
scroll to position [15, 2]
click at [285, 272] on div at bounding box center [237, 269] width 201 height 30
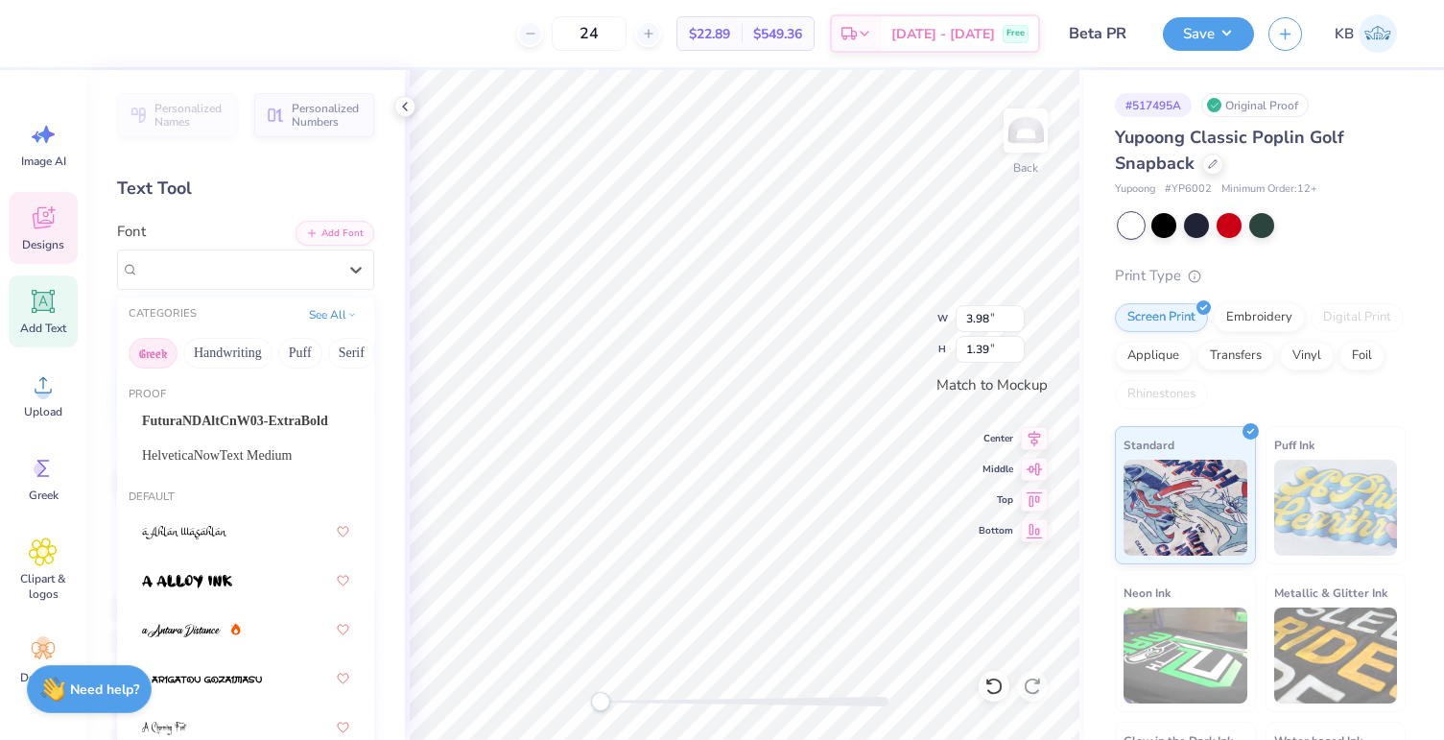
click at [154, 358] on button "Greek" at bounding box center [153, 353] width 49 height 31
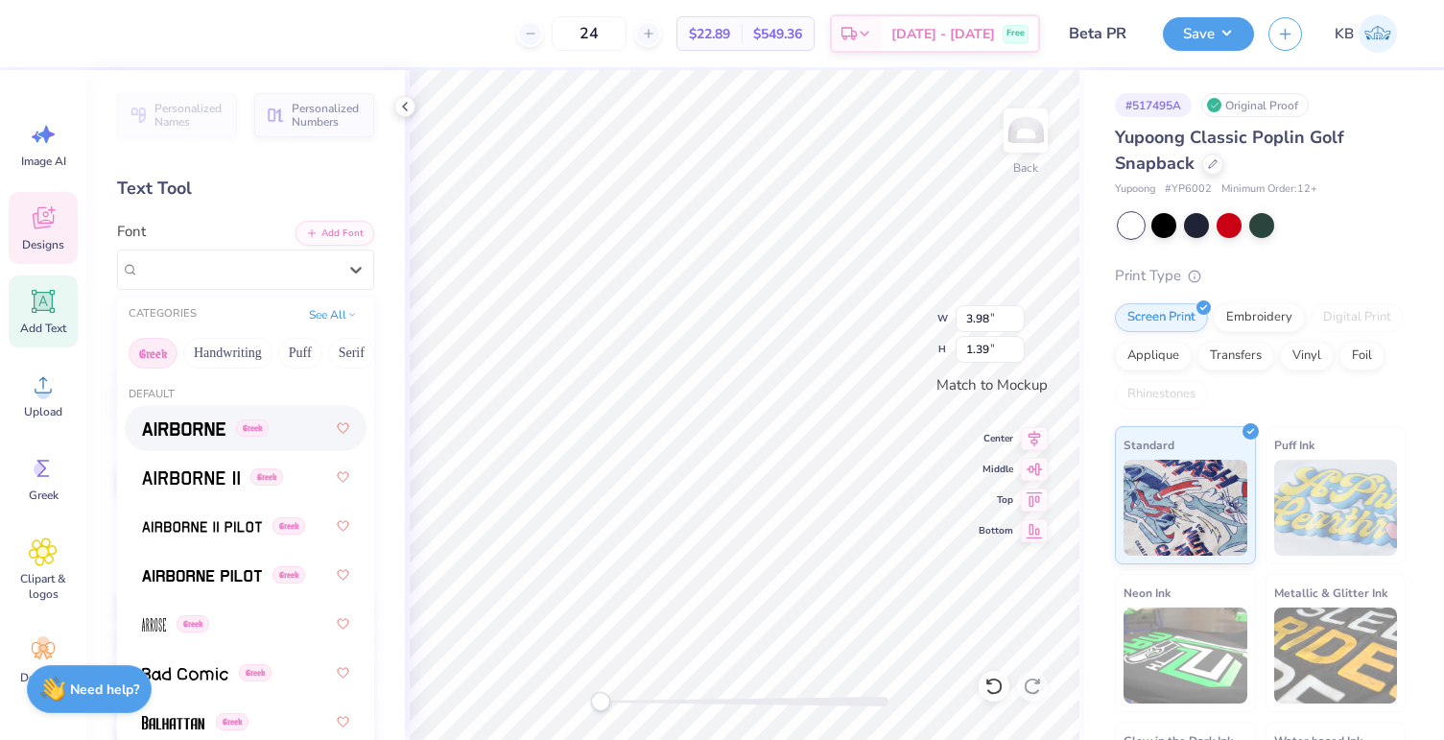
click at [203, 425] on img at bounding box center [183, 428] width 83 height 13
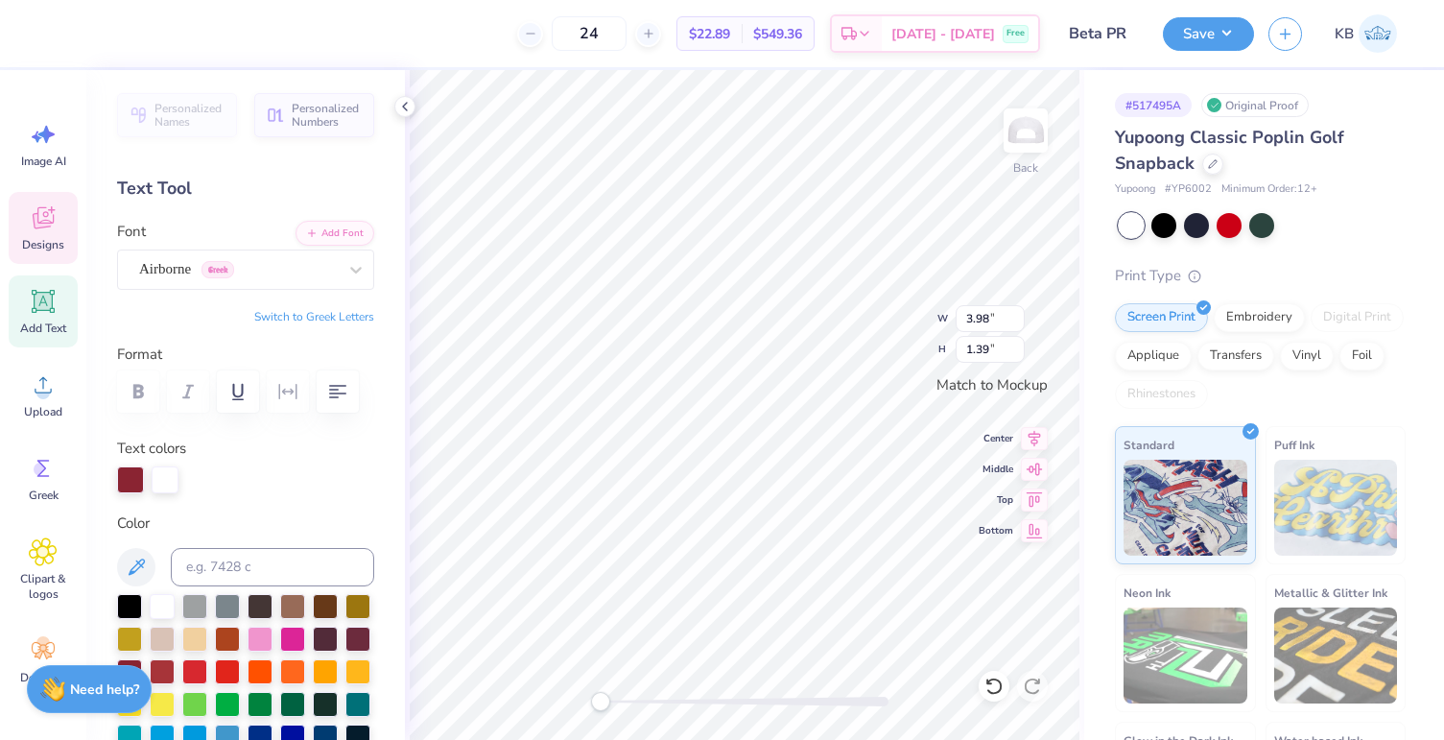
scroll to position [15, 3]
type textarea "BOT"
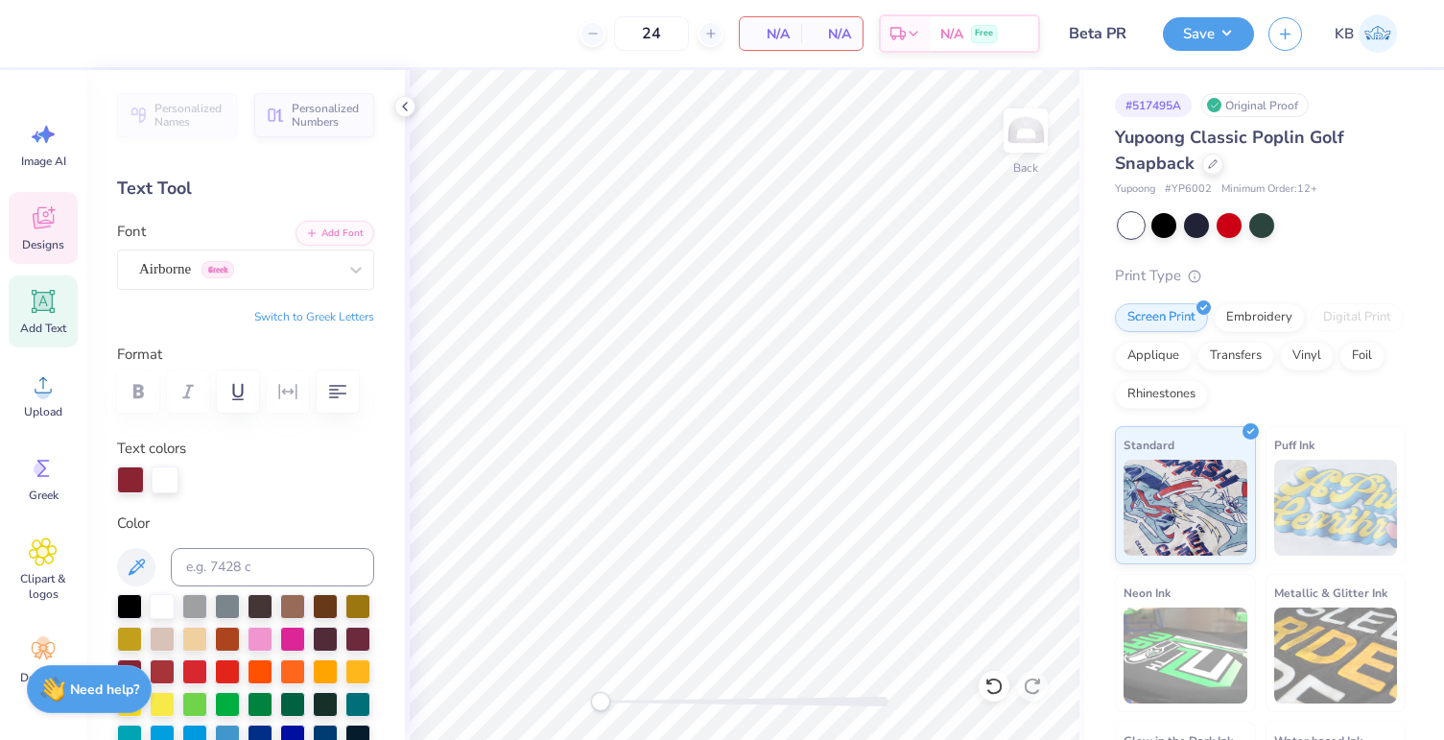
click at [53, 215] on icon at bounding box center [43, 218] width 21 height 22
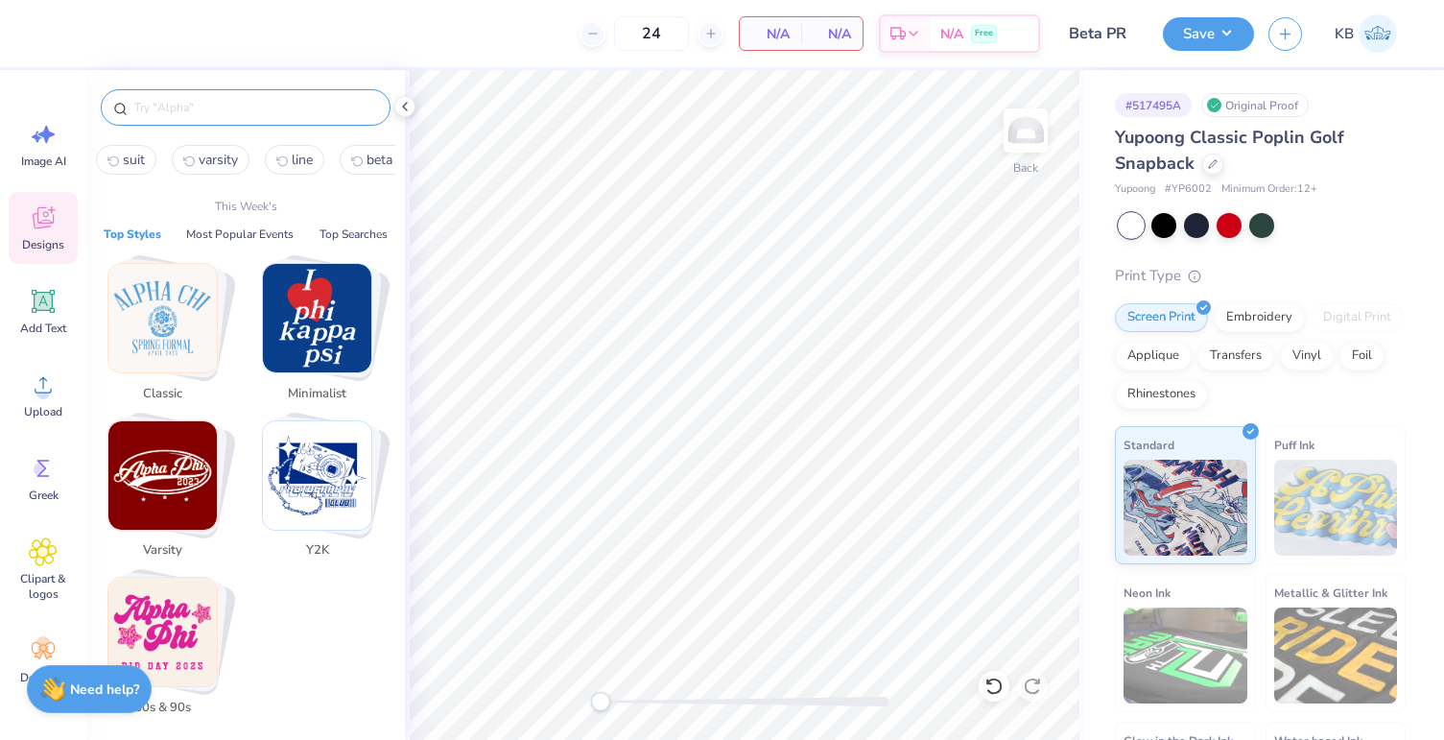
click at [218, 113] on input "text" at bounding box center [255, 107] width 246 height 19
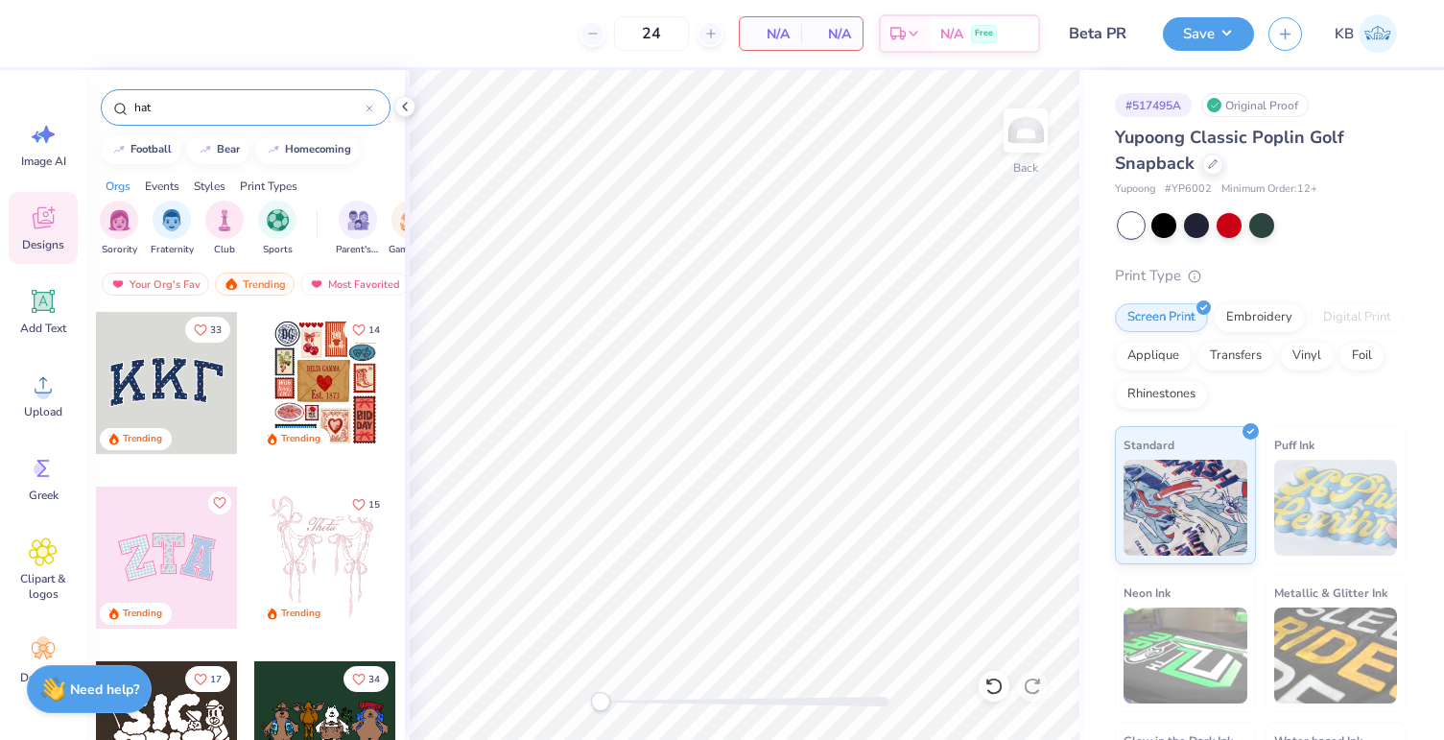
type input "hat"
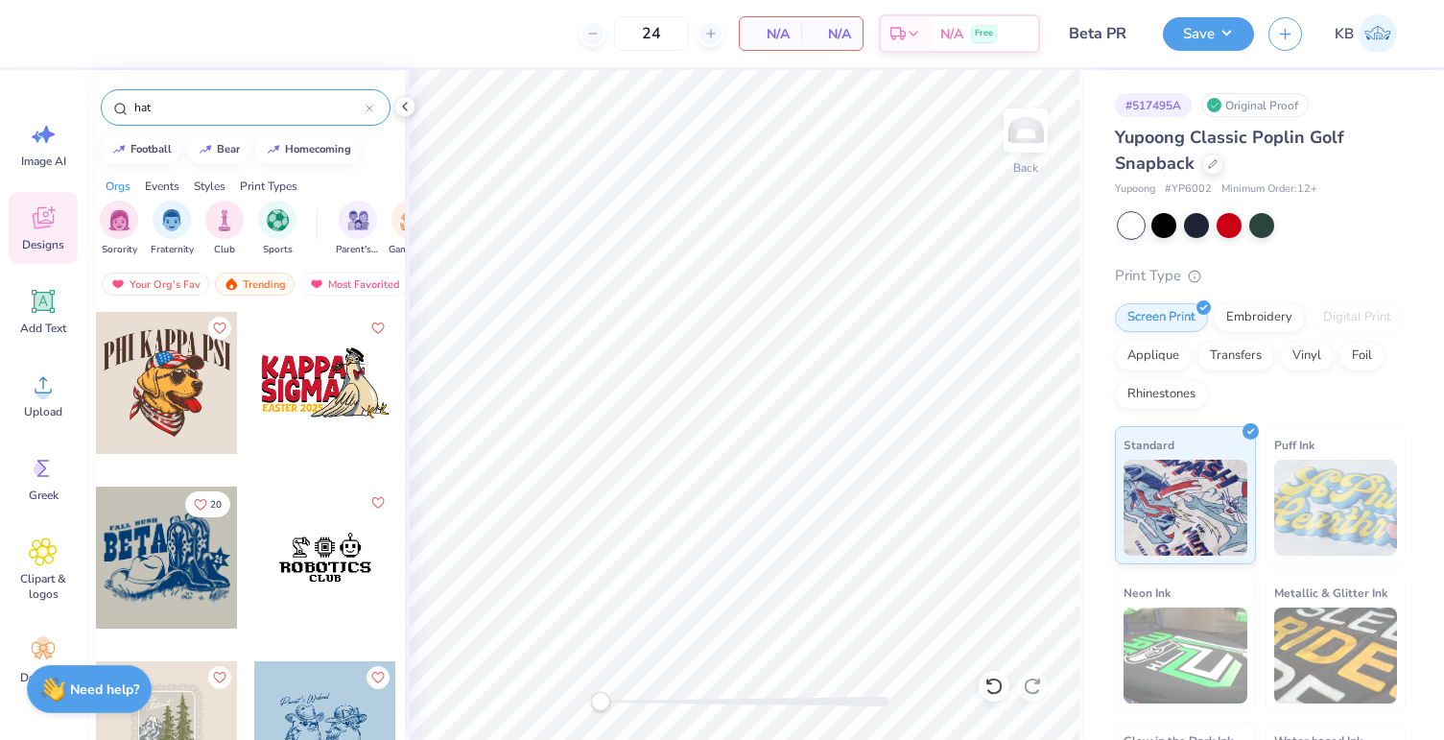
scroll to position [544, 0]
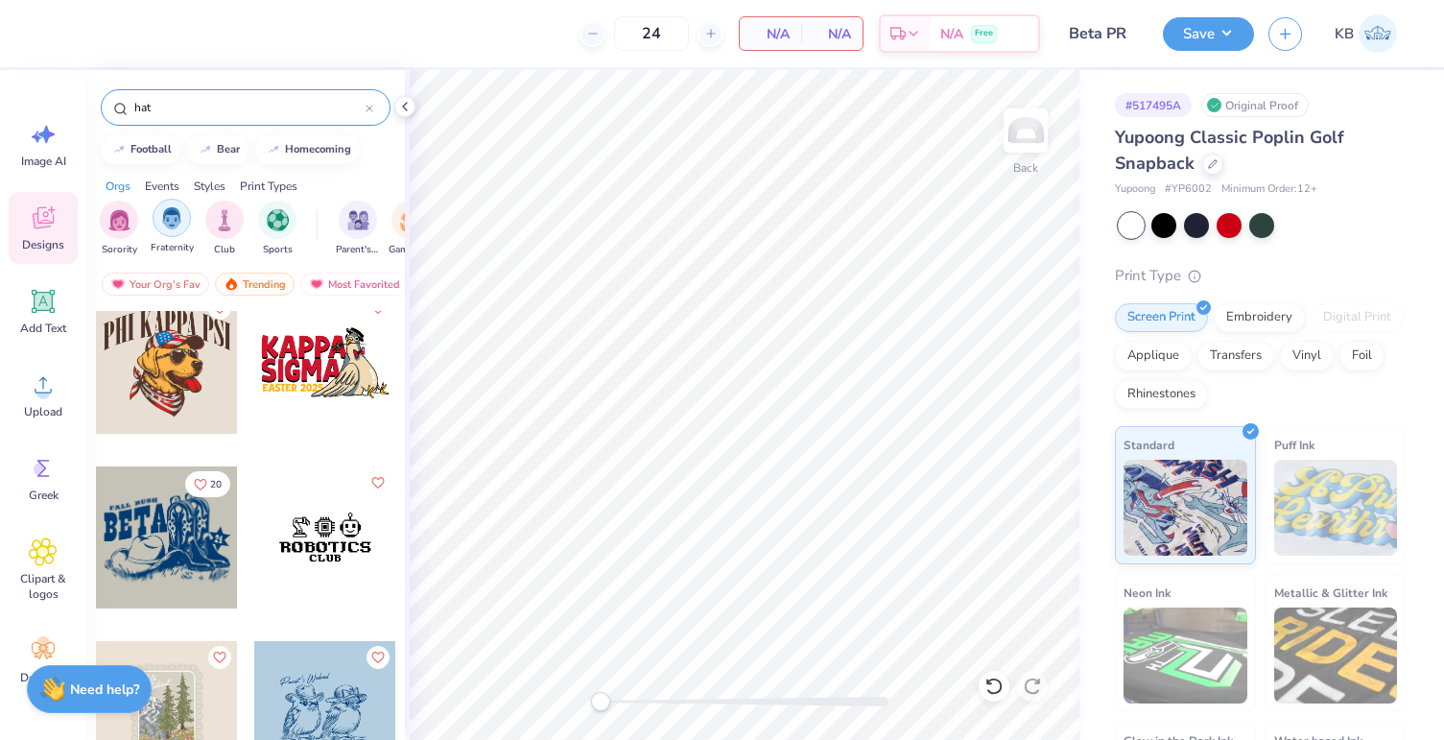
click at [171, 219] on img "filter for Fraternity" at bounding box center [171, 218] width 21 height 22
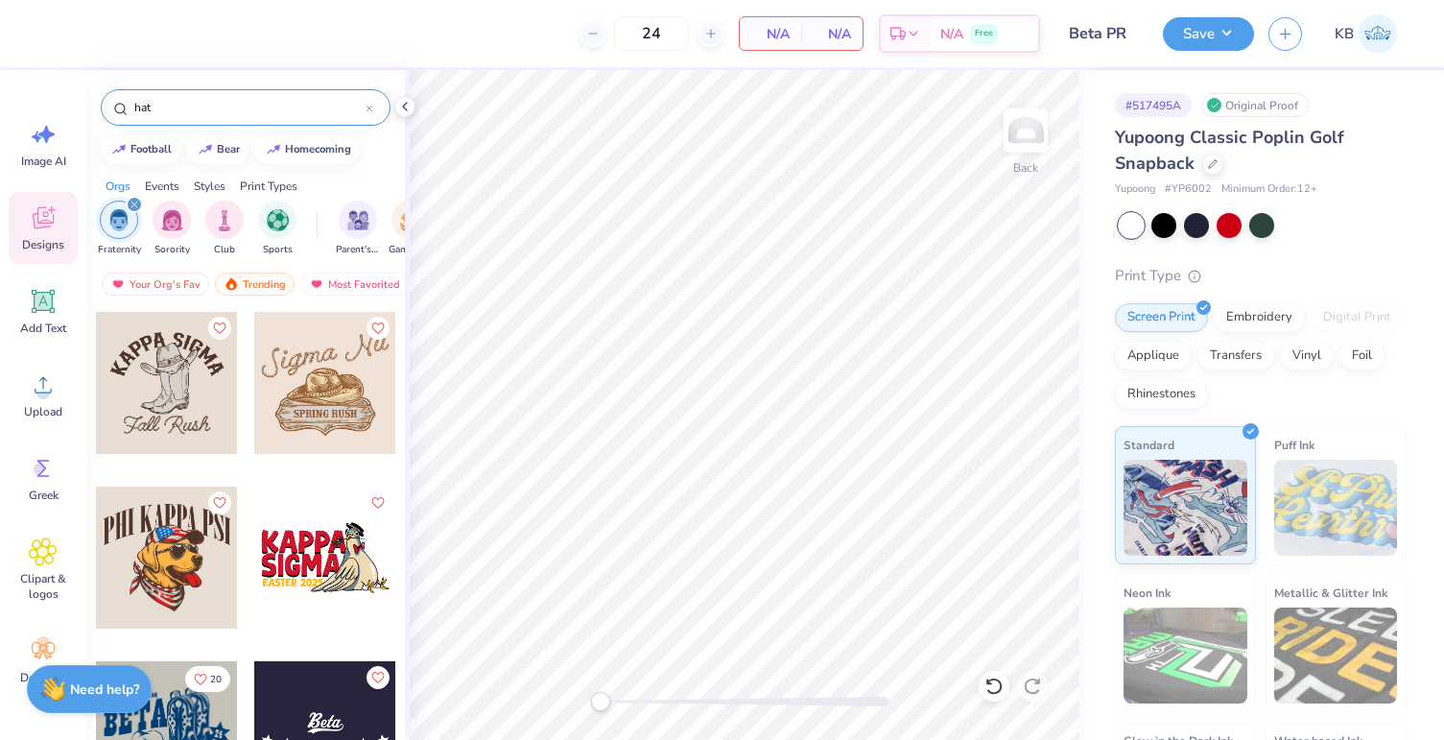
click at [371, 105] on icon at bounding box center [369, 109] width 8 height 8
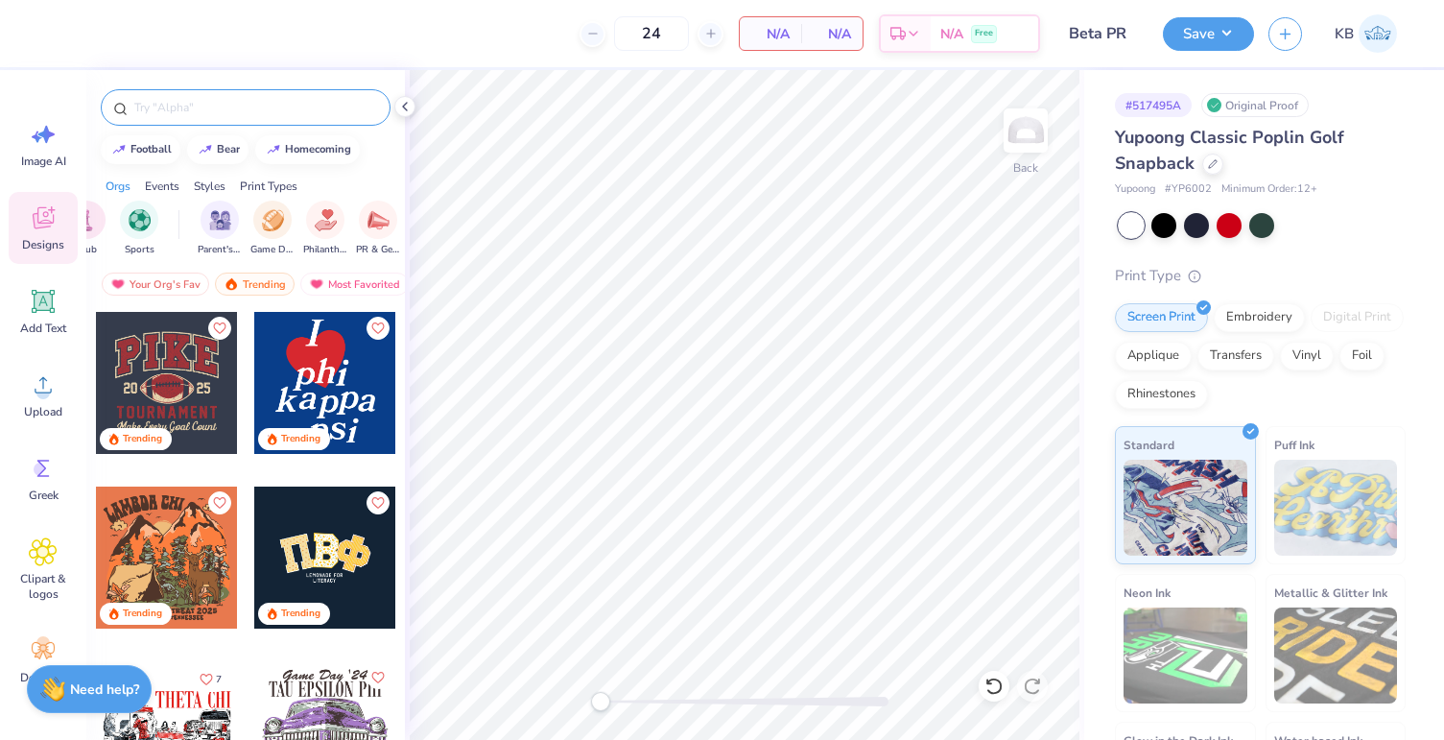
scroll to position [0, 167]
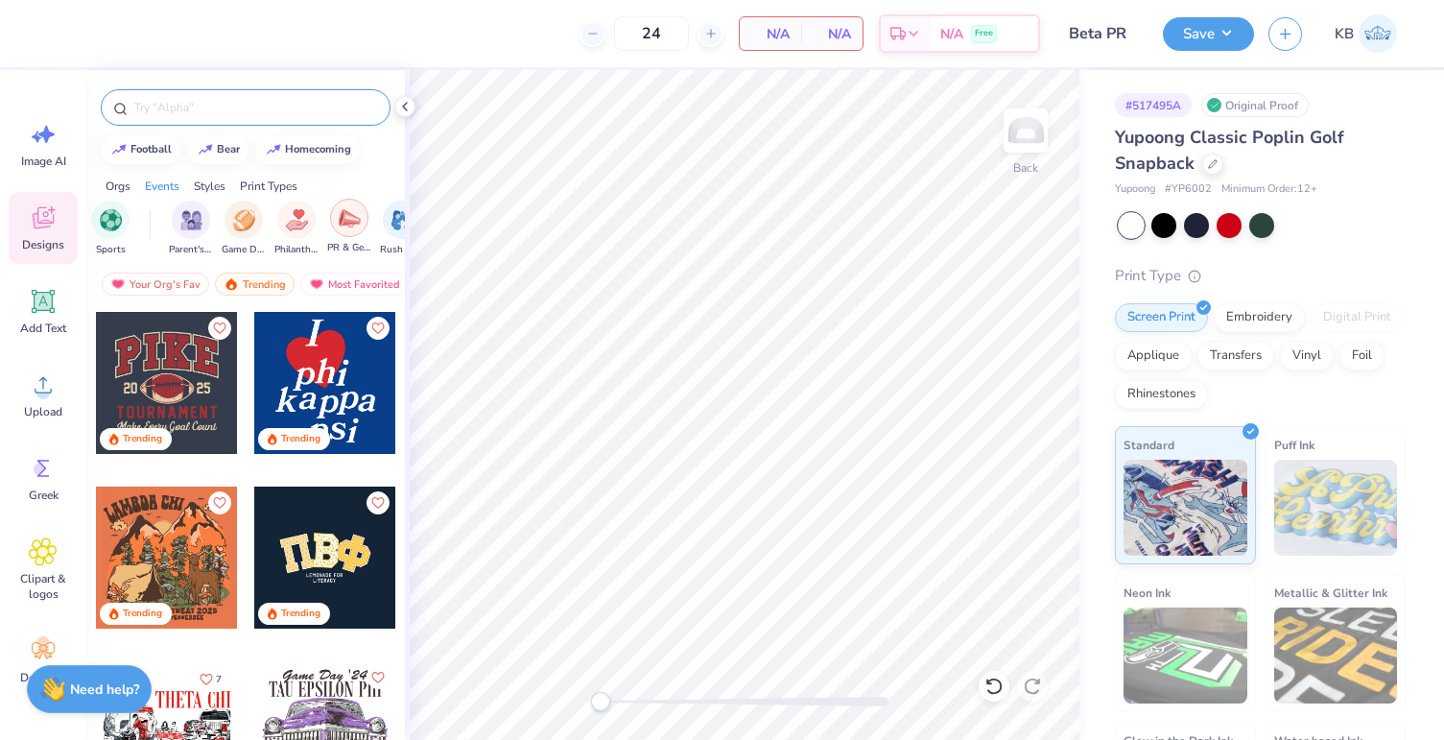
click at [344, 220] on img "filter for PR & General" at bounding box center [350, 218] width 22 height 22
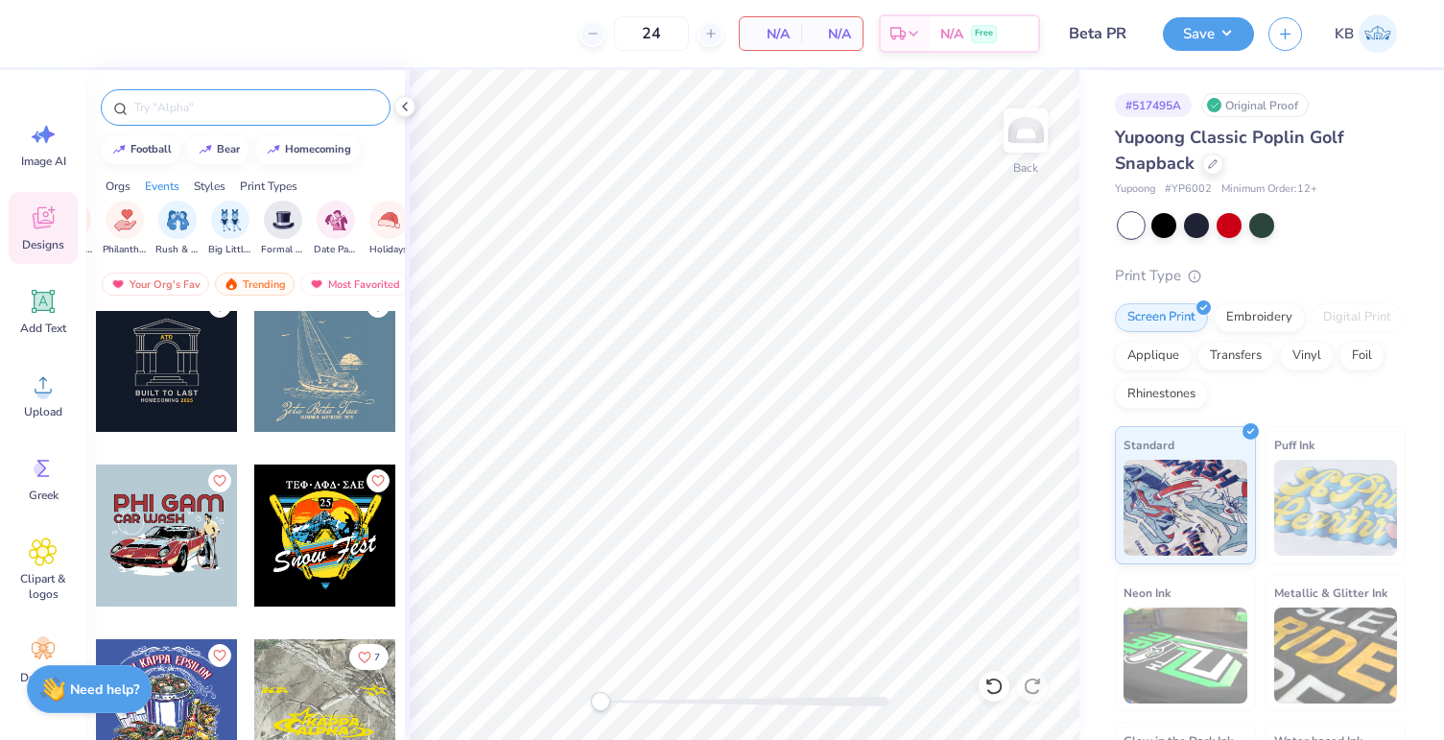
scroll to position [0, 400]
click at [326, 290] on div "Most Favorited" at bounding box center [354, 283] width 108 height 23
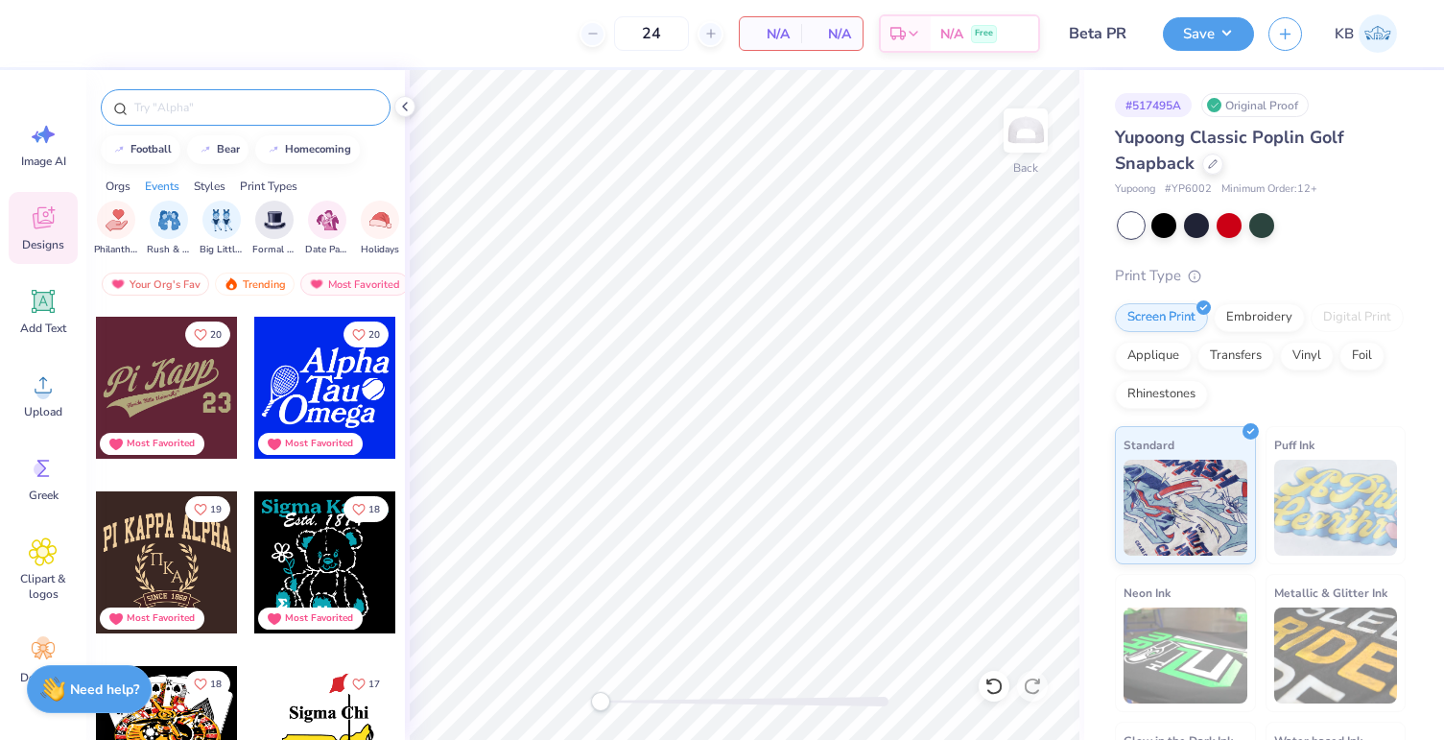
scroll to position [1224, 0]
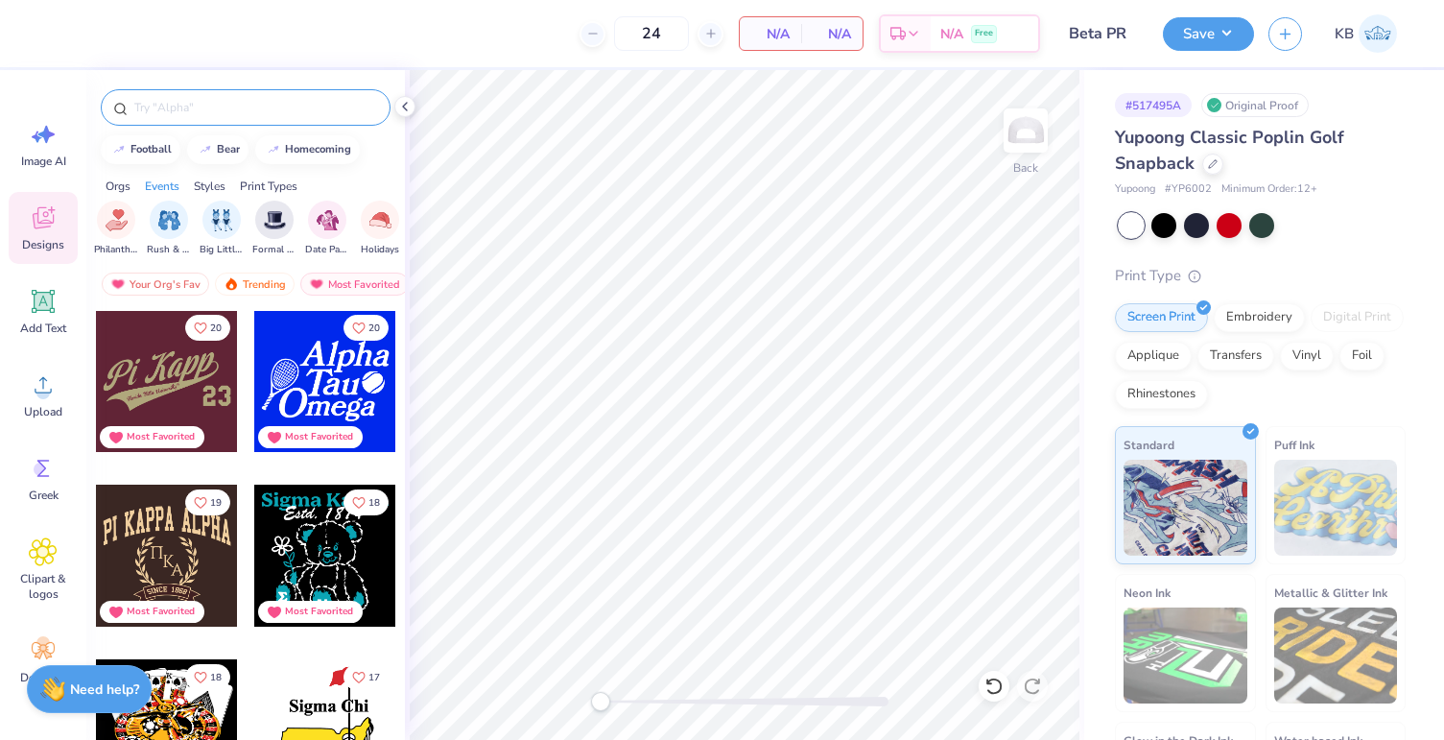
click at [154, 381] on div at bounding box center [167, 381] width 142 height 142
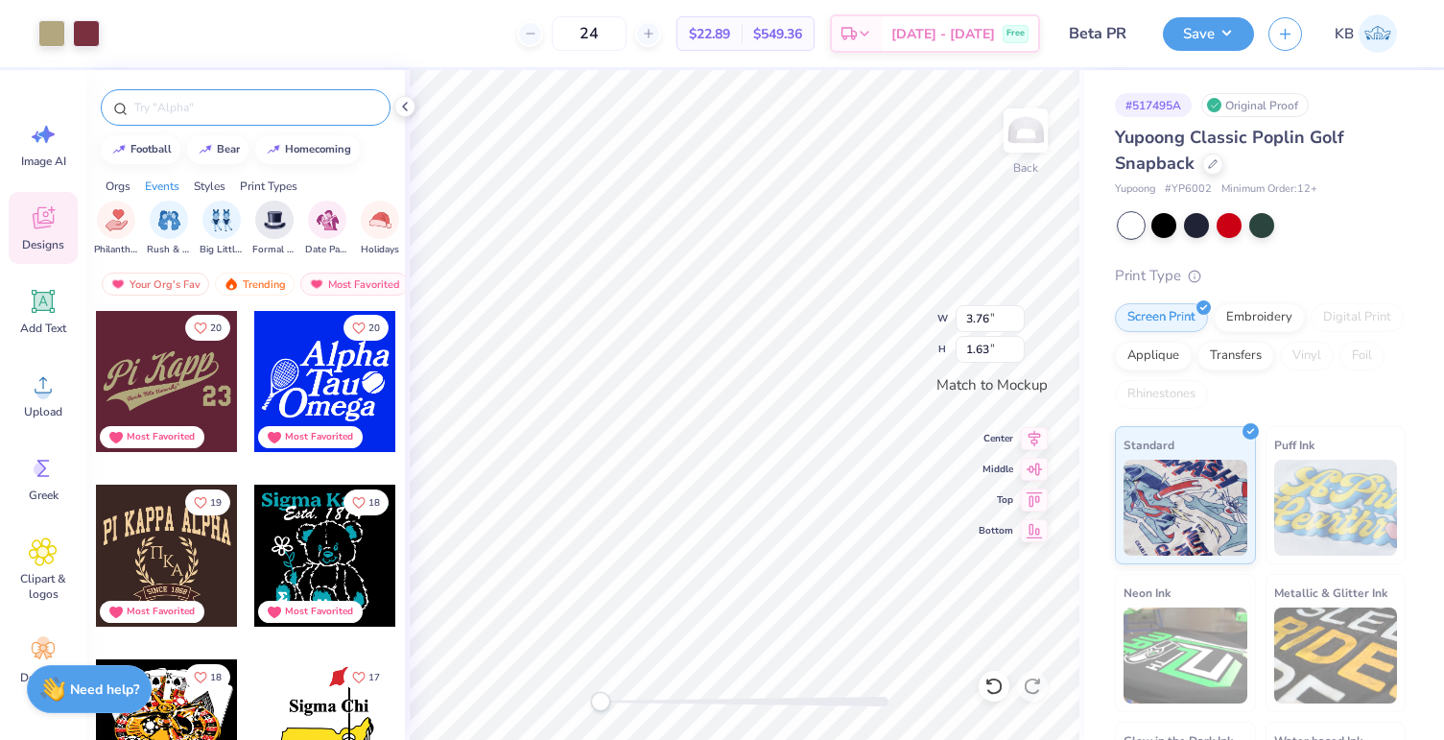
type input "3.76"
type input "1.63"
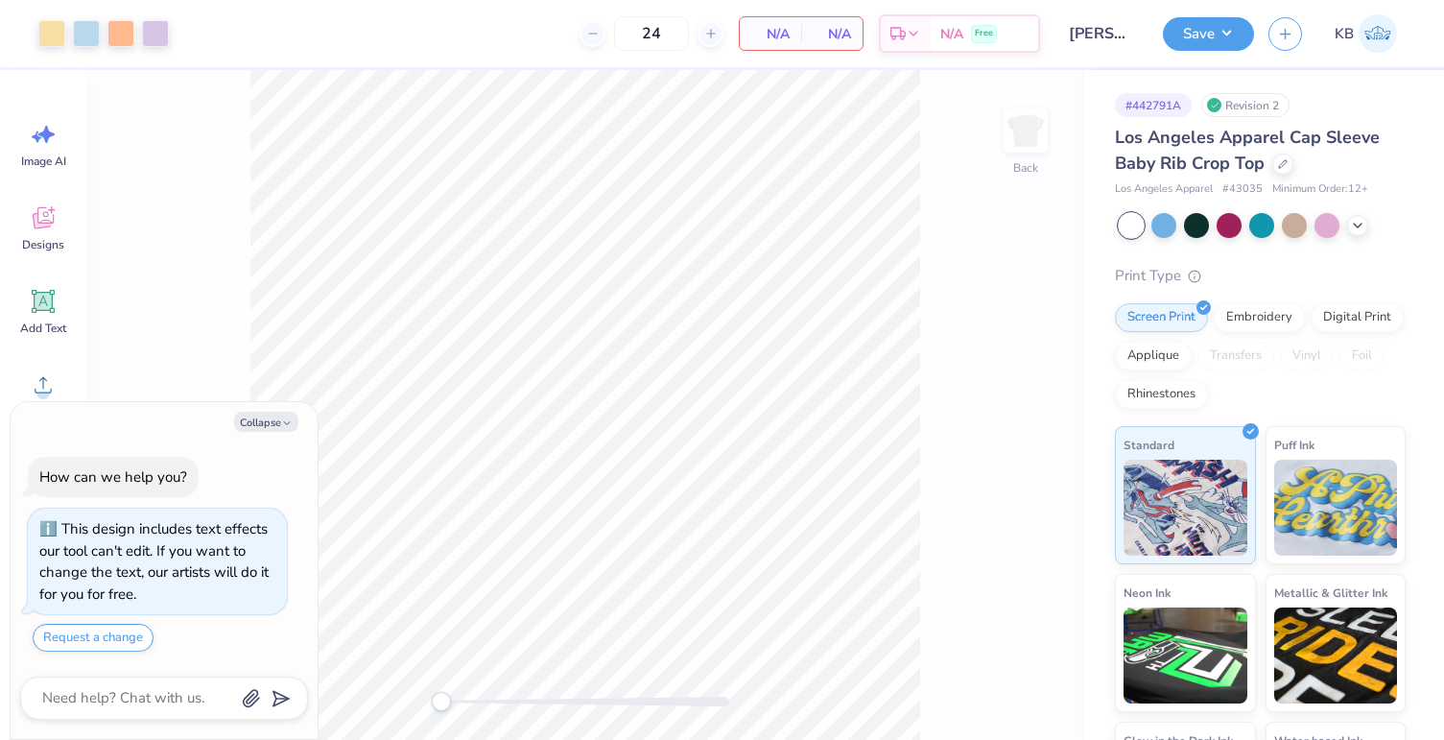
click at [274, 421] on button "Collapse" at bounding box center [266, 422] width 64 height 20
type textarea "x"
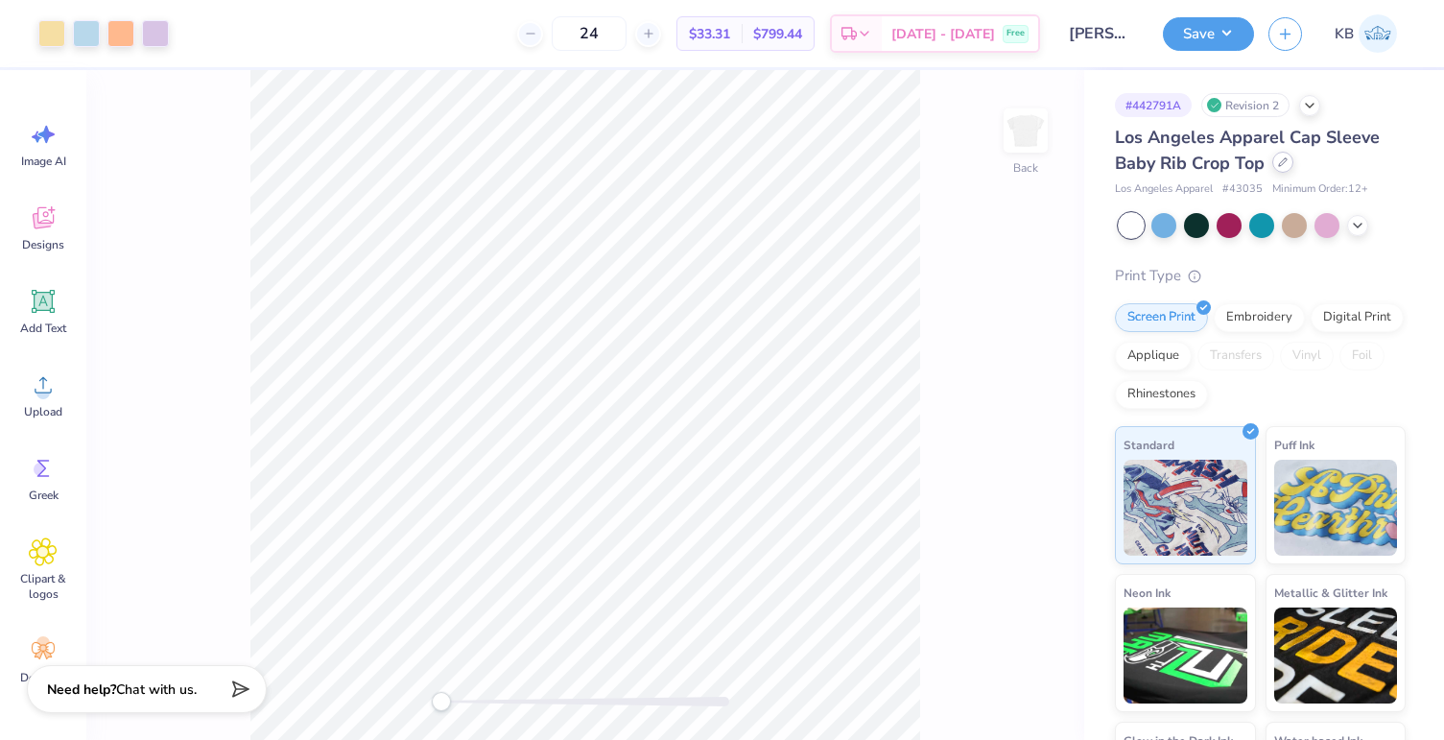
click at [1285, 161] on icon at bounding box center [1283, 162] width 8 height 8
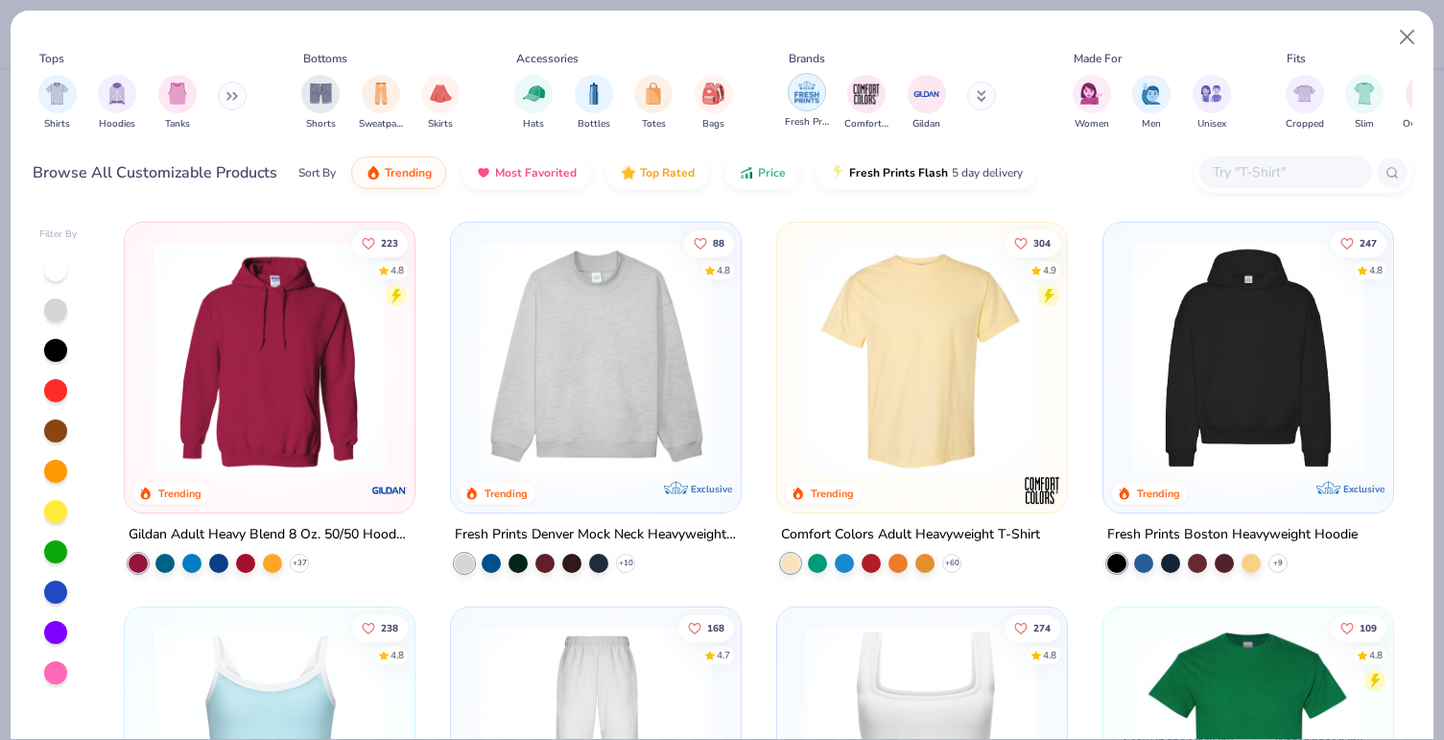
click at [809, 92] on img "filter for Fresh Prints" at bounding box center [806, 92] width 29 height 29
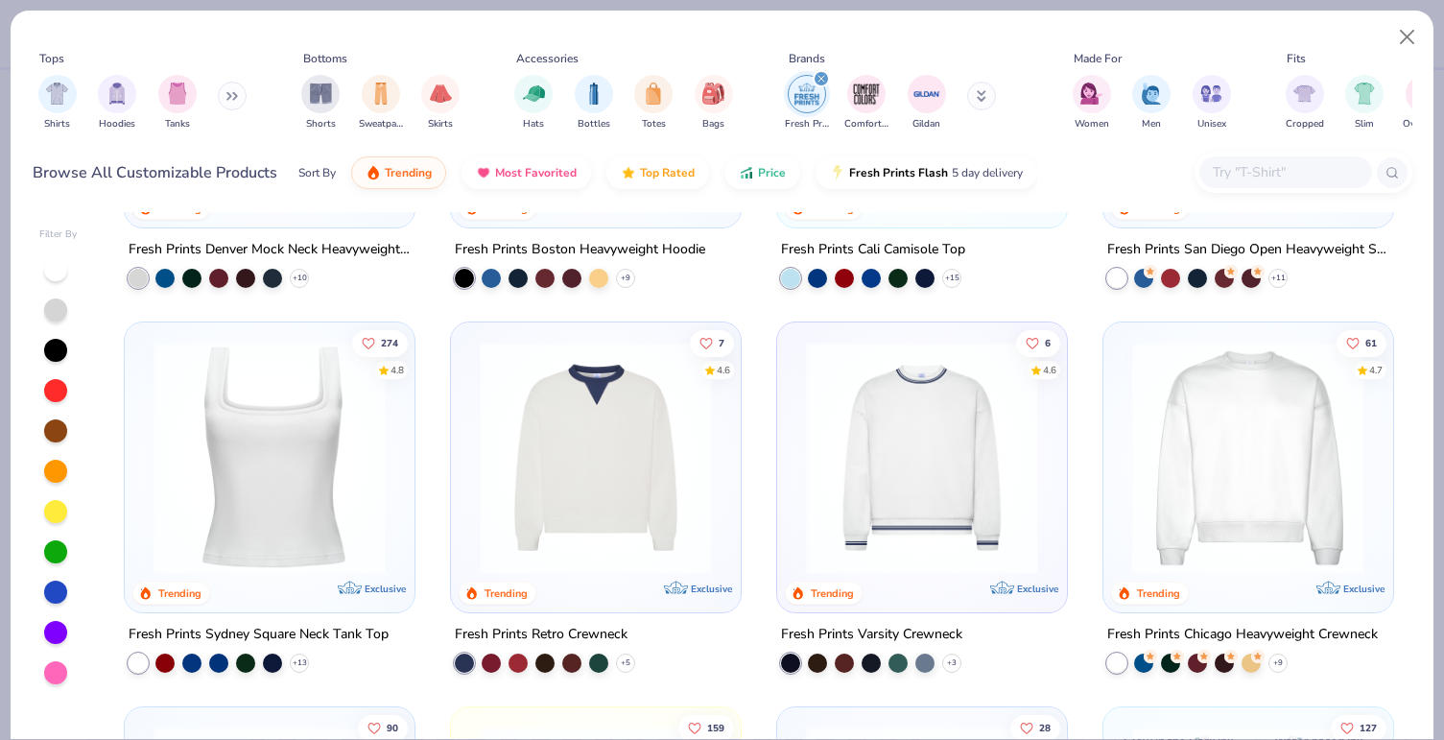
scroll to position [310, 0]
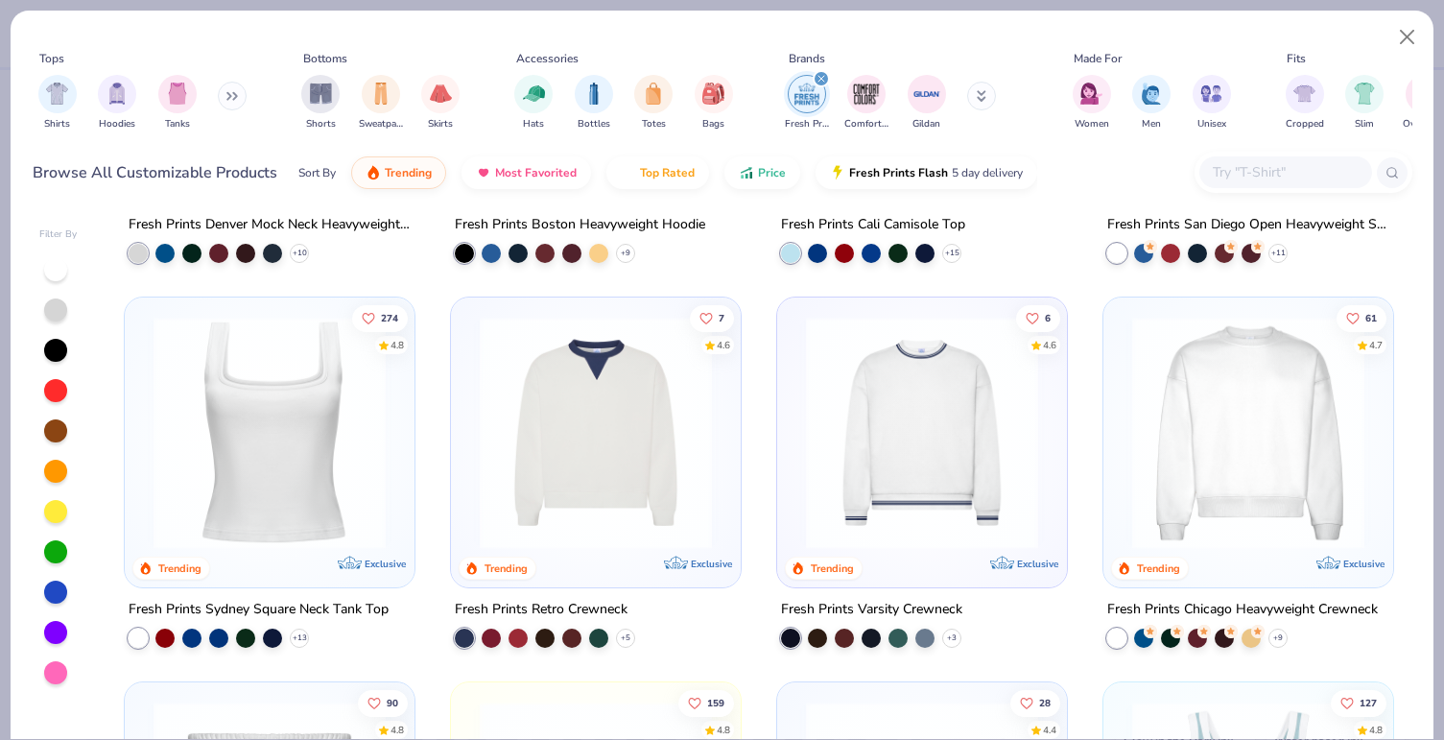
click at [578, 451] on img at bounding box center [595, 433] width 251 height 232
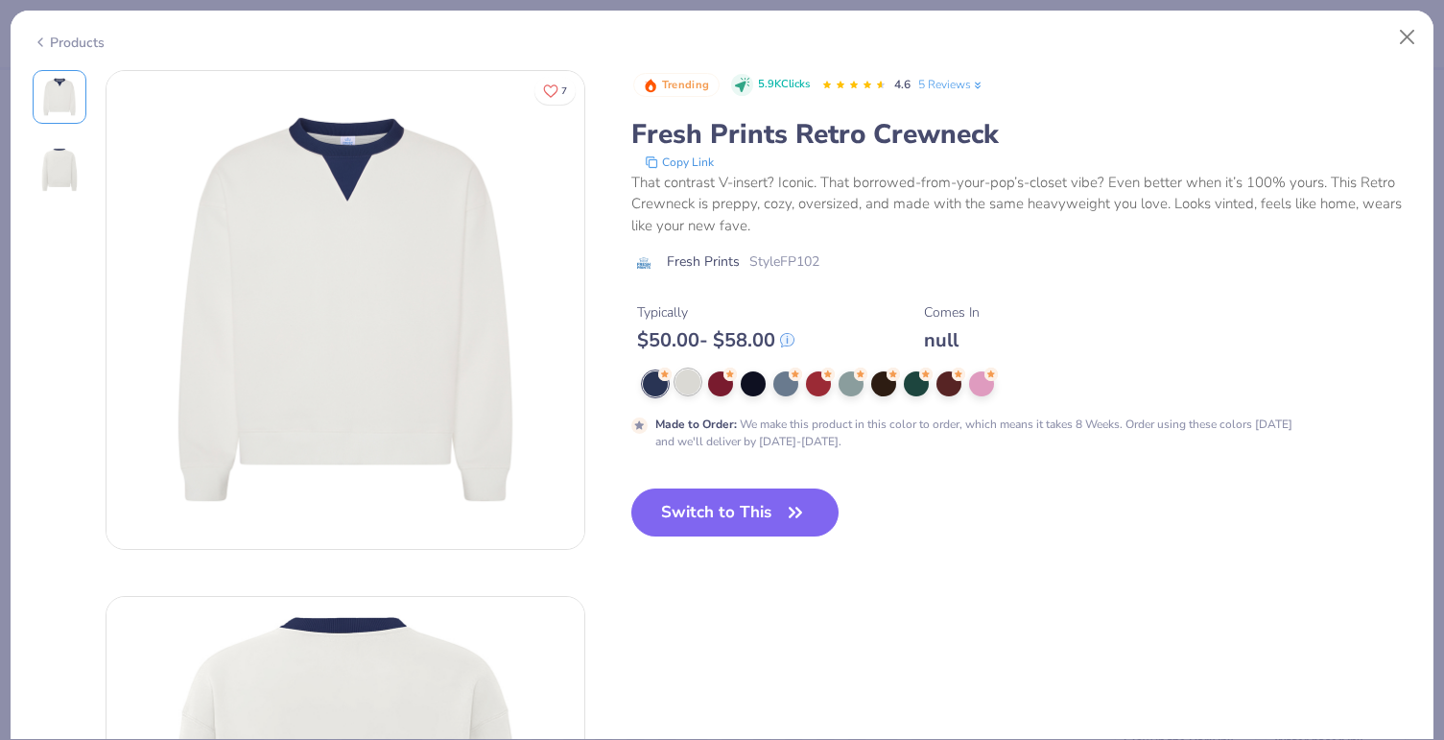
click at [682, 385] on div at bounding box center [687, 381] width 25 height 25
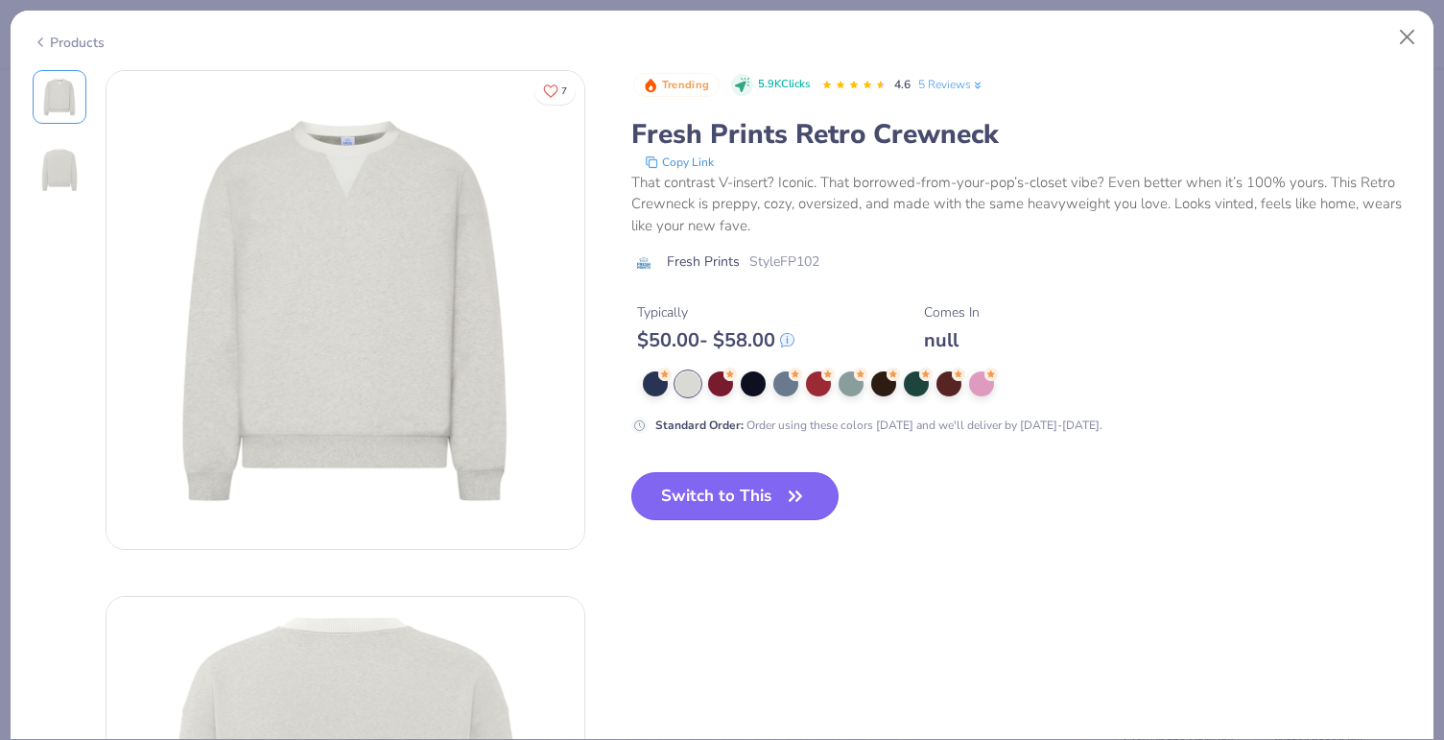
click at [711, 500] on button "Switch to This" at bounding box center [735, 496] width 208 height 48
type input "50"
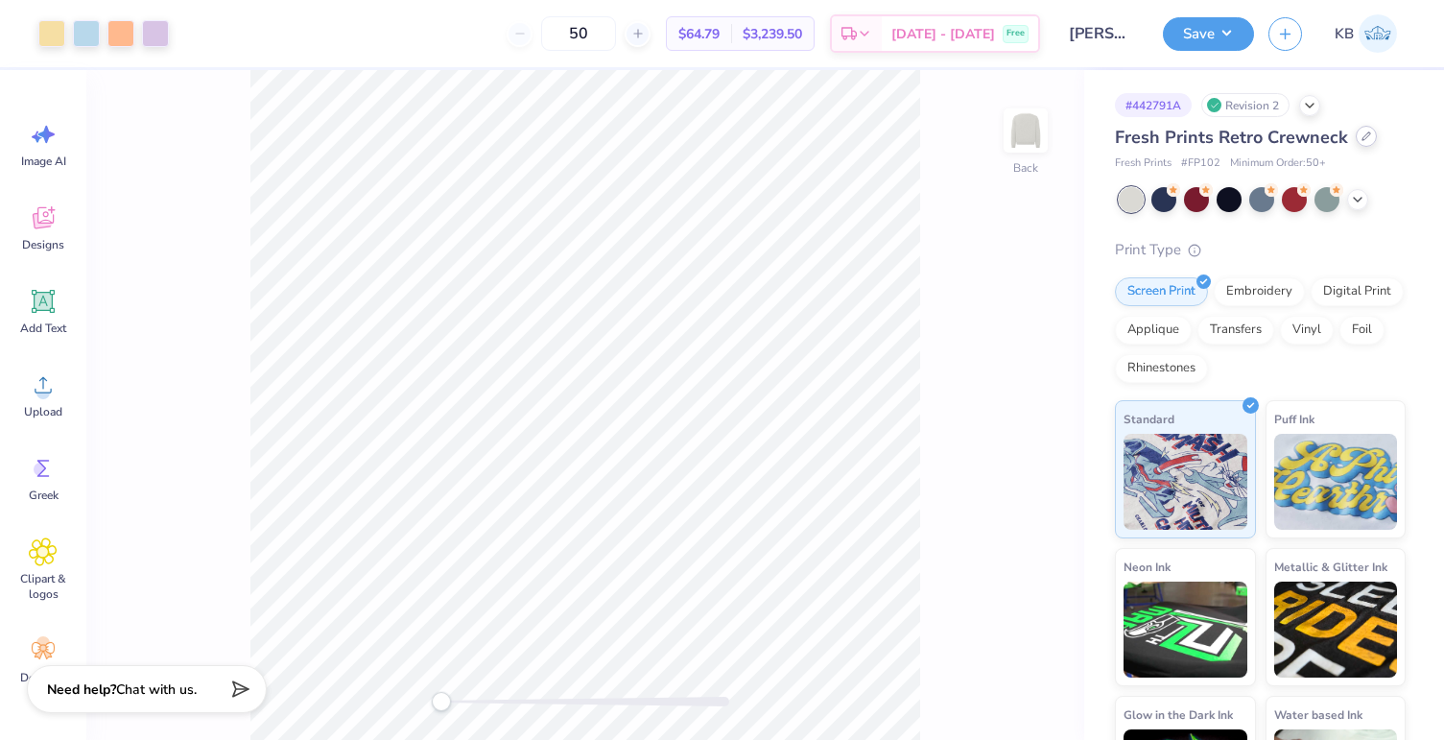
click at [1360, 146] on div at bounding box center [1366, 136] width 21 height 21
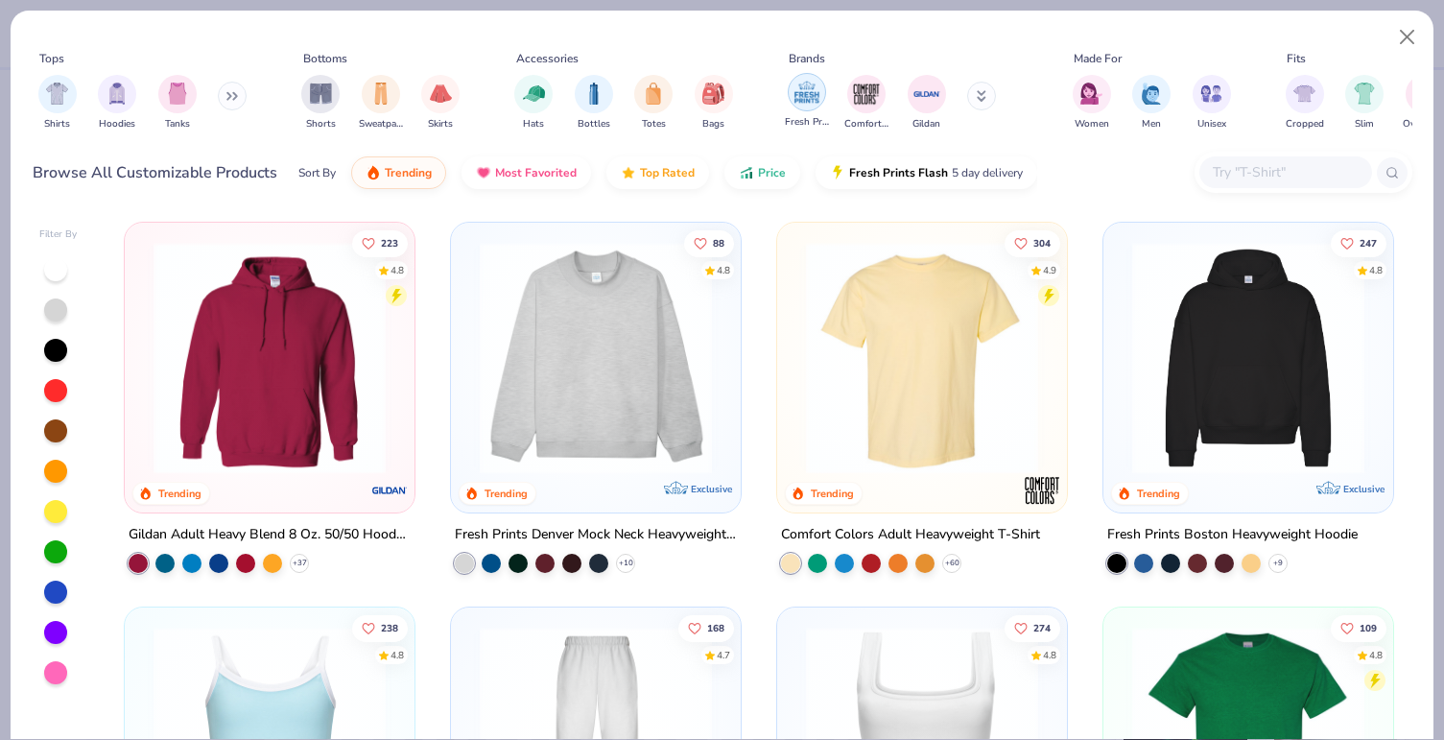
click at [813, 95] on img "filter for Fresh Prints" at bounding box center [806, 92] width 29 height 29
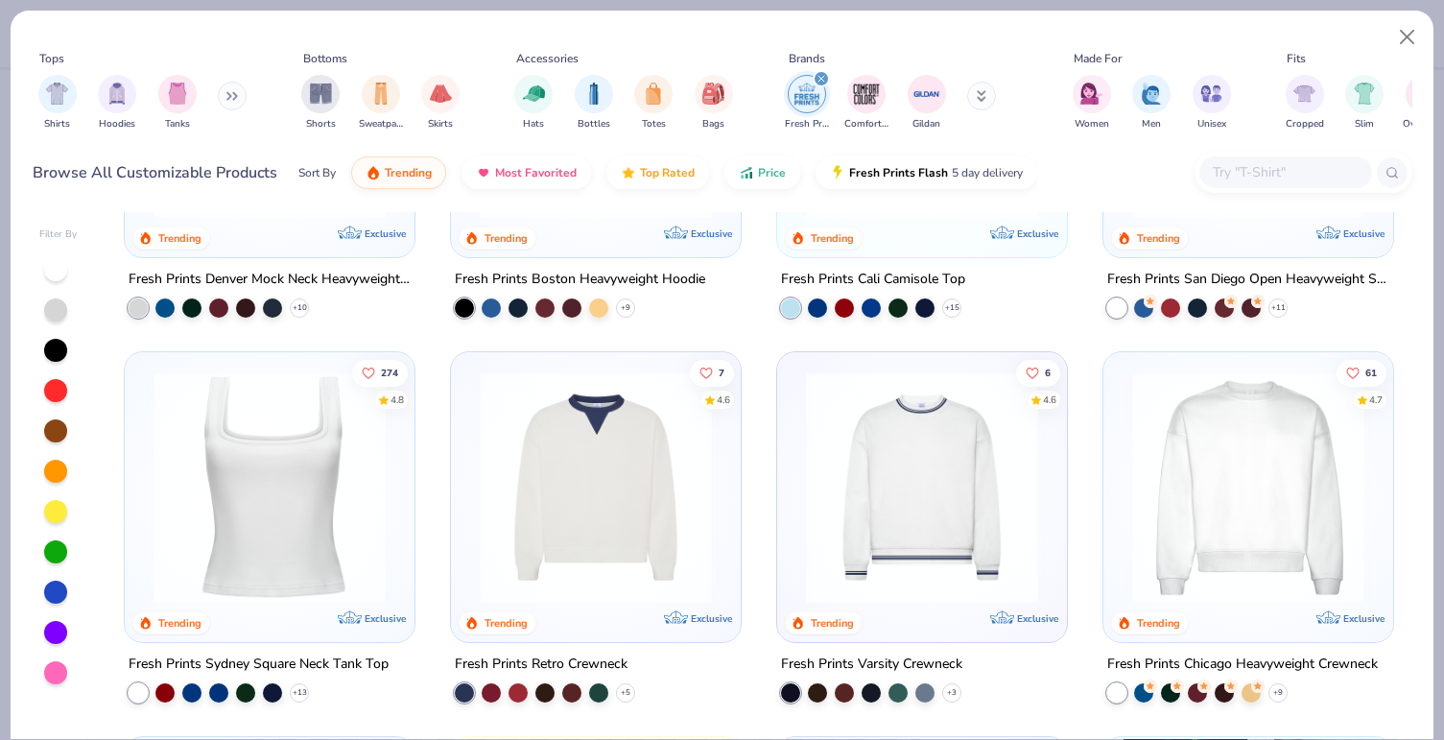
scroll to position [262, 0]
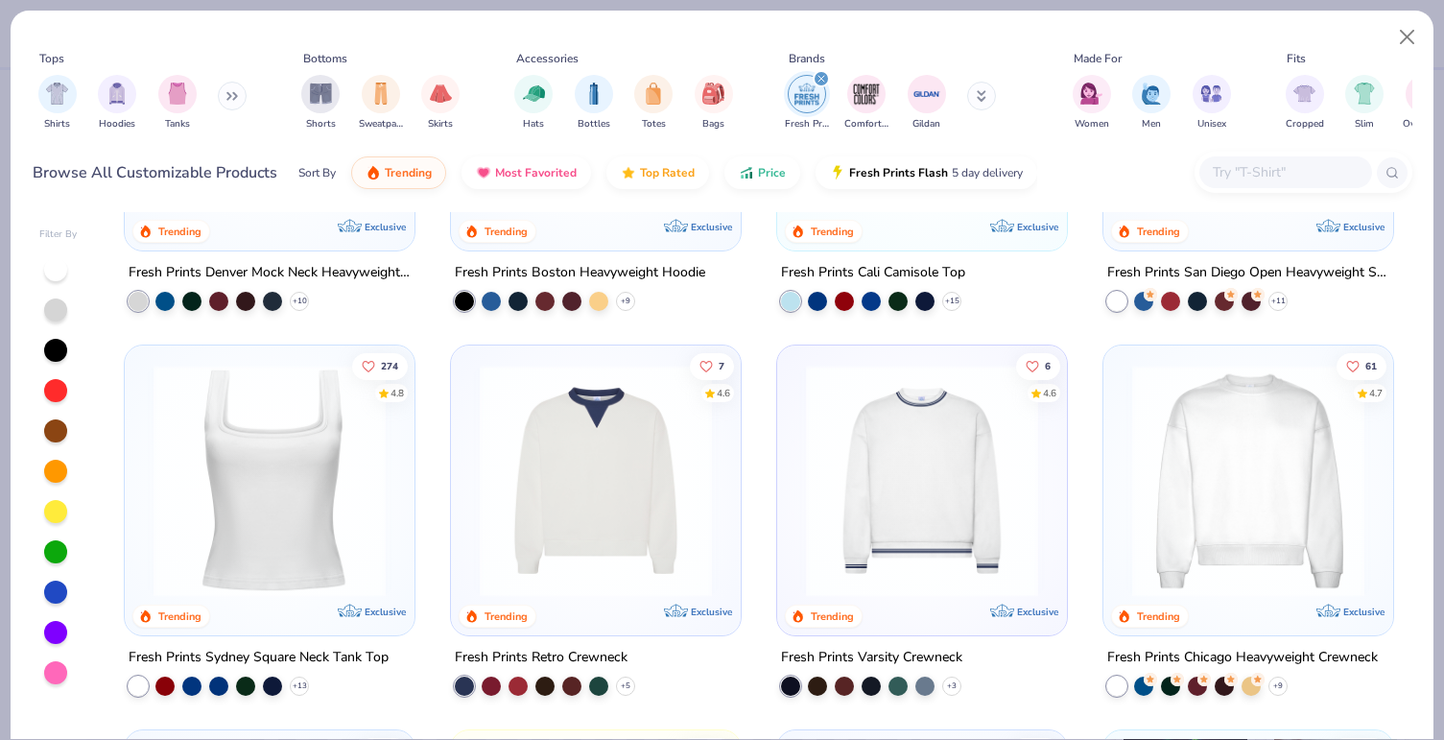
click at [884, 535] on img at bounding box center [921, 481] width 251 height 232
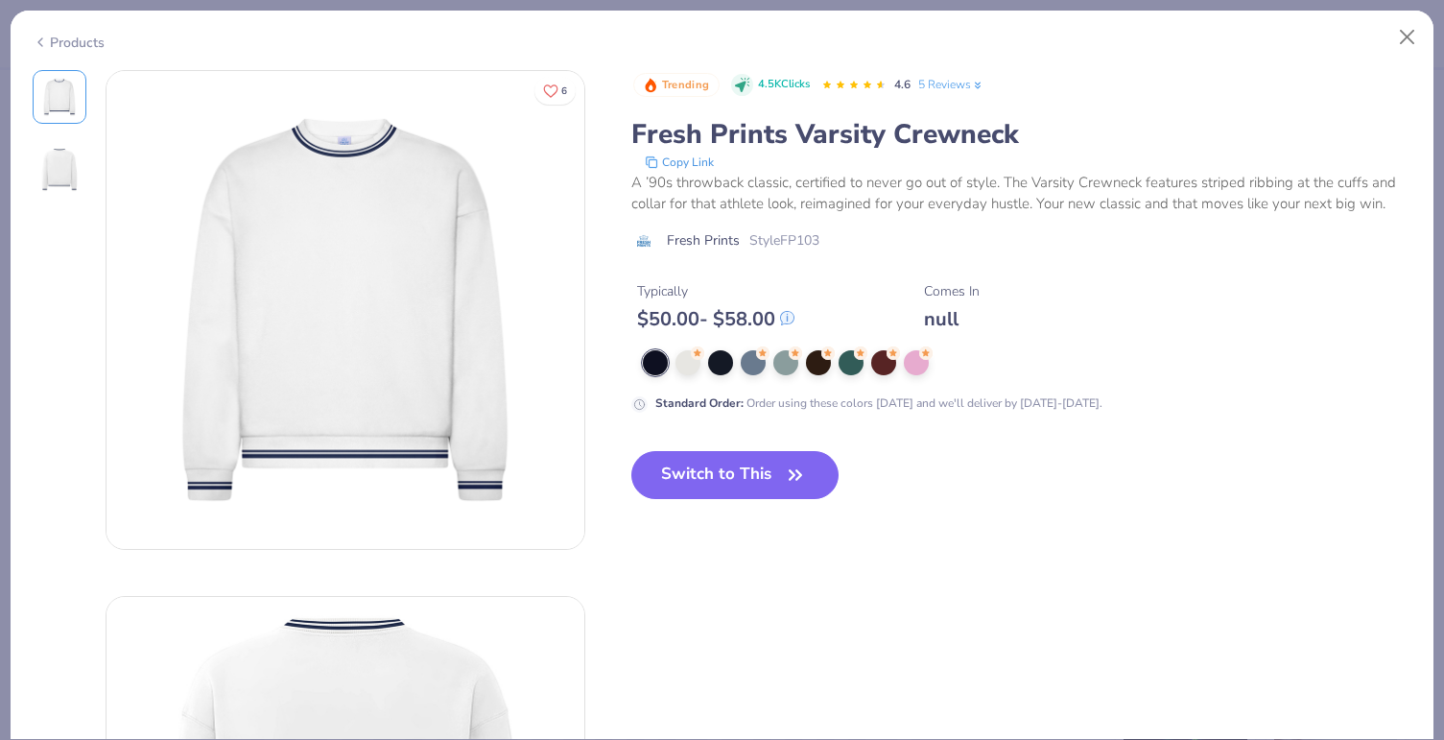
click at [89, 43] on div "Products" at bounding box center [69, 43] width 72 height 20
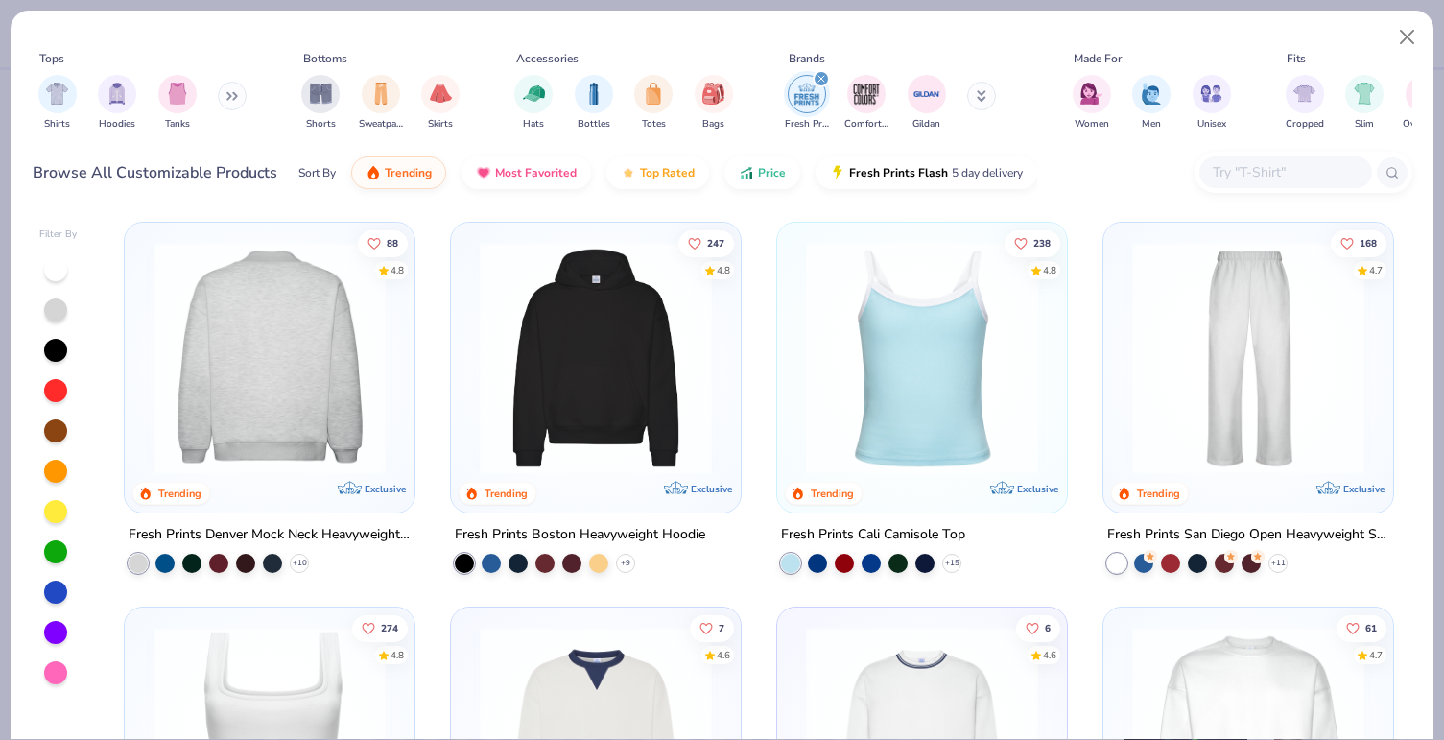
click at [263, 301] on img at bounding box center [269, 358] width 251 height 232
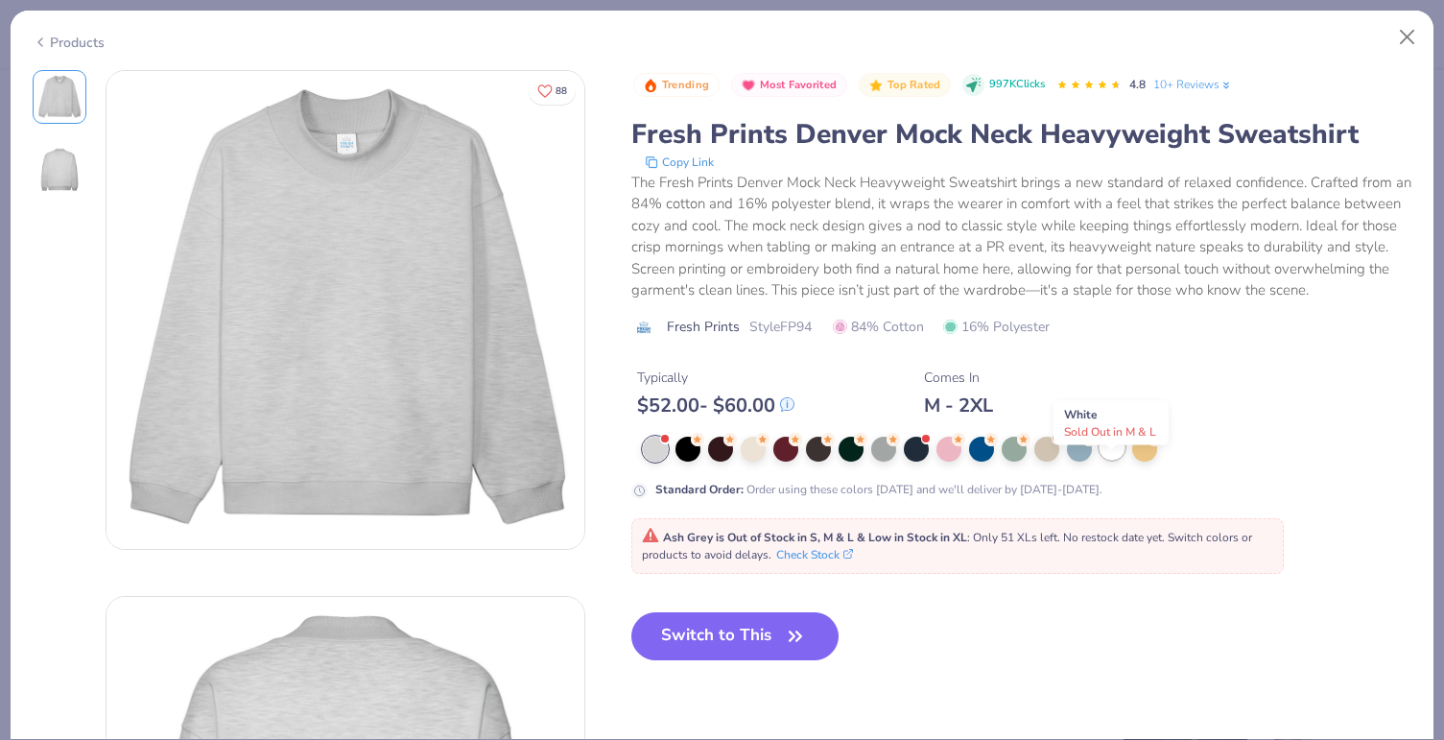
click at [1109, 460] on div at bounding box center [1111, 447] width 25 height 25
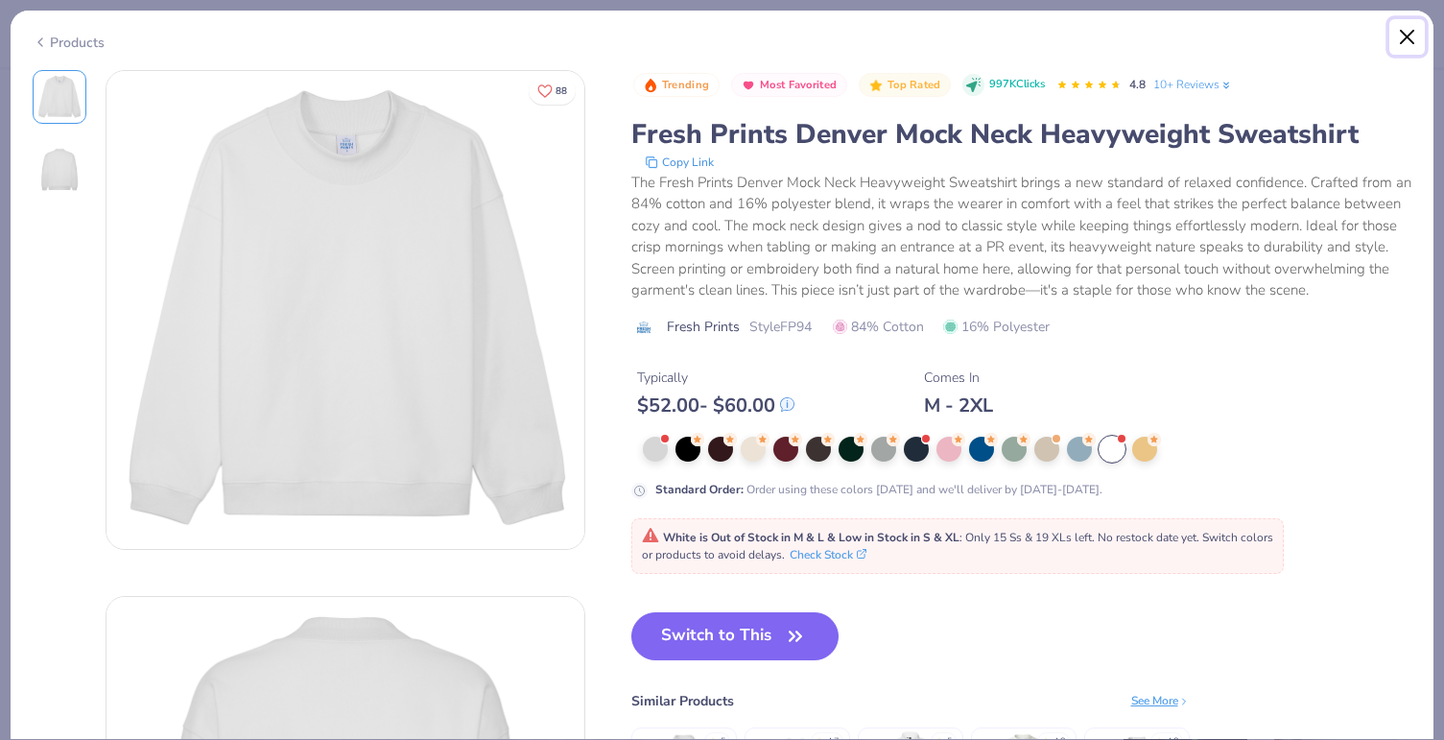
click at [1402, 32] on button "Close" at bounding box center [1407, 37] width 36 height 36
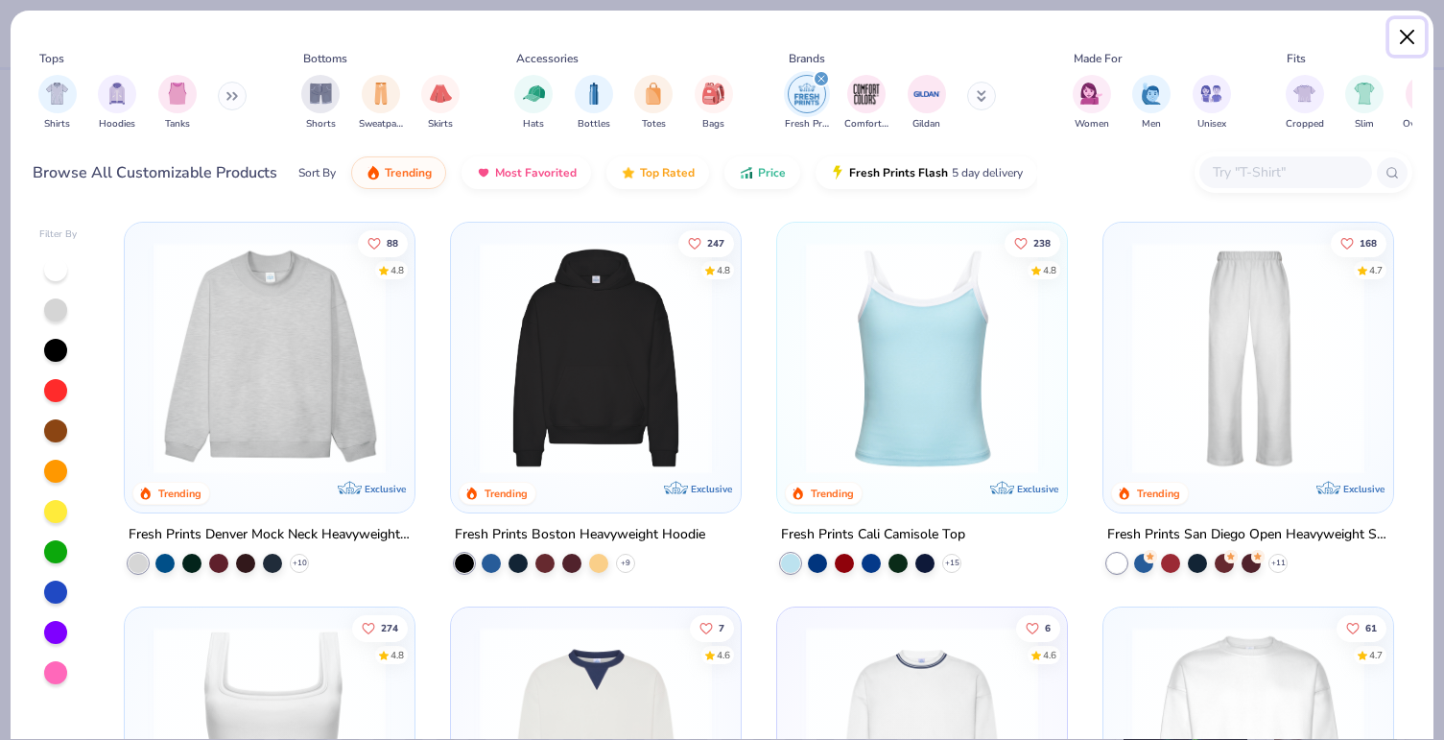
click at [1415, 35] on button "Close" at bounding box center [1407, 37] width 36 height 36
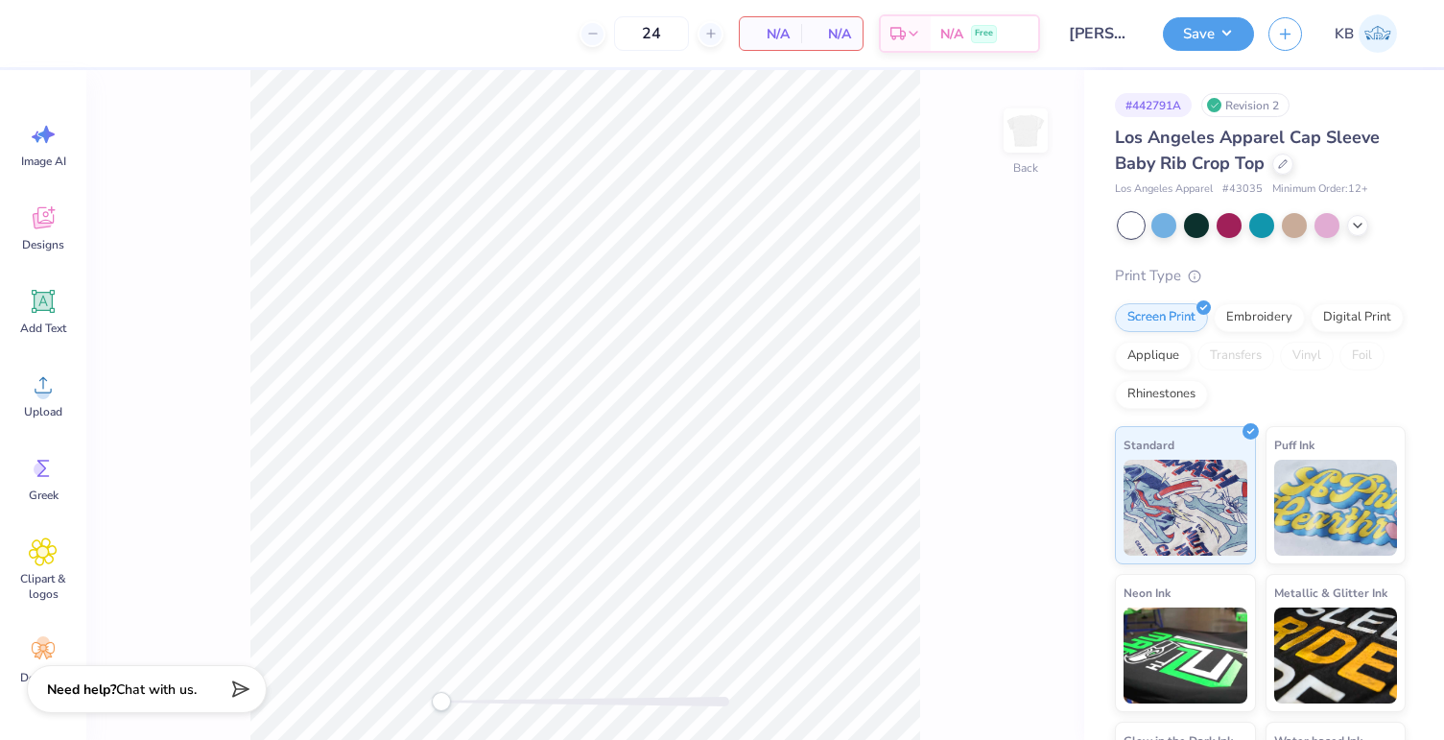
type textarea "x"
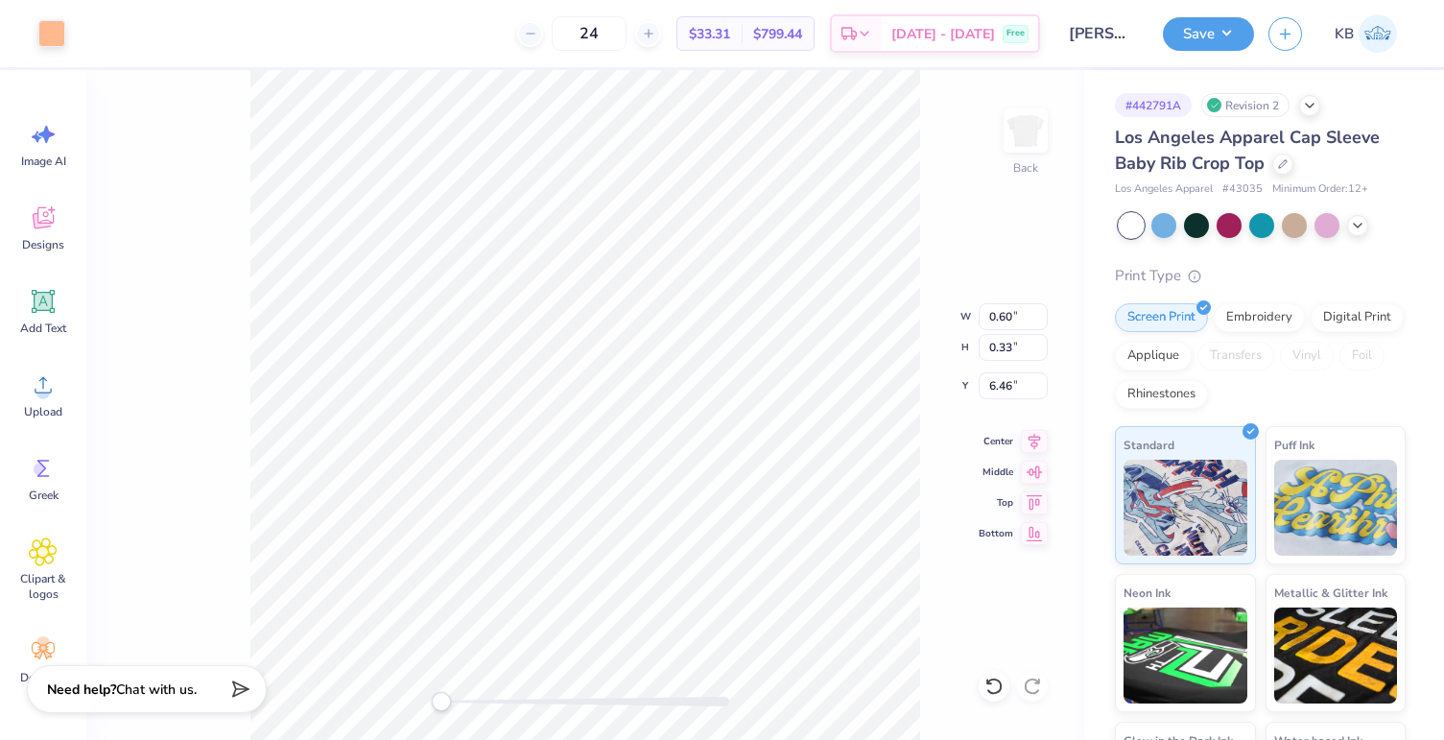
type input "0.60"
type input "0.33"
type input "6.46"
